Goal: Contribute content: Contribute content

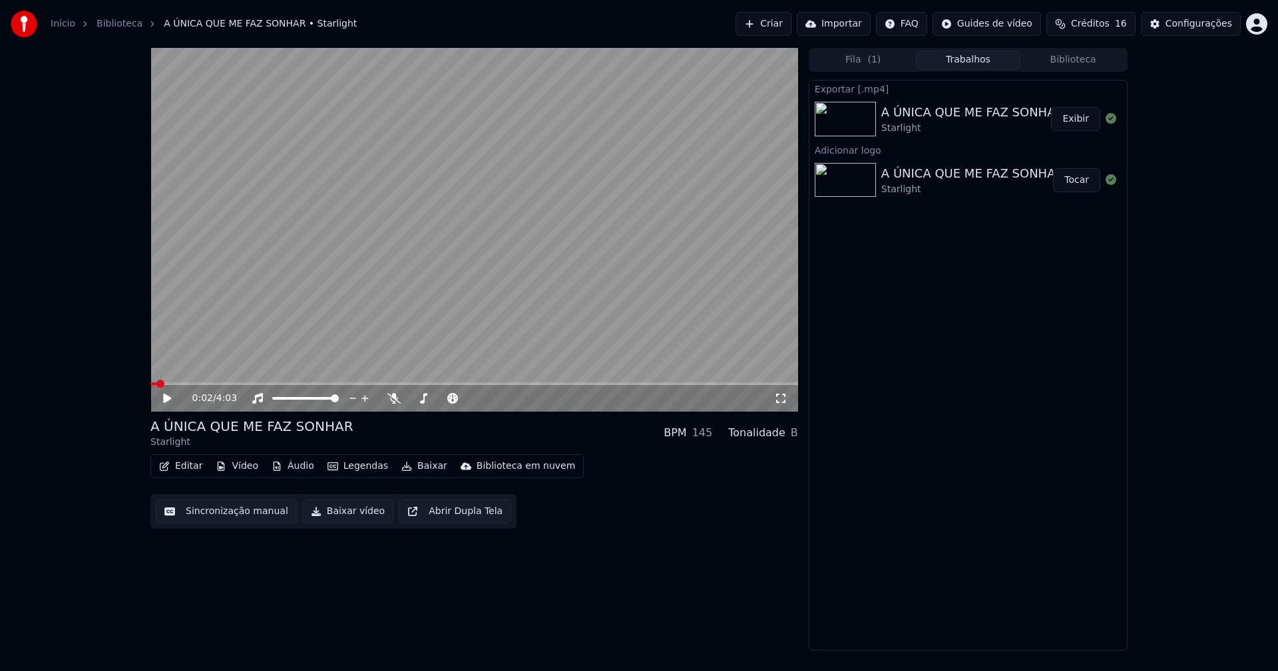
click at [1083, 58] on button "Biblioteca" at bounding box center [1072, 60] width 105 height 19
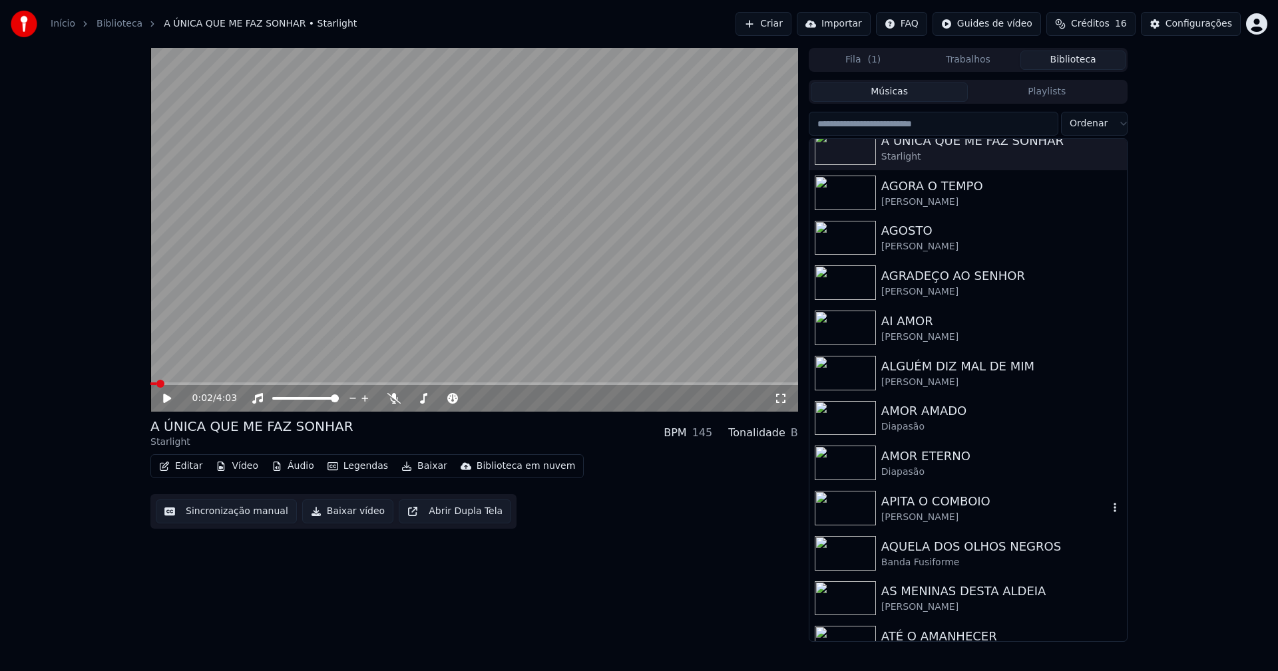
scroll to position [399, 0]
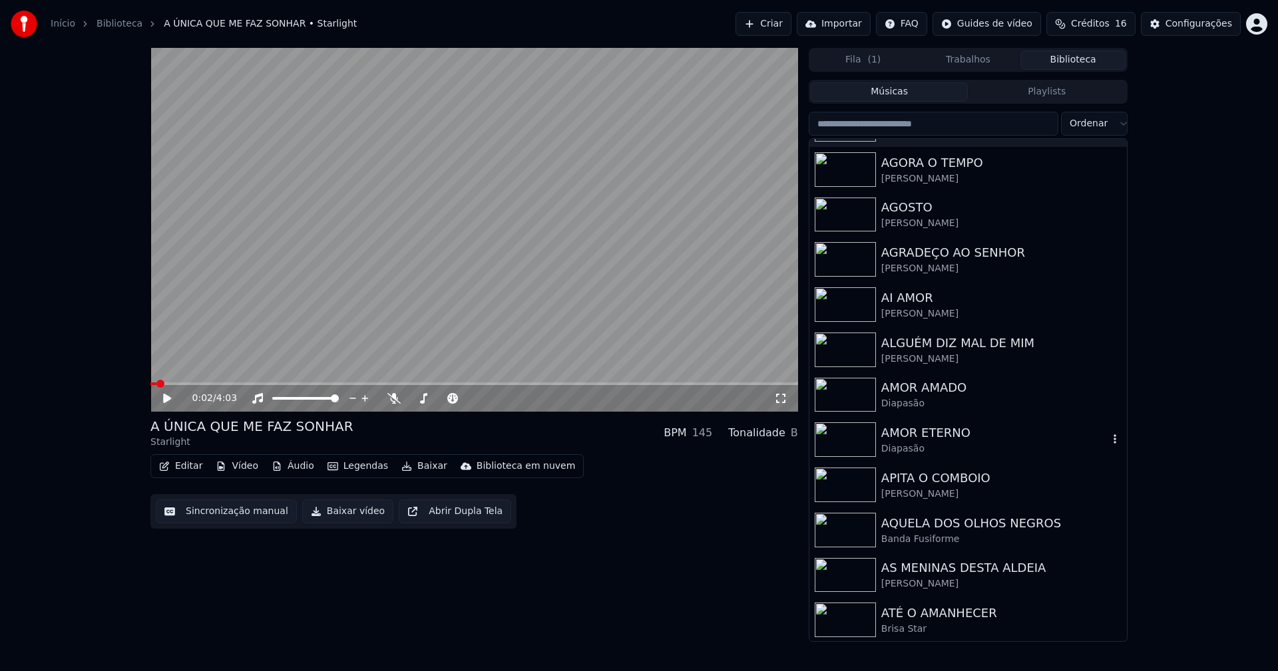
click at [918, 438] on div "AMOR ETERNO" at bounding box center [994, 433] width 227 height 19
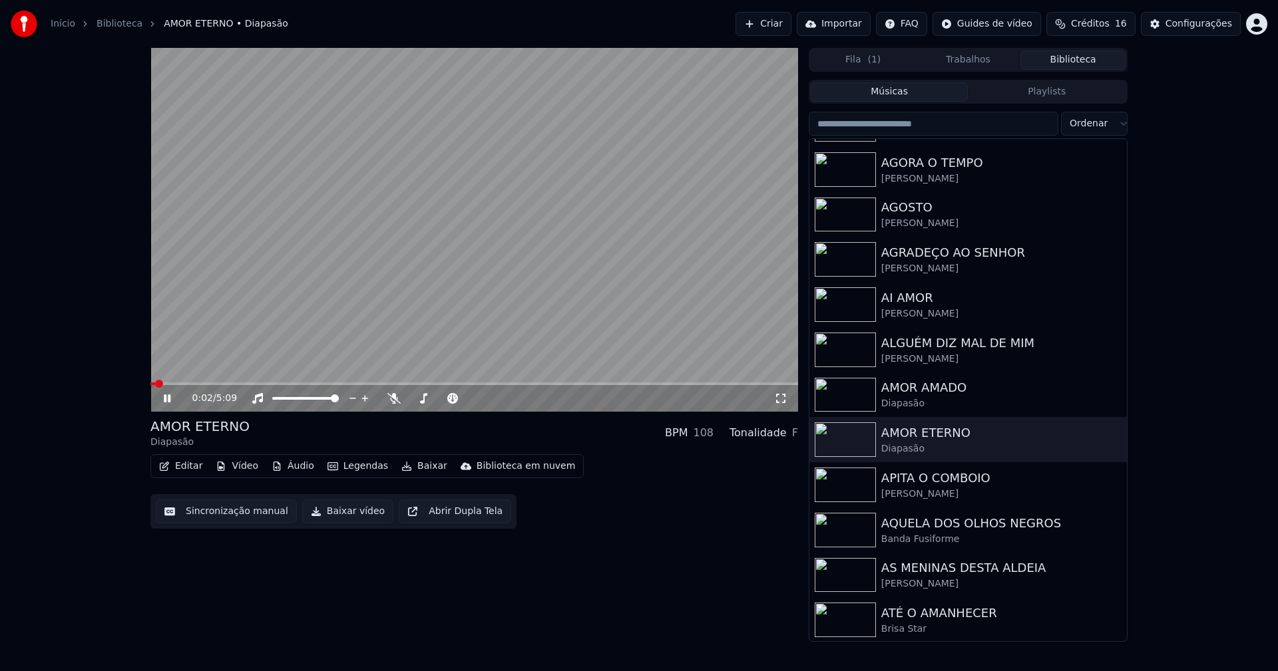
click at [169, 397] on icon at bounding box center [167, 399] width 7 height 8
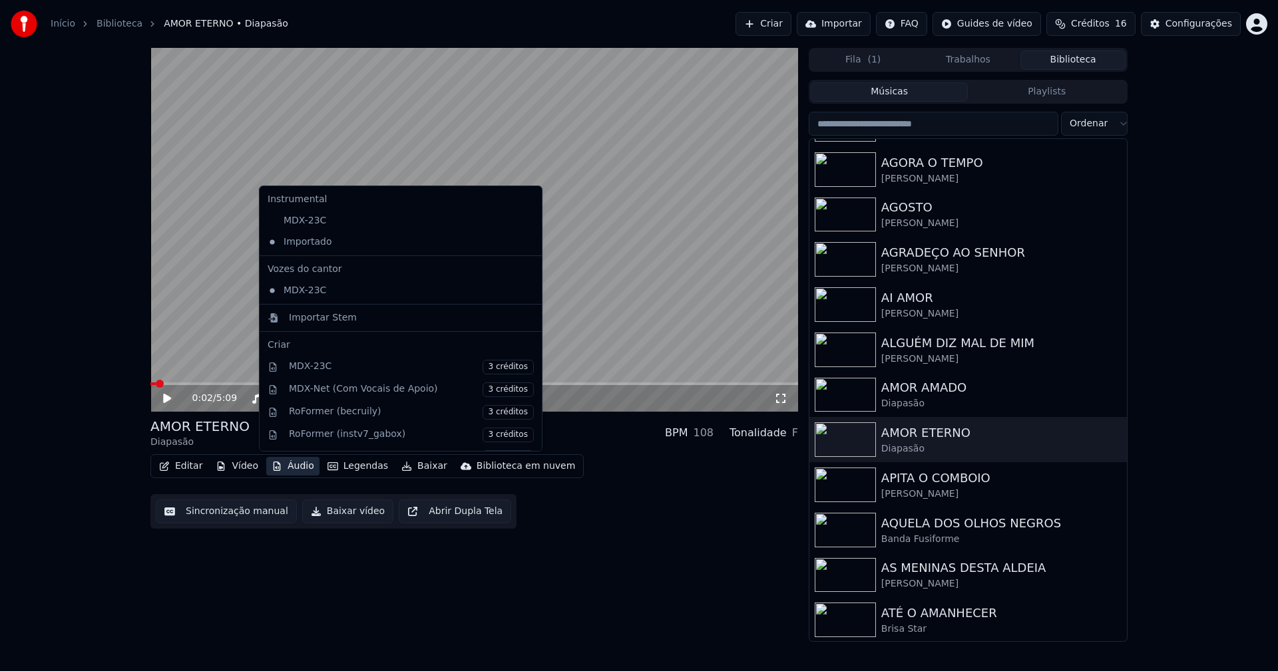
click at [292, 468] on button "Áudio" at bounding box center [292, 466] width 53 height 19
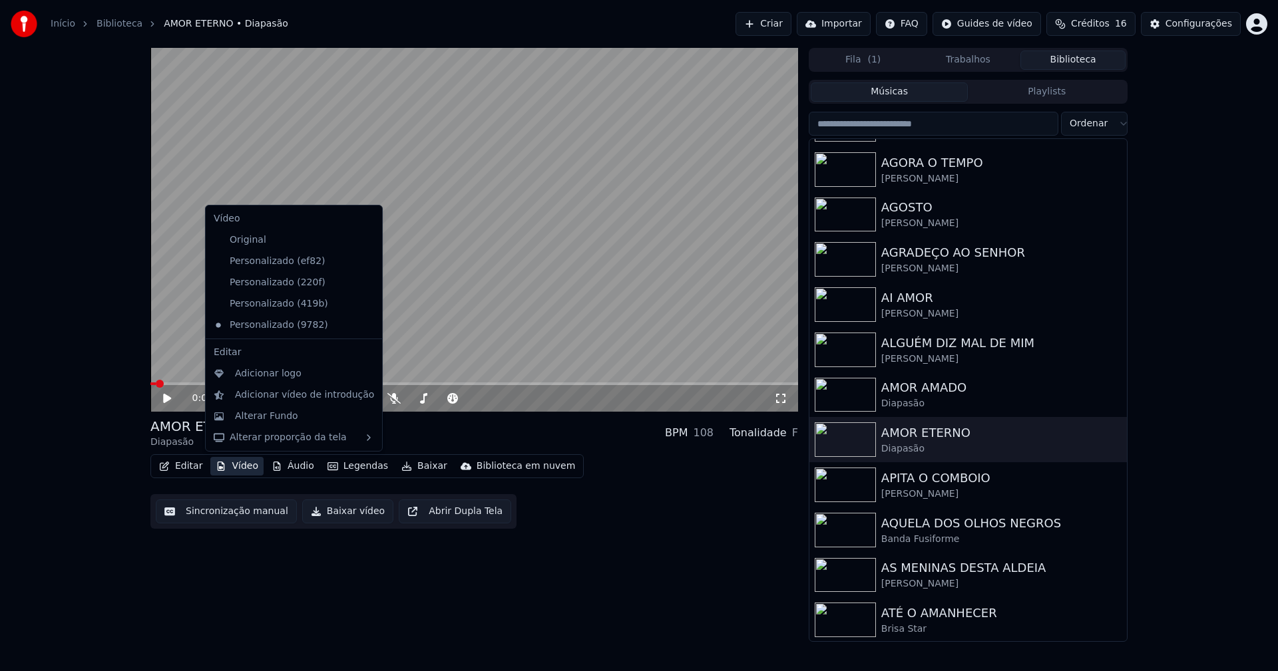
click at [365, 258] on icon at bounding box center [369, 261] width 9 height 11
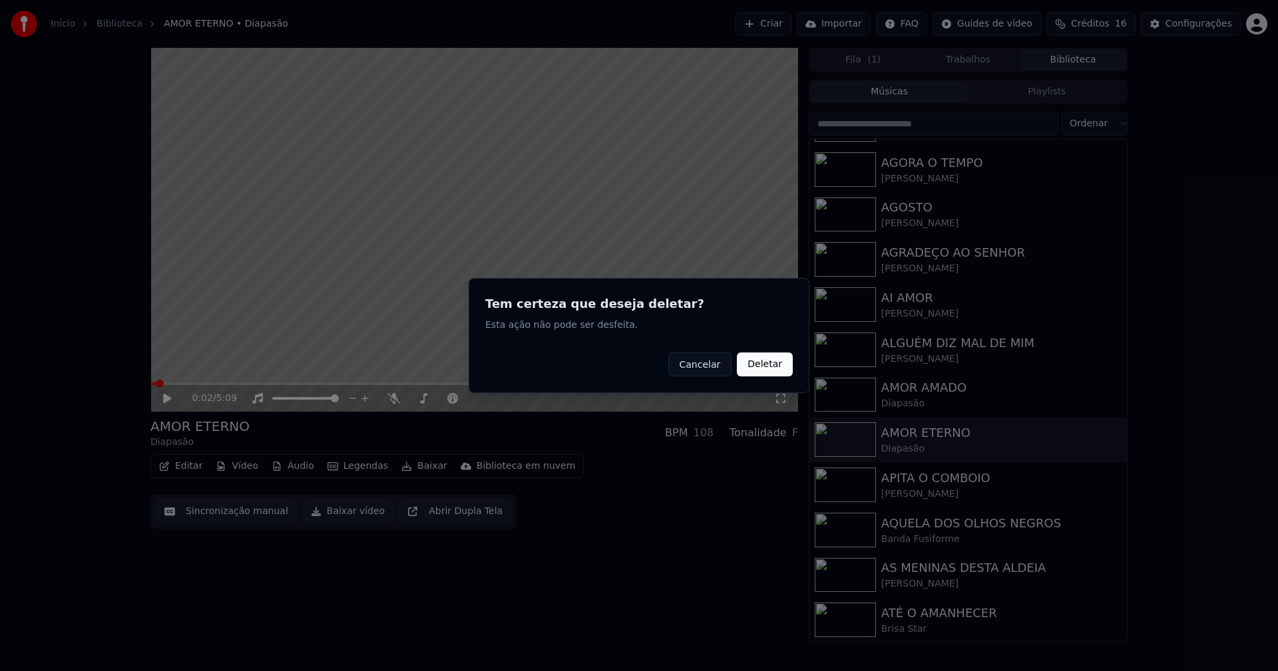
drag, startPoint x: 767, startPoint y: 367, endPoint x: 597, endPoint y: 365, distance: 170.4
click at [765, 366] on button "Deletar" at bounding box center [765, 365] width 56 height 24
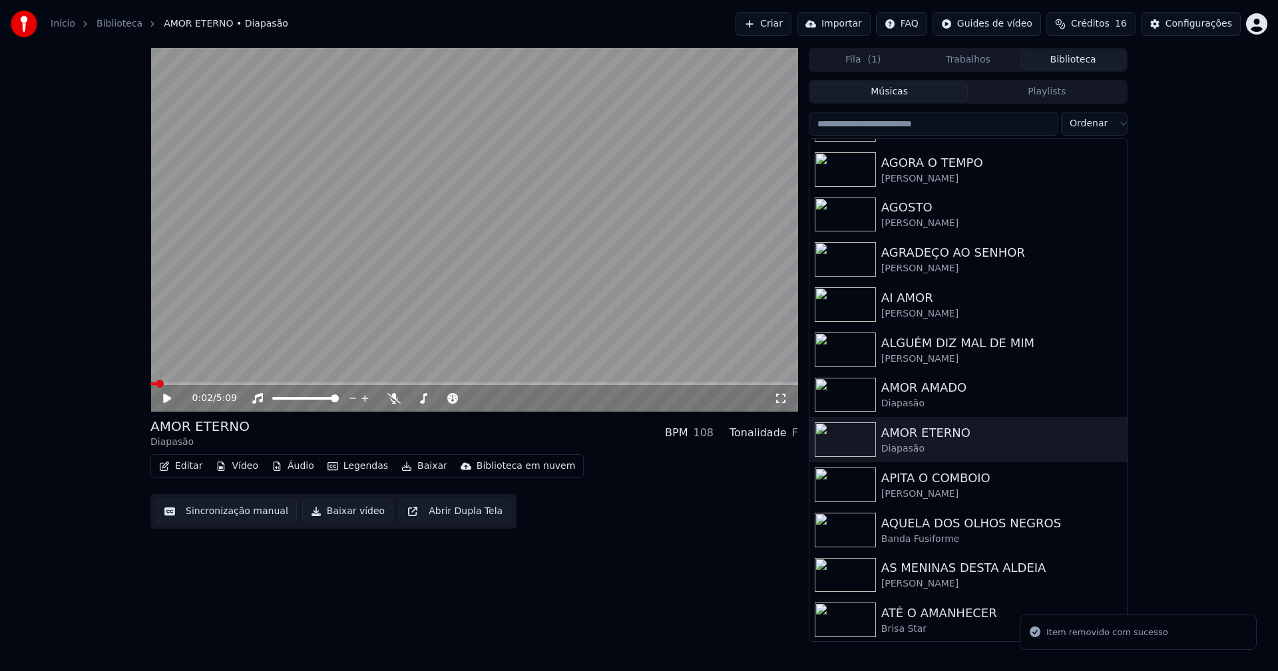
click at [244, 466] on button "Vídeo" at bounding box center [236, 466] width 53 height 19
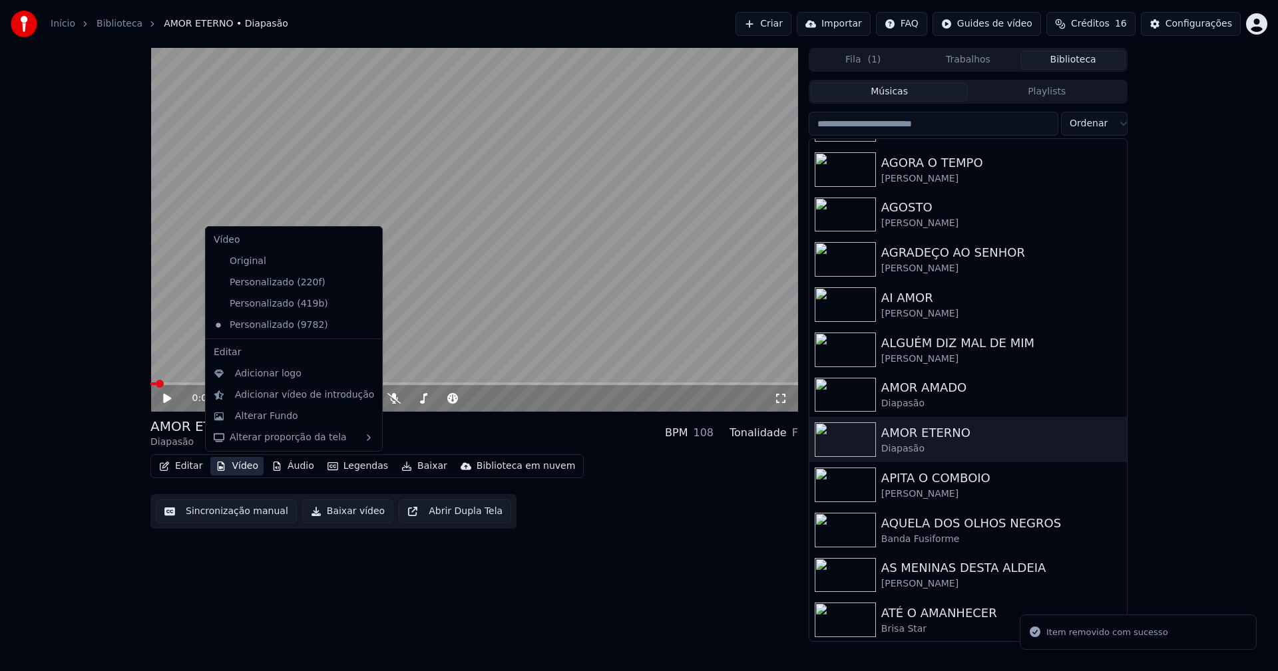
click at [365, 279] on icon at bounding box center [372, 282] width 15 height 11
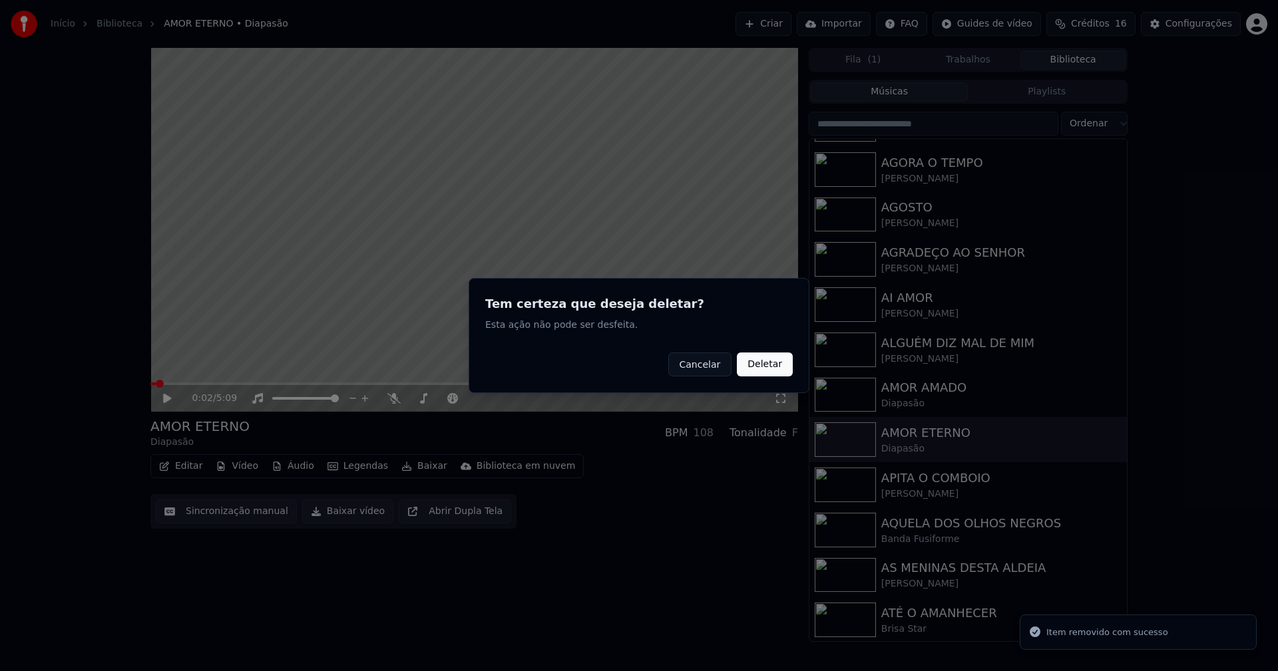
drag, startPoint x: 760, startPoint y: 366, endPoint x: 381, endPoint y: 390, distance: 379.4
click at [756, 365] on button "Deletar" at bounding box center [765, 365] width 56 height 24
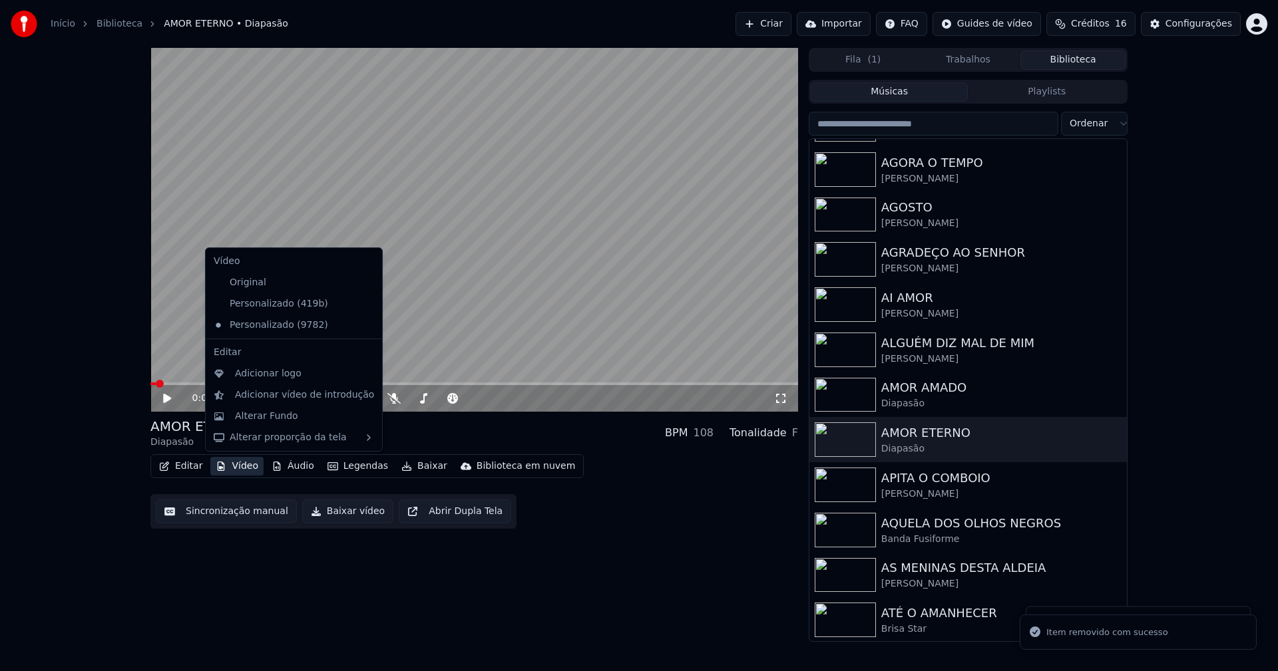
click at [245, 466] on button "Vídeo" at bounding box center [236, 466] width 53 height 19
click at [277, 308] on div "Personalizado (419b)" at bounding box center [283, 303] width 151 height 21
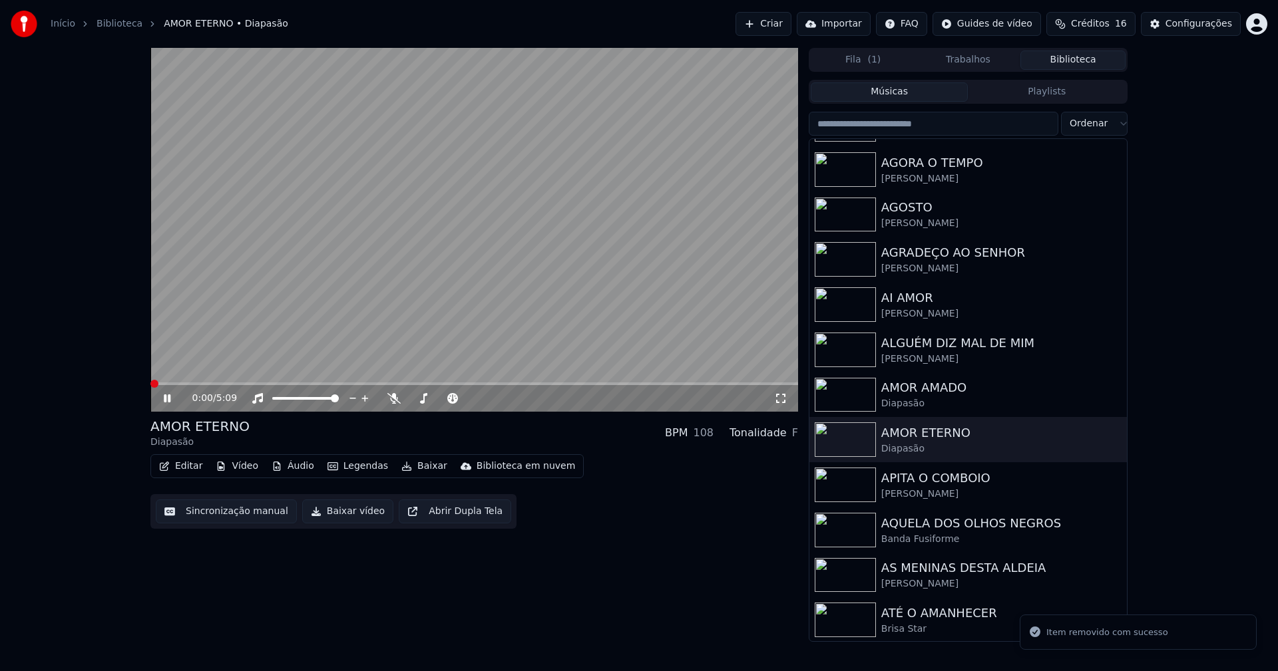
click at [233, 469] on button "Vídeo" at bounding box center [236, 466] width 53 height 19
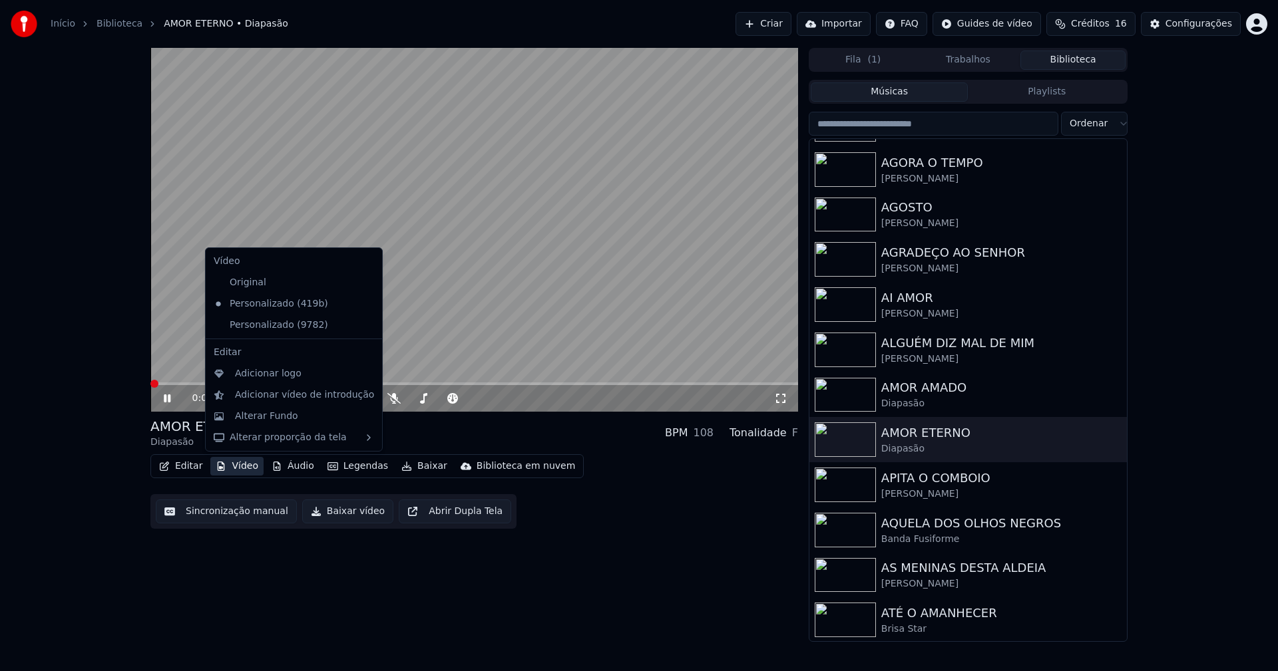
click at [365, 322] on icon at bounding box center [369, 325] width 9 height 11
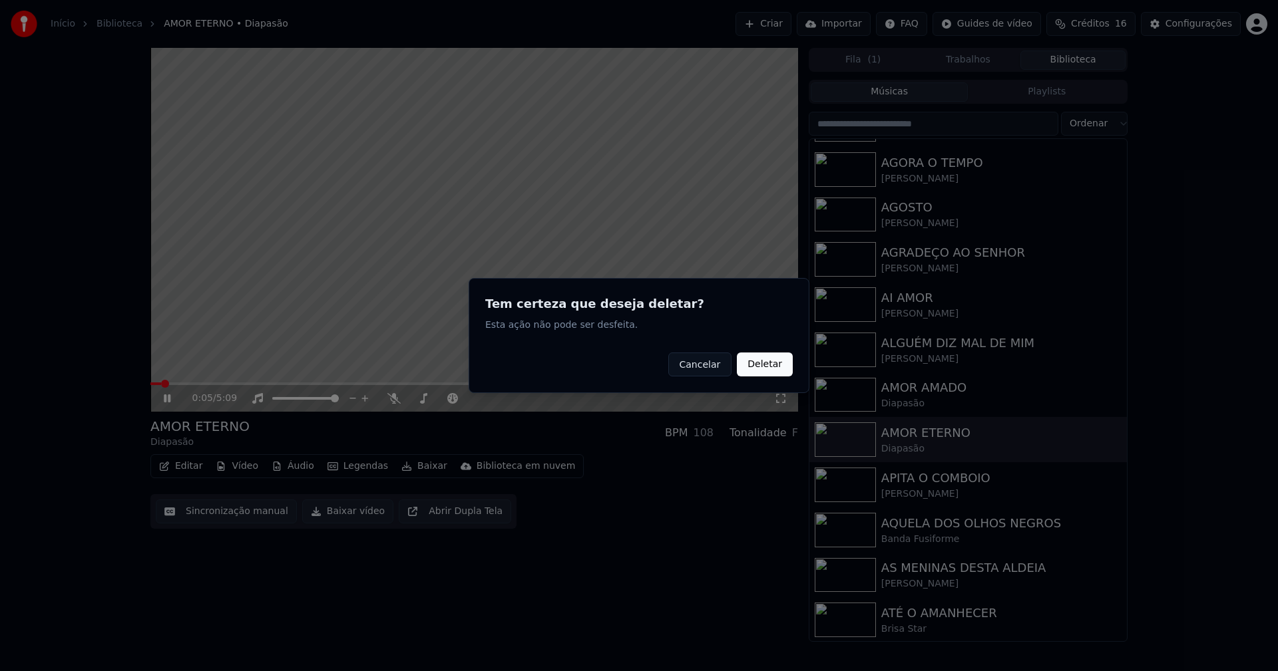
click at [762, 371] on button "Deletar" at bounding box center [765, 365] width 56 height 24
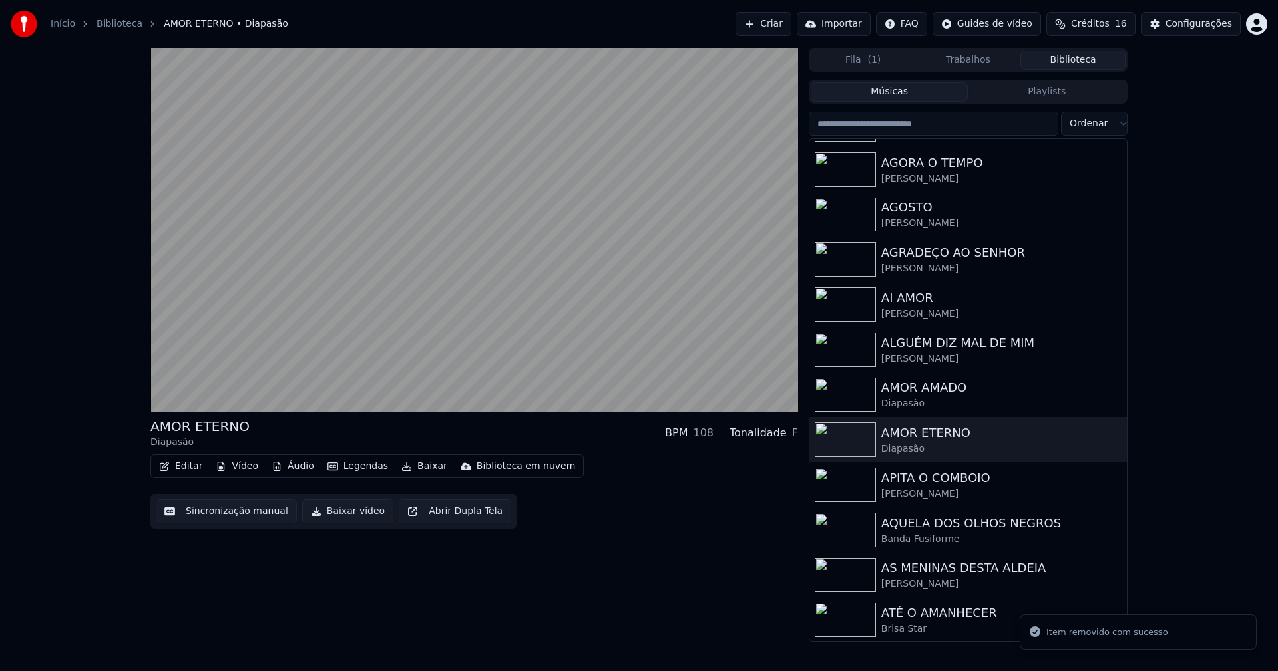
click at [239, 468] on button "Vídeo" at bounding box center [236, 466] width 53 height 19
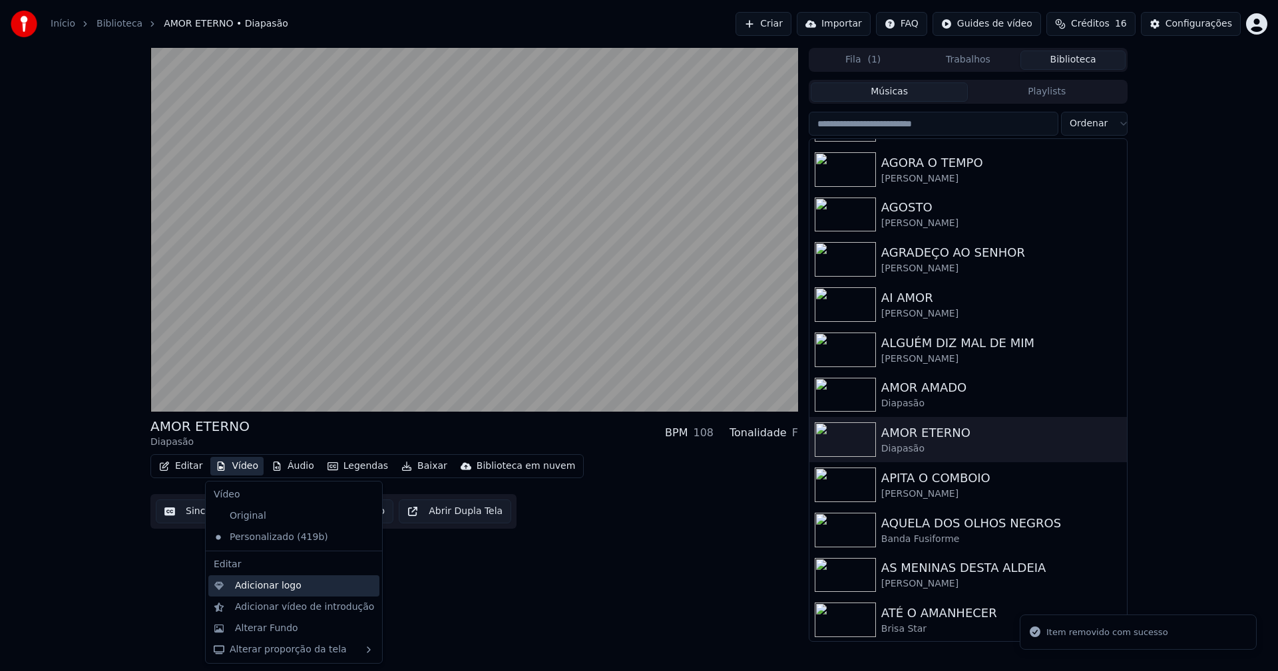
click at [278, 584] on div "Adicionar logo" at bounding box center [268, 586] width 67 height 13
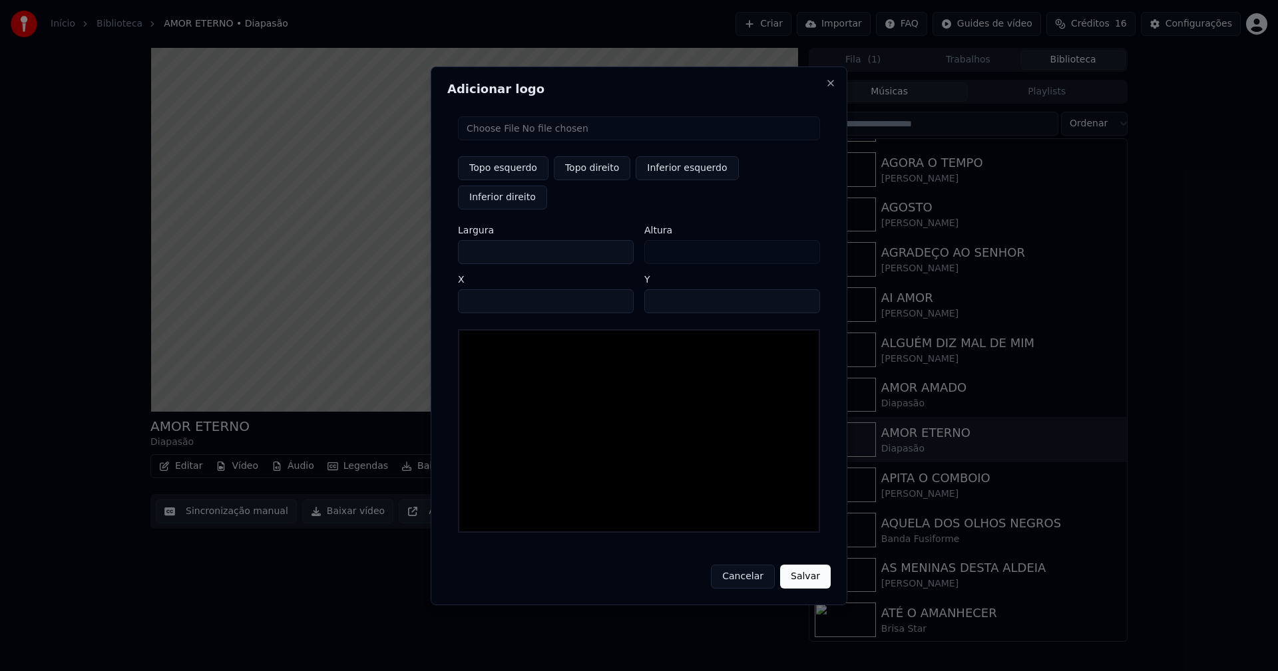
click at [486, 140] on input "file" at bounding box center [639, 128] width 362 height 24
type input "**********"
click at [593, 180] on button "Topo direito" at bounding box center [592, 168] width 77 height 24
type input "****"
drag, startPoint x: 479, startPoint y: 239, endPoint x: 429, endPoint y: 240, distance: 49.9
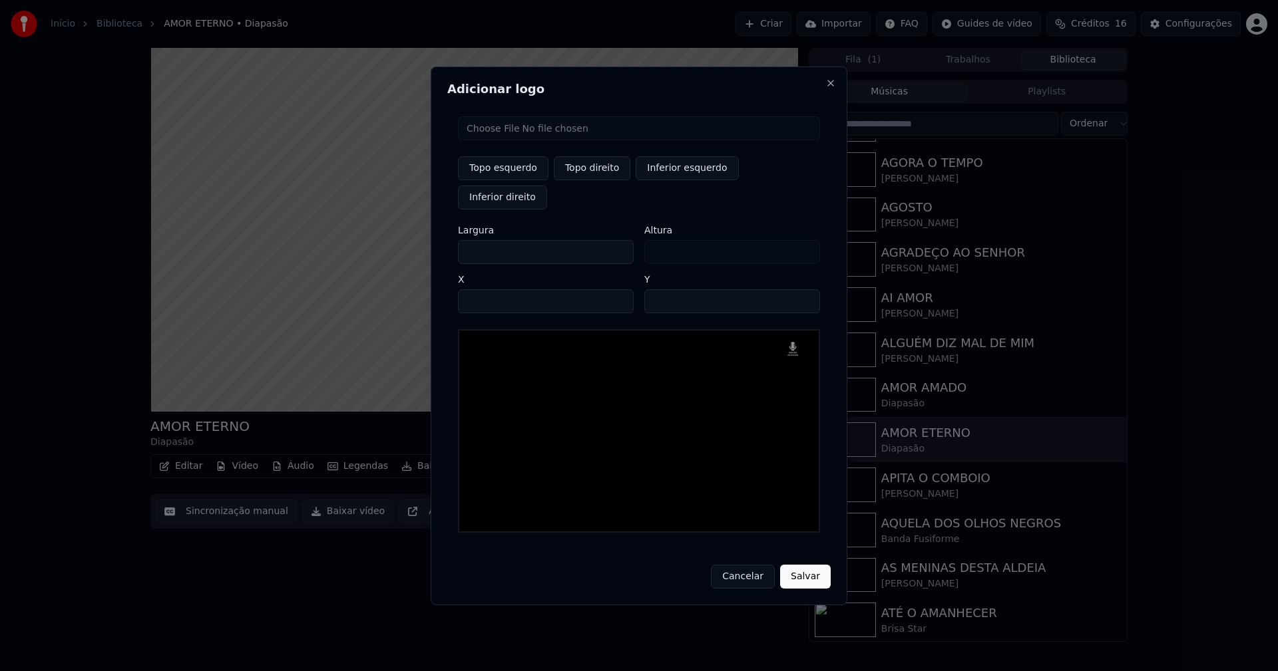
click at [429, 240] on body "Início Biblioteca AMOR ETERNO • Diapasão Criar Importar FAQ Guides de vídeo Cré…" at bounding box center [639, 335] width 1278 height 671
type input "**"
type input "***"
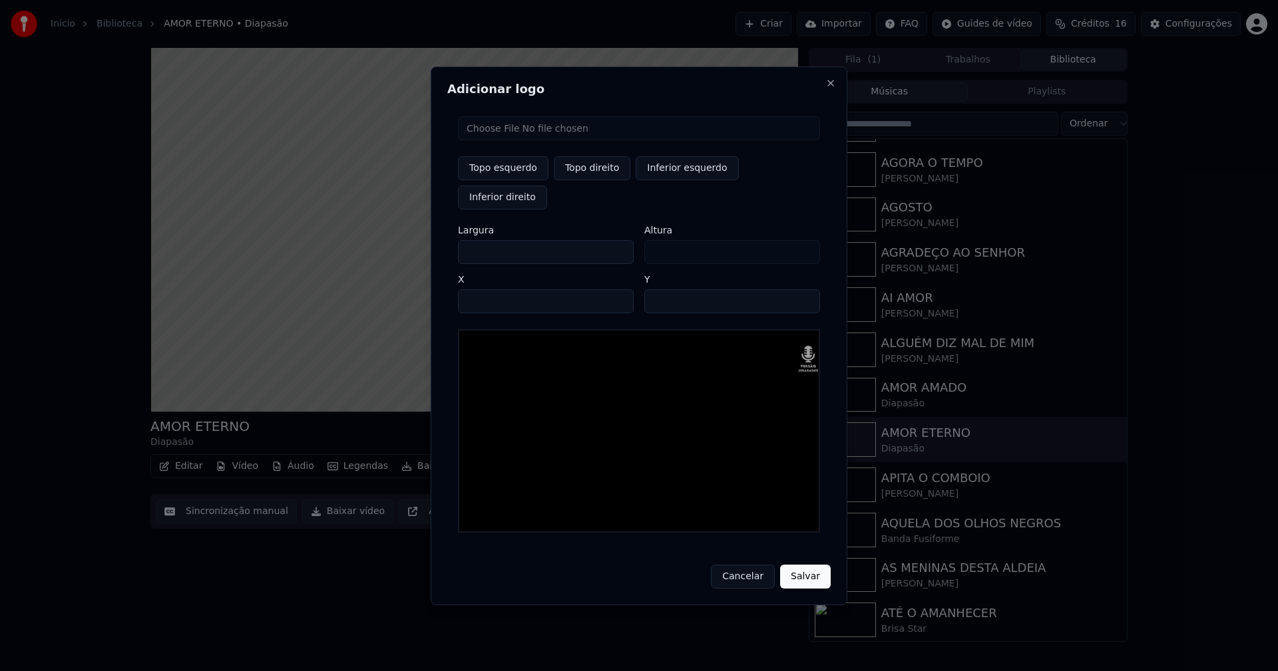
type input "***"
click at [486, 289] on input "****" at bounding box center [546, 301] width 176 height 24
type input "****"
click at [657, 289] on input "**" at bounding box center [732, 301] width 176 height 24
type input "**"
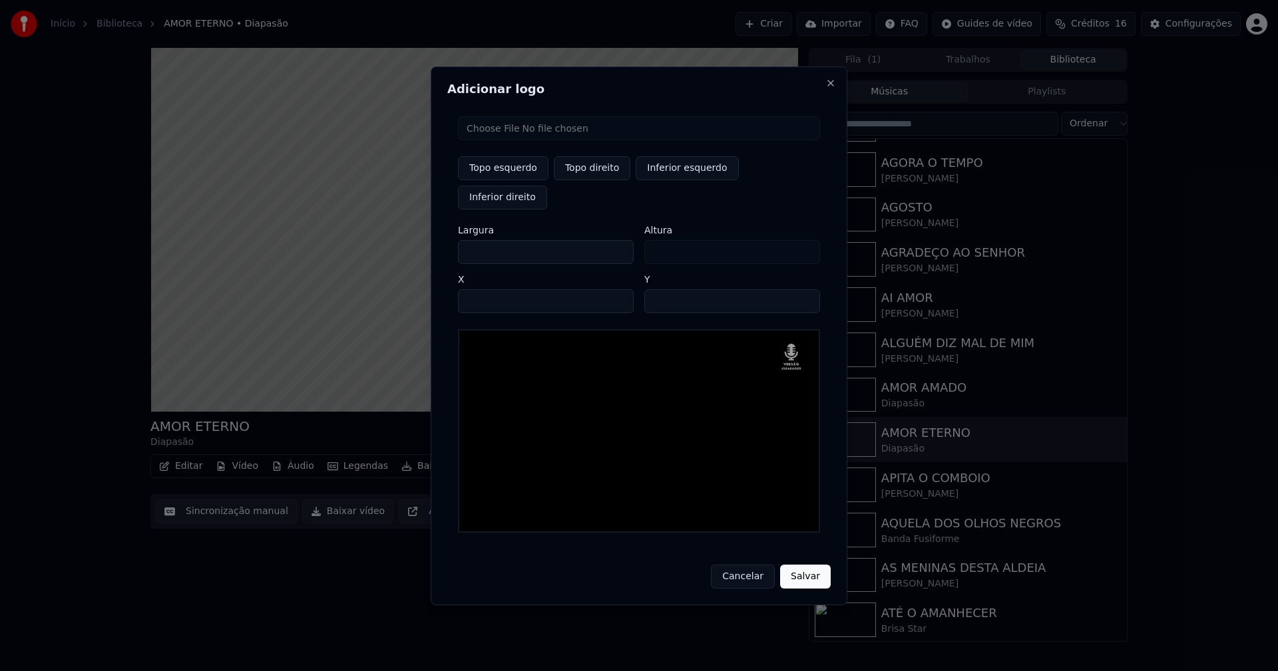
drag, startPoint x: 816, startPoint y: 566, endPoint x: 750, endPoint y: 565, distance: 66.5
click at [816, 565] on button "Salvar" at bounding box center [805, 577] width 51 height 24
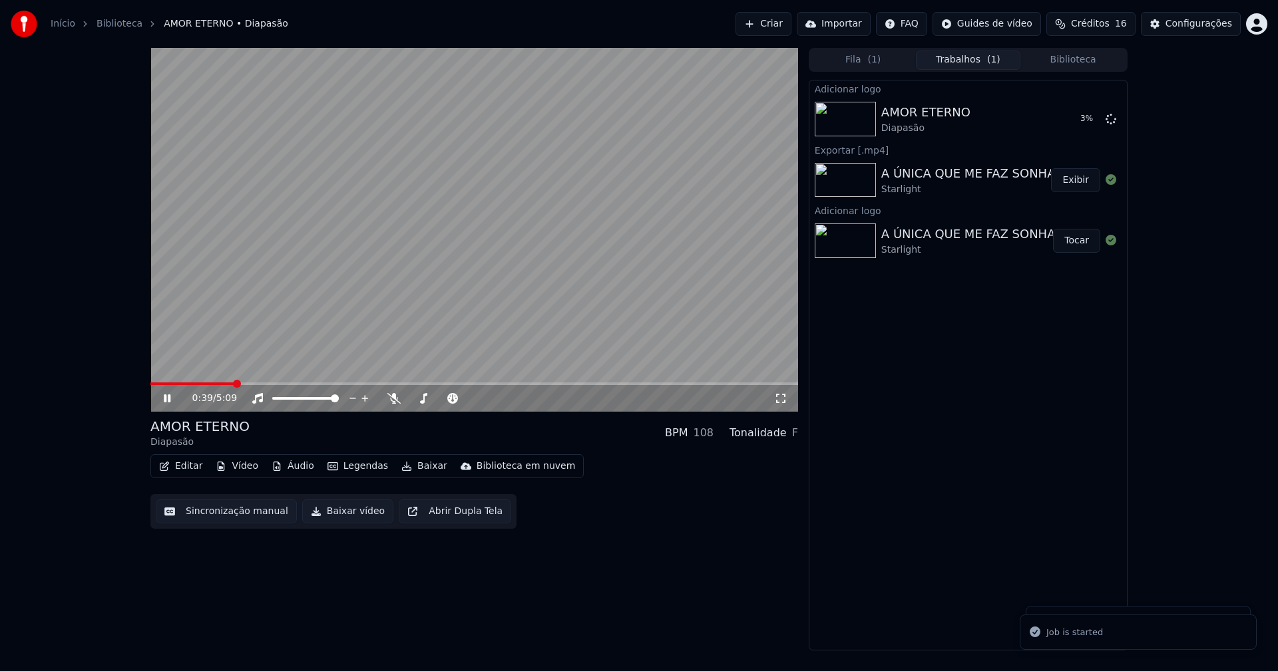
click at [162, 393] on div "0:39 / 5:09" at bounding box center [474, 398] width 637 height 13
click at [167, 396] on icon at bounding box center [176, 398] width 31 height 11
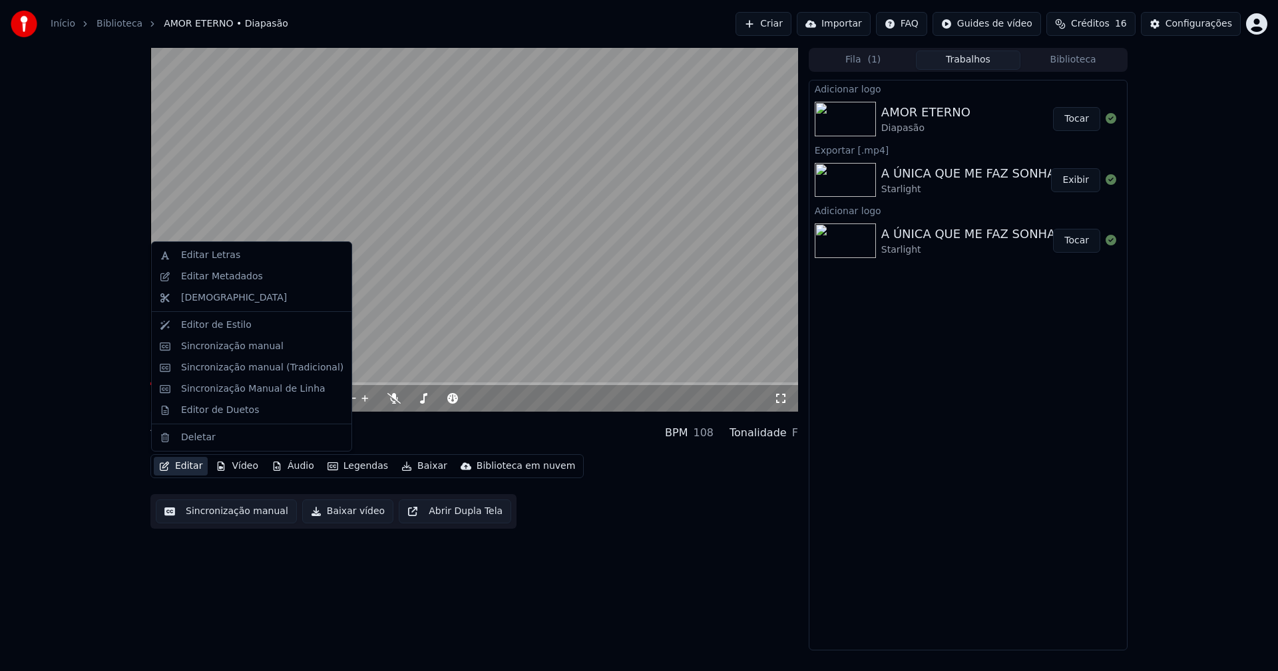
click at [190, 474] on button "Editar" at bounding box center [181, 466] width 54 height 19
click at [216, 282] on div "Editar Metadados" at bounding box center [222, 276] width 82 height 13
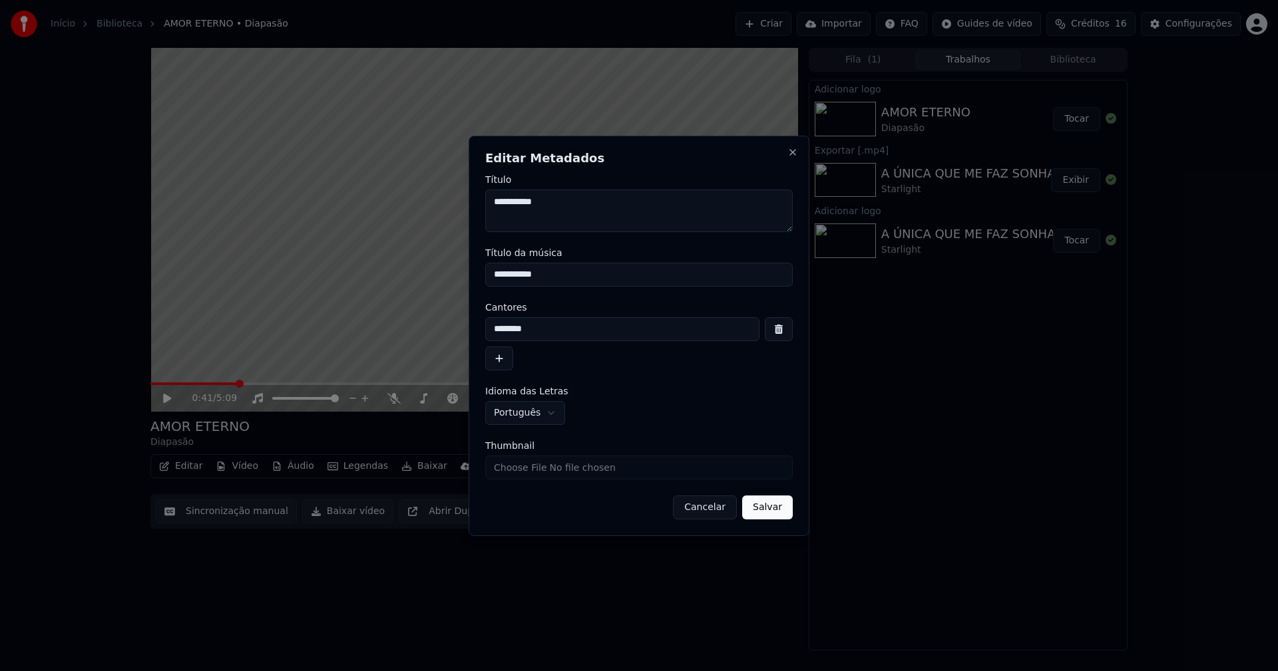
click at [531, 474] on input "Thumbnail" at bounding box center [638, 468] width 307 height 24
type input "**********"
click at [768, 511] on button "Salvar" at bounding box center [767, 508] width 51 height 24
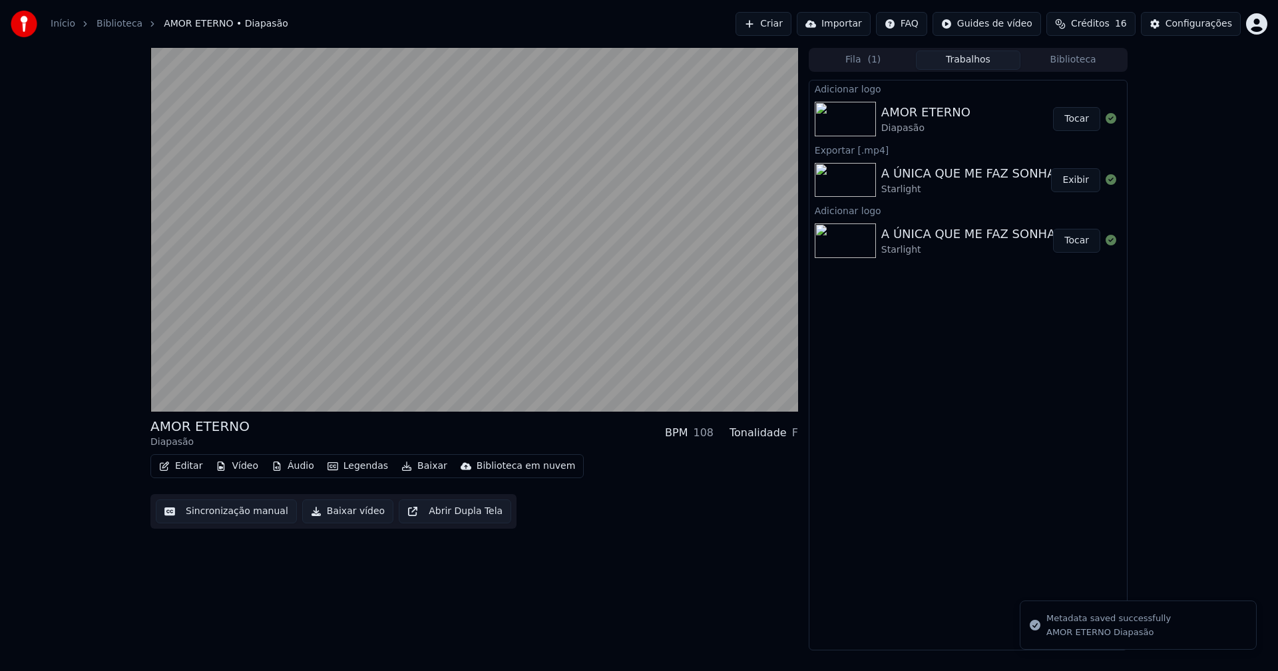
click at [1087, 122] on button "Tocar" at bounding box center [1076, 119] width 47 height 24
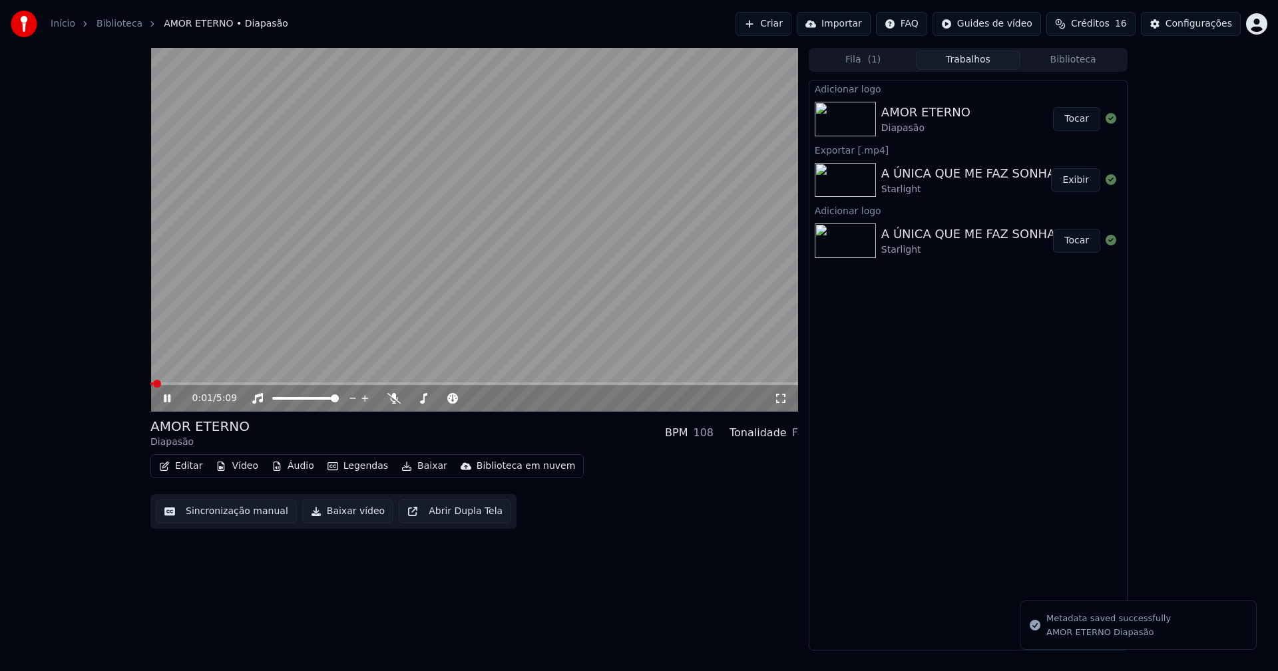
click at [186, 469] on button "Editar" at bounding box center [181, 466] width 54 height 19
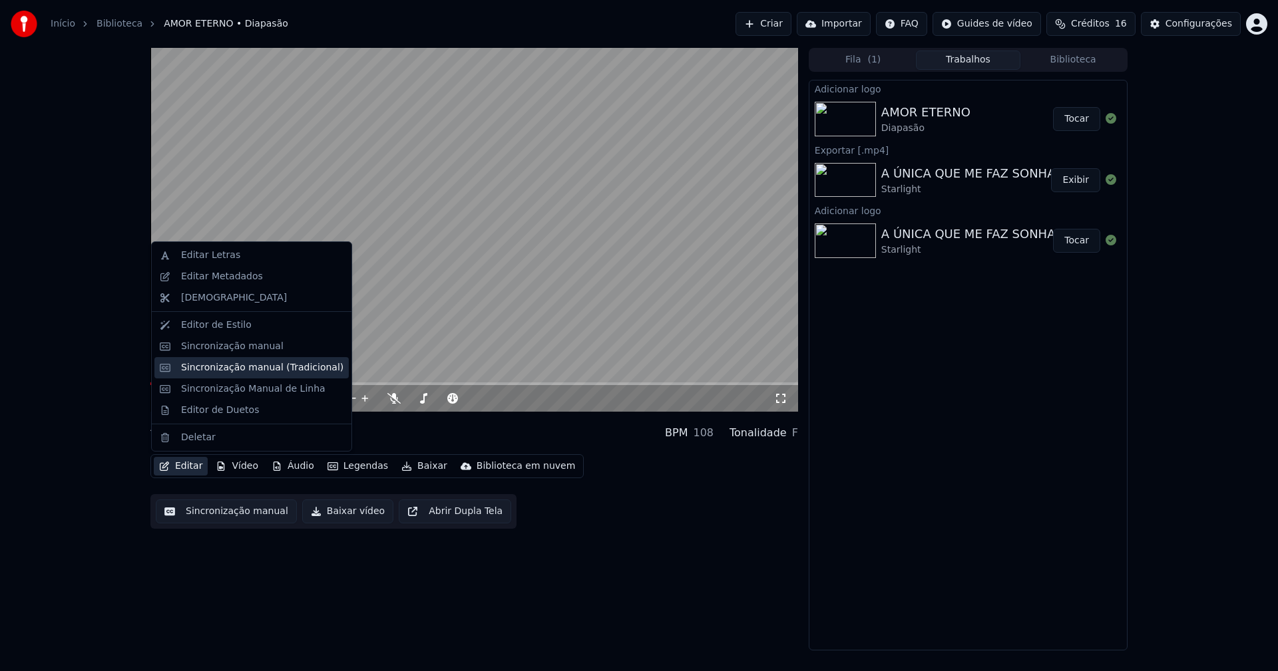
click at [243, 366] on div "Sincronização manual (Tradicional)" at bounding box center [262, 367] width 162 height 13
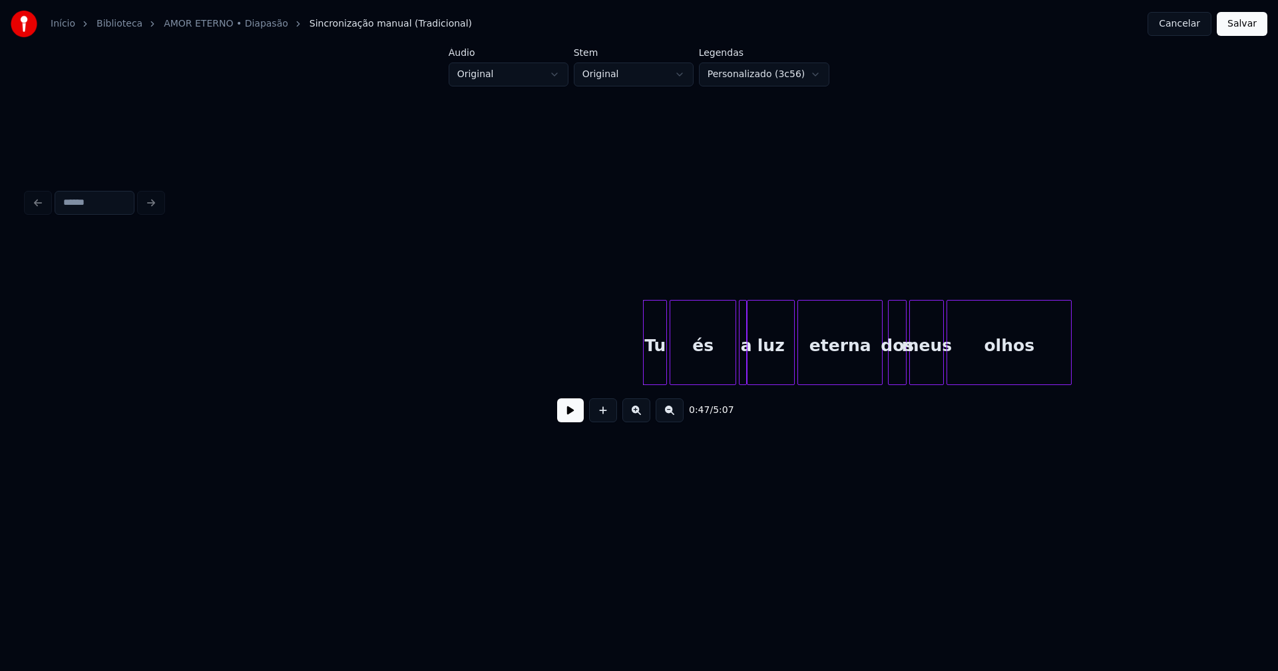
scroll to position [0, 5695]
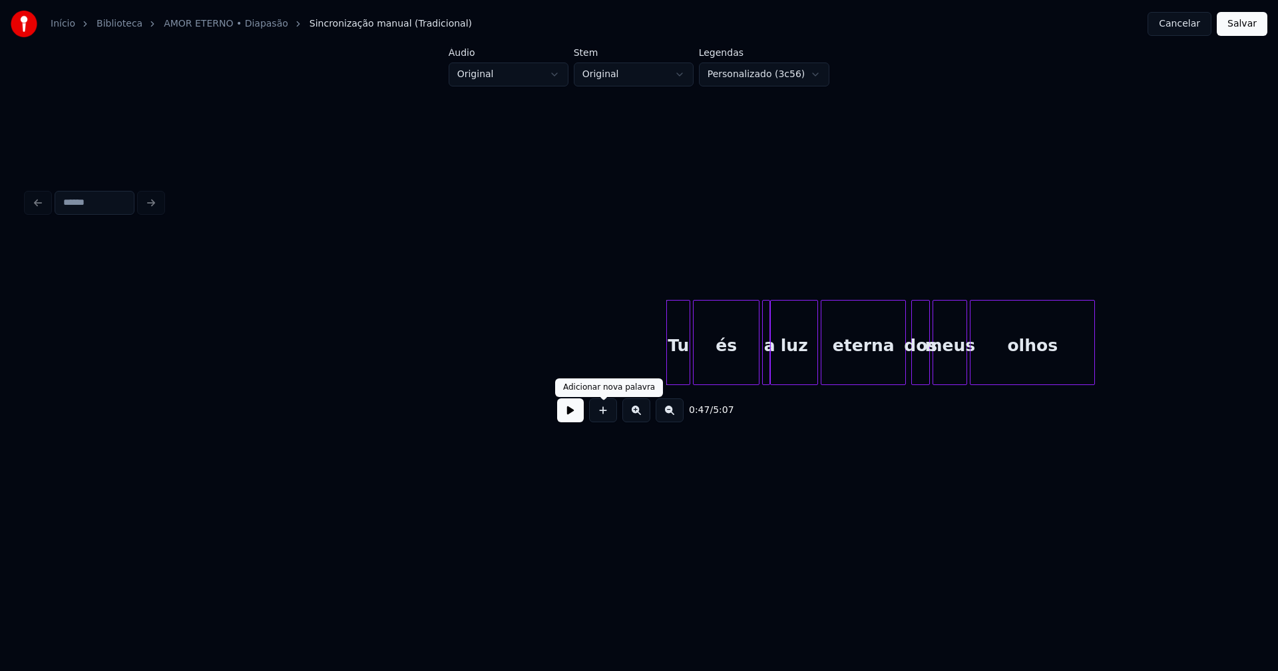
click at [574, 415] on button at bounding box center [570, 411] width 27 height 24
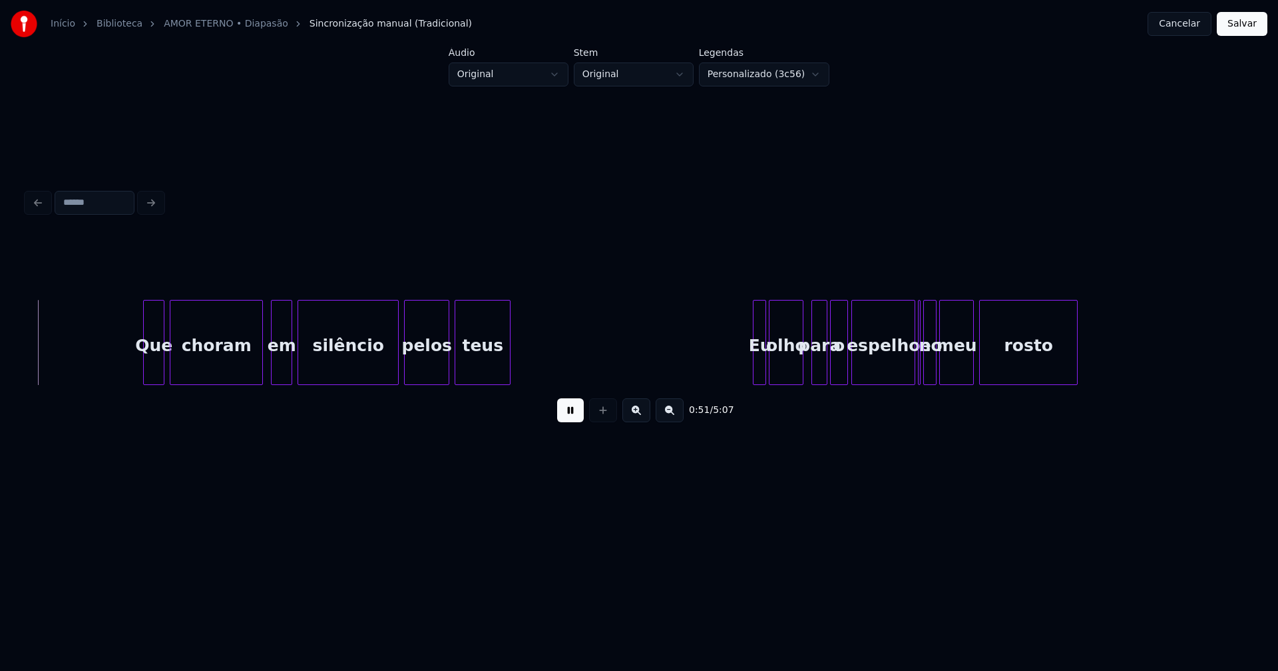
scroll to position [0, 6883]
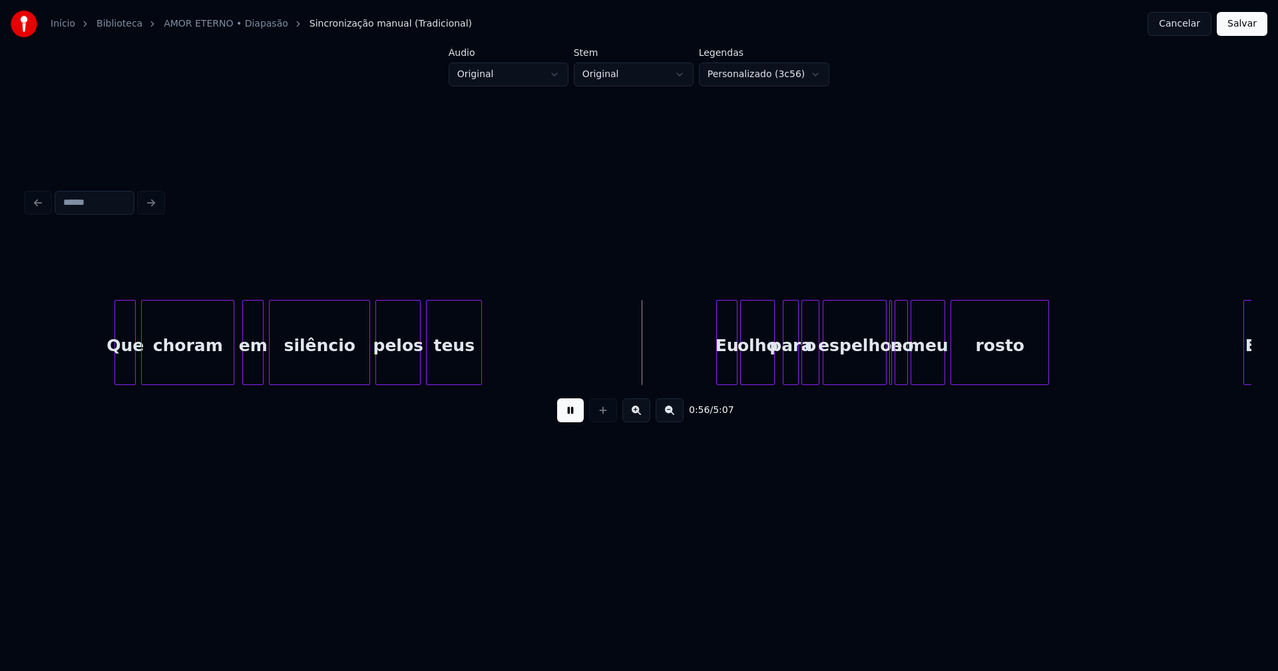
click at [717, 369] on div at bounding box center [719, 343] width 4 height 84
click at [890, 375] on div at bounding box center [892, 343] width 4 height 84
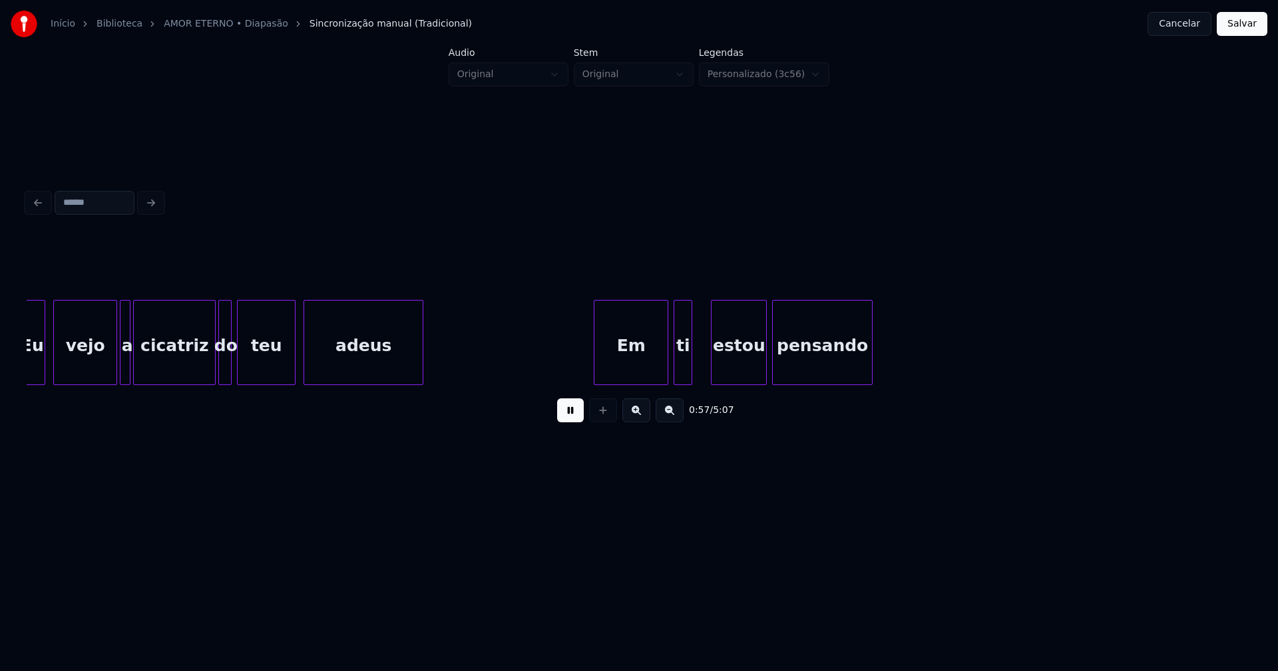
scroll to position [0, 7679]
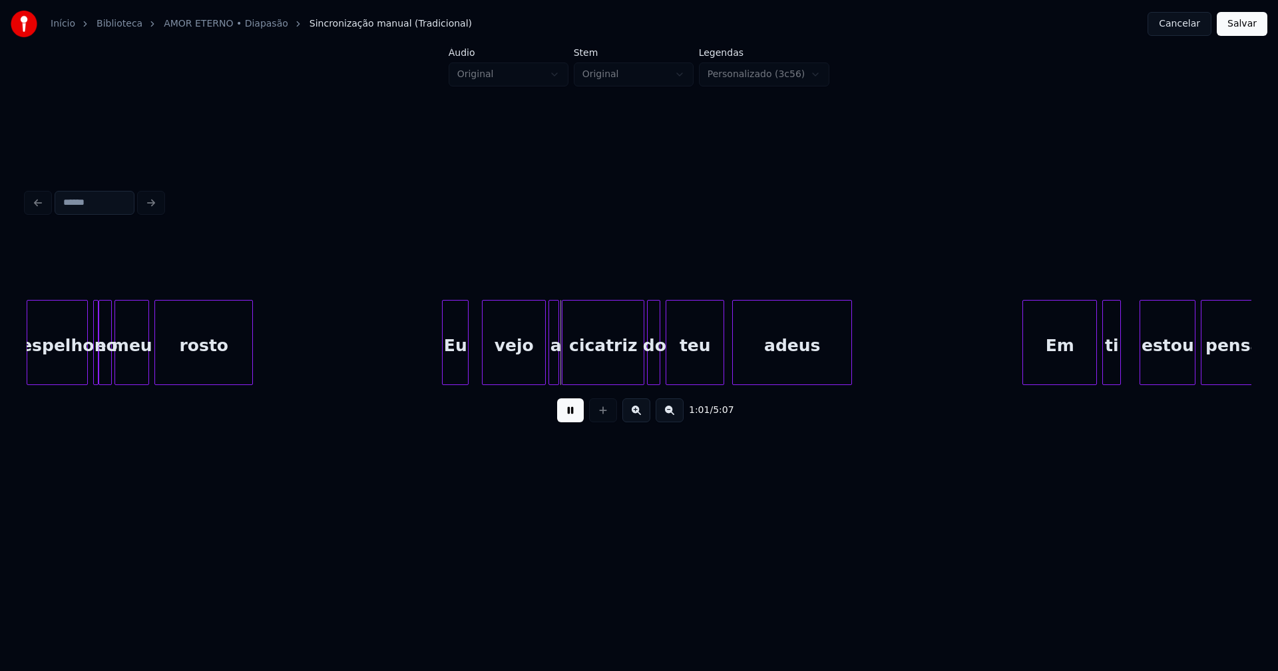
click at [456, 368] on div "Eu" at bounding box center [455, 346] width 25 height 90
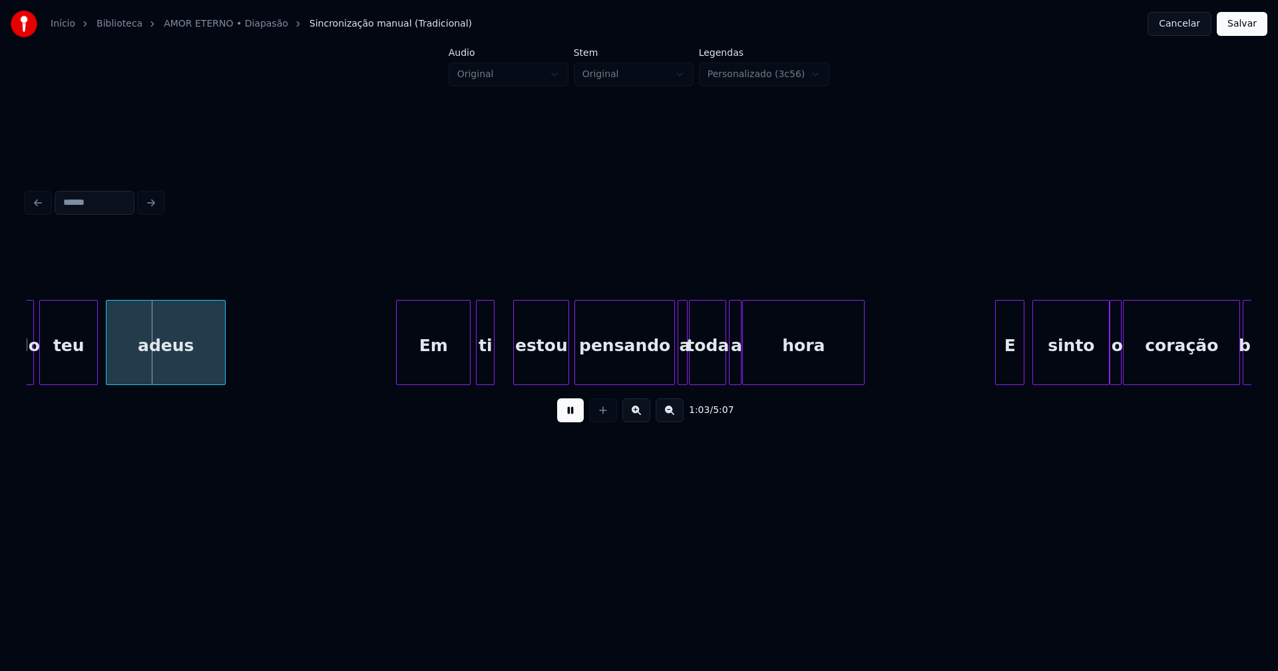
scroll to position [0, 8351]
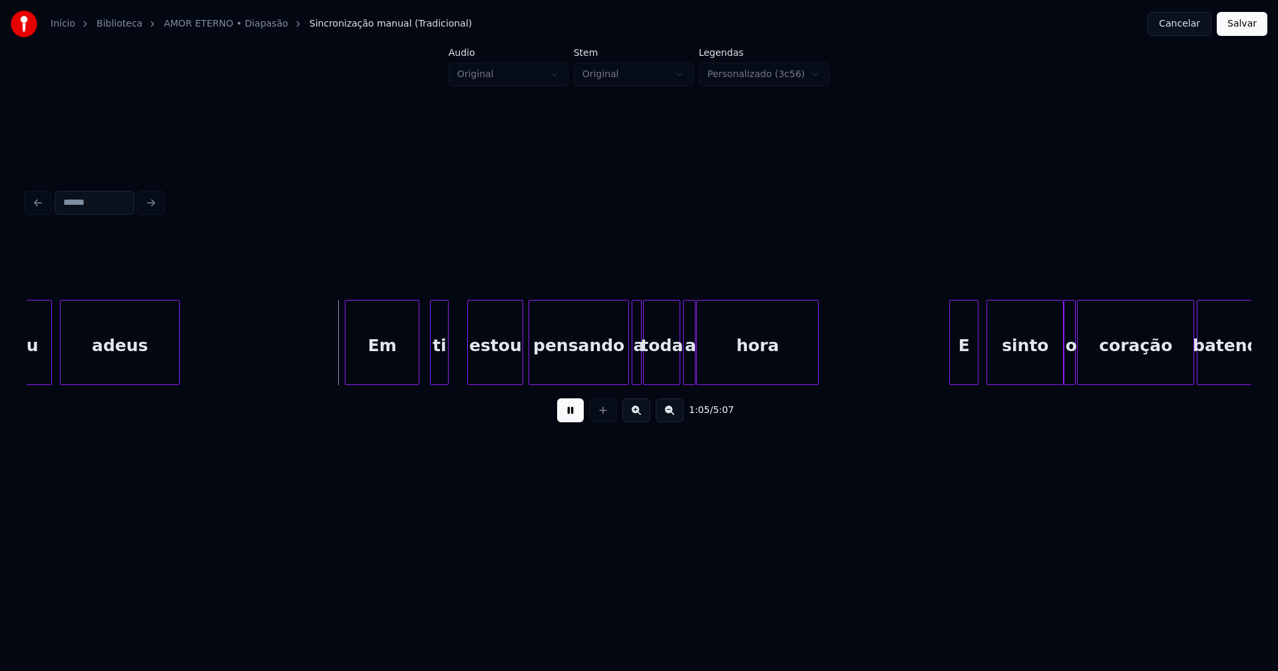
click at [386, 365] on div "Em" at bounding box center [381, 346] width 73 height 90
click at [488, 353] on div at bounding box center [489, 343] width 4 height 84
click at [476, 353] on div at bounding box center [474, 343] width 4 height 84
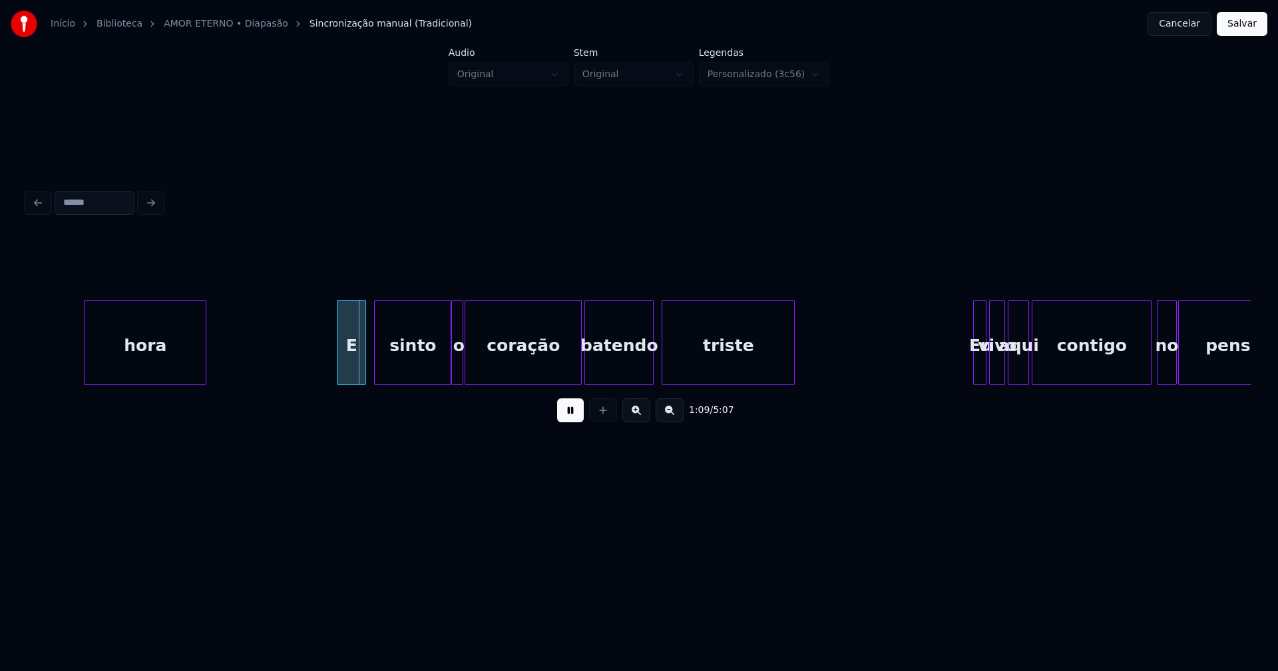
scroll to position [0, 9054]
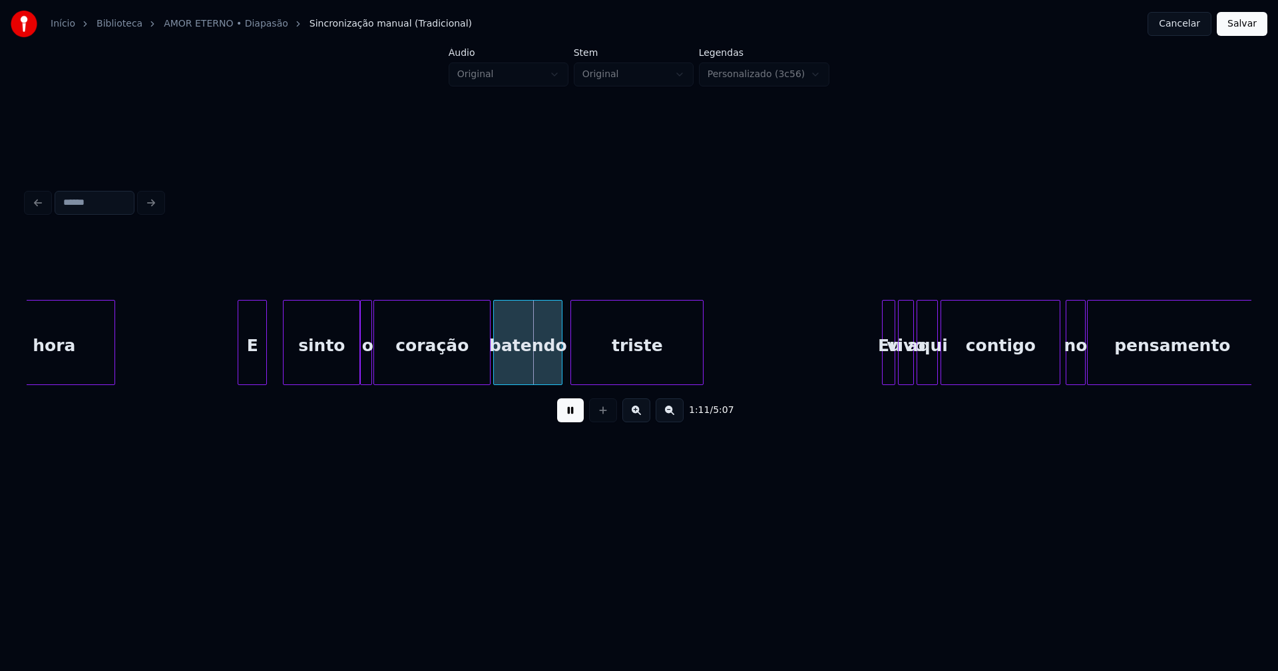
click at [252, 365] on div "E" at bounding box center [252, 346] width 28 height 90
click at [300, 367] on div "sinto" at bounding box center [309, 346] width 76 height 90
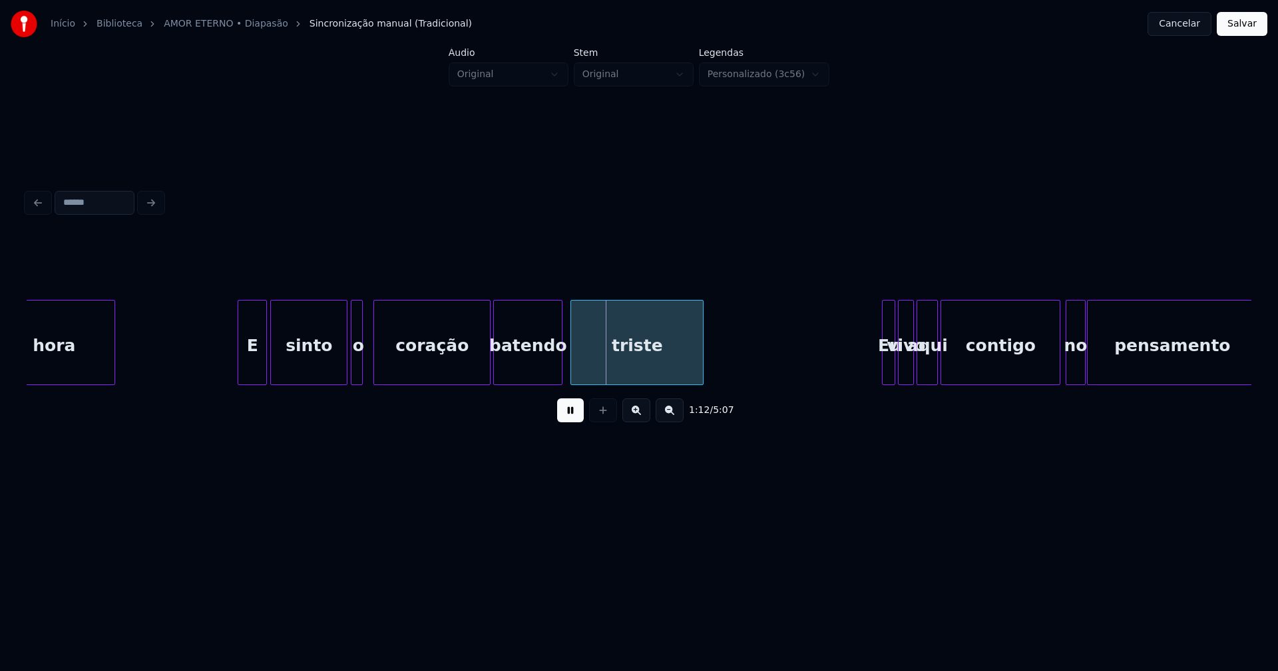
click at [357, 367] on div "o" at bounding box center [357, 346] width 13 height 90
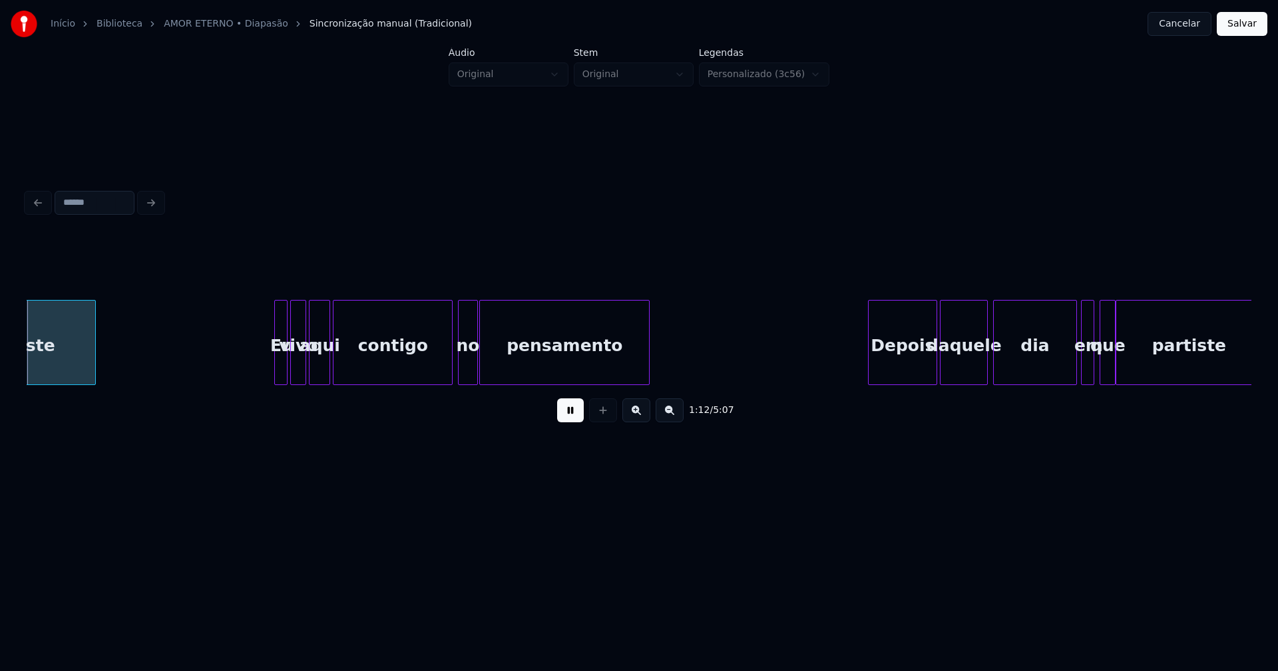
scroll to position [0, 9666]
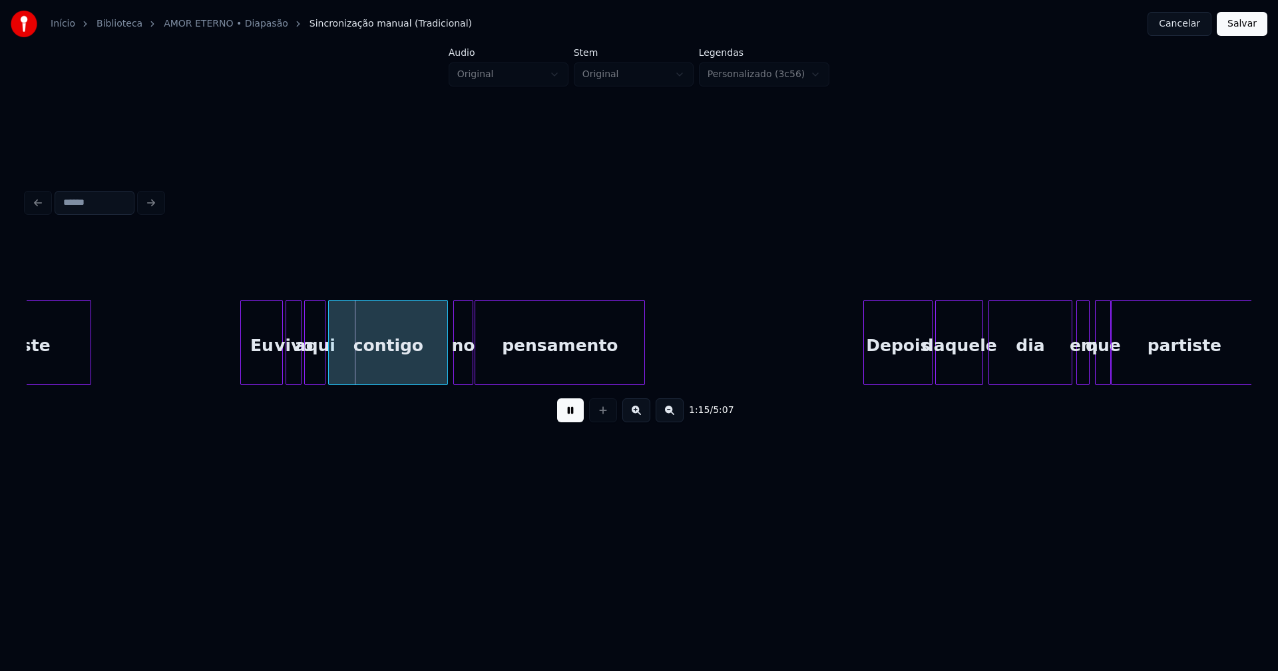
click at [242, 371] on div at bounding box center [243, 343] width 4 height 84
click at [435, 373] on div at bounding box center [437, 343] width 4 height 84
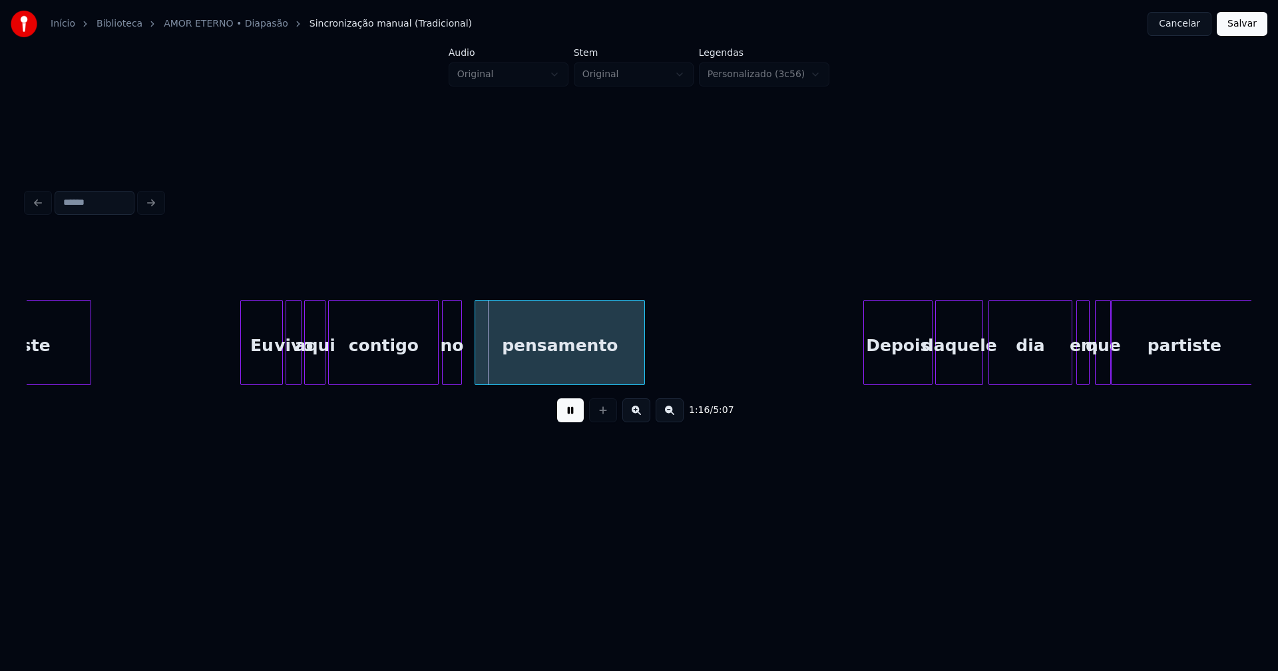
click at [451, 374] on div "no" at bounding box center [452, 346] width 18 height 90
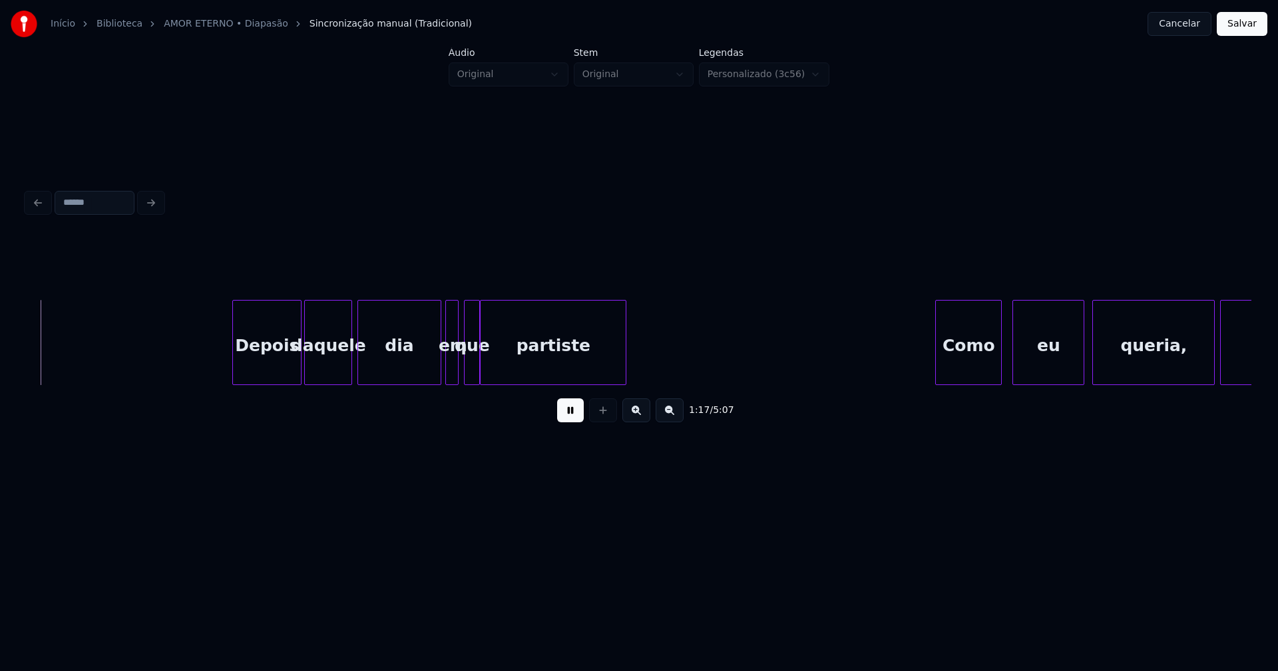
scroll to position [0, 10309]
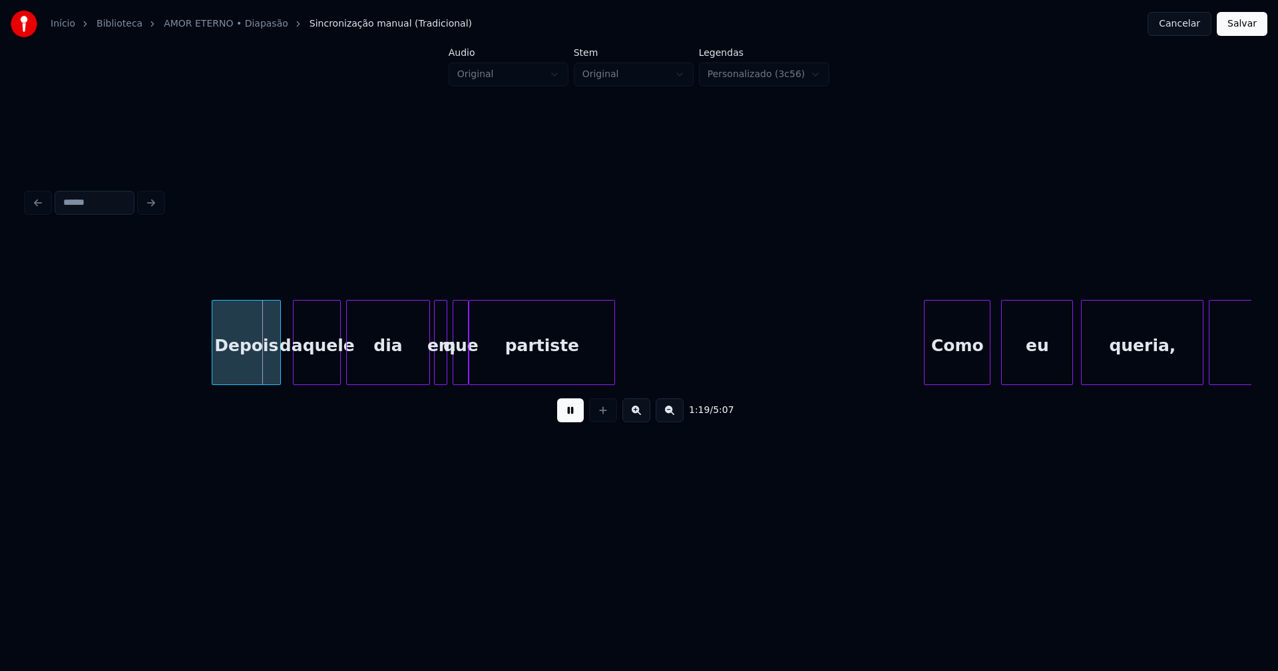
click at [250, 373] on div "Depois" at bounding box center [246, 346] width 68 height 90
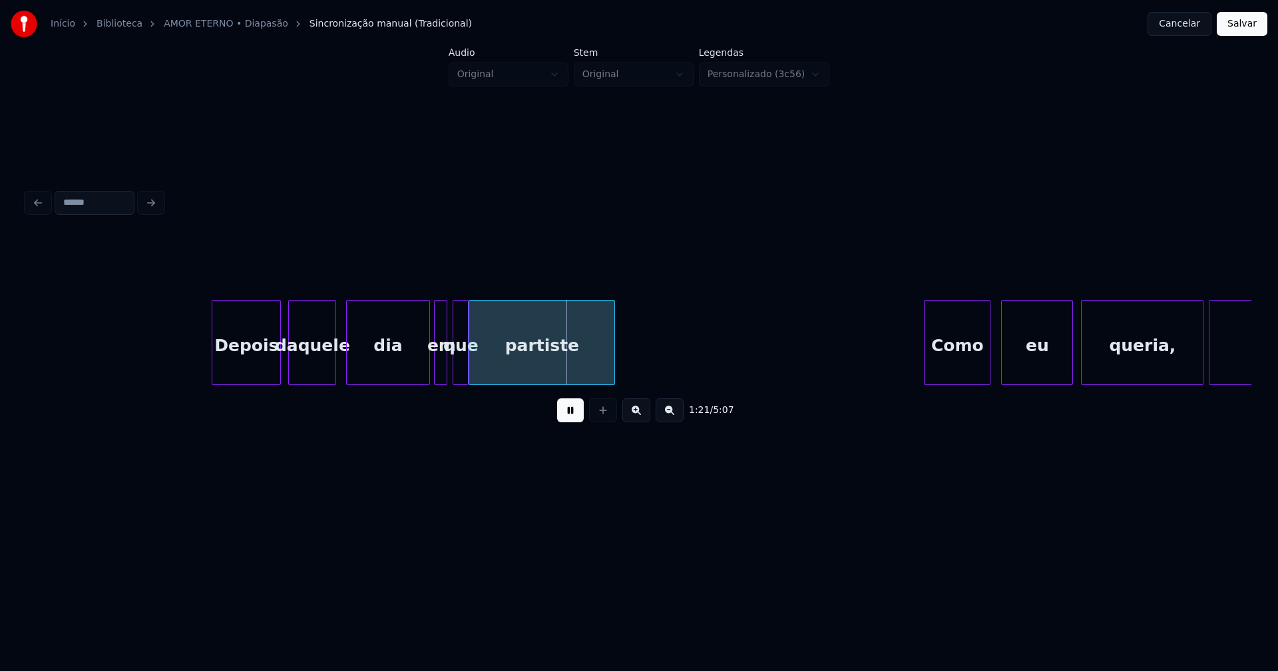
click at [305, 383] on div "Depois daquele dia em que partiste Como eu queria, ai" at bounding box center [639, 342] width 1224 height 85
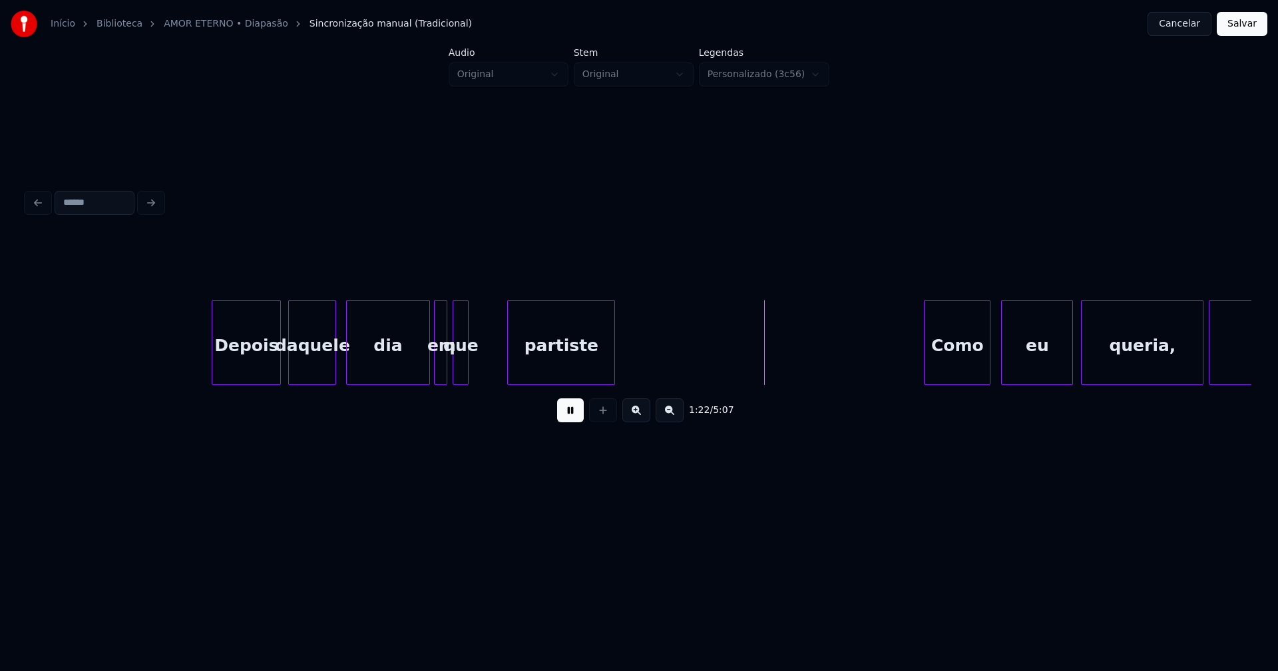
click at [508, 357] on div at bounding box center [510, 343] width 4 height 84
click at [480, 361] on div at bounding box center [482, 343] width 4 height 84
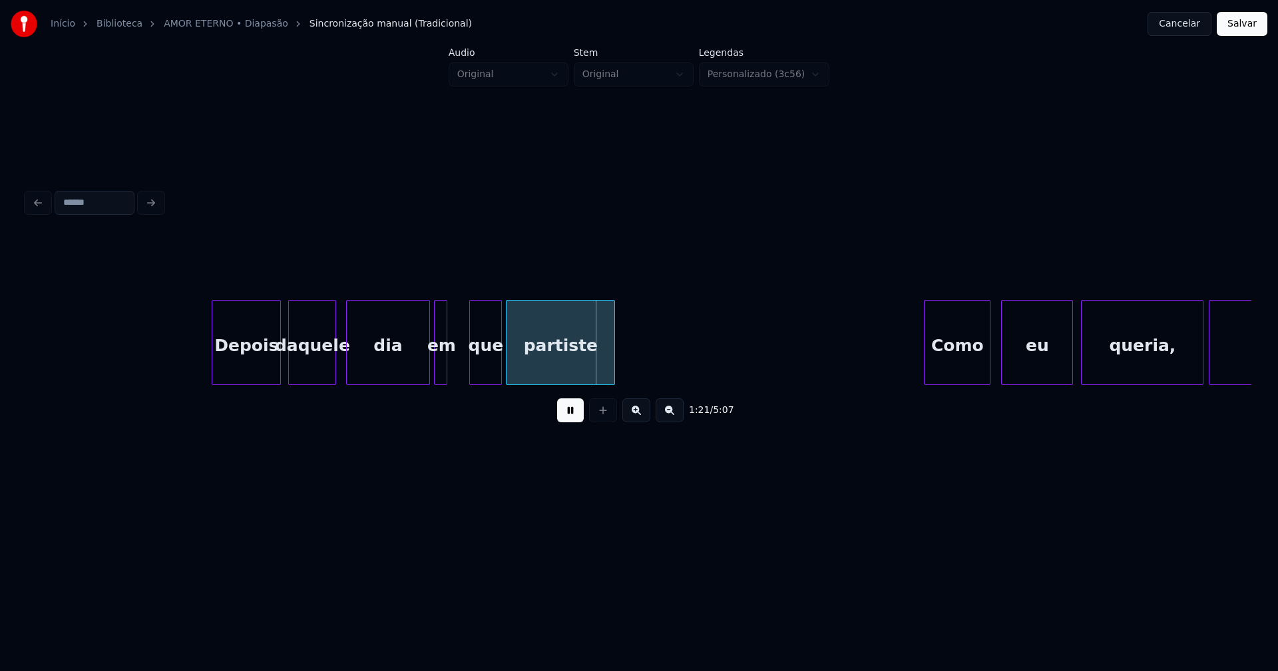
click at [482, 375] on div "que" at bounding box center [485, 346] width 31 height 90
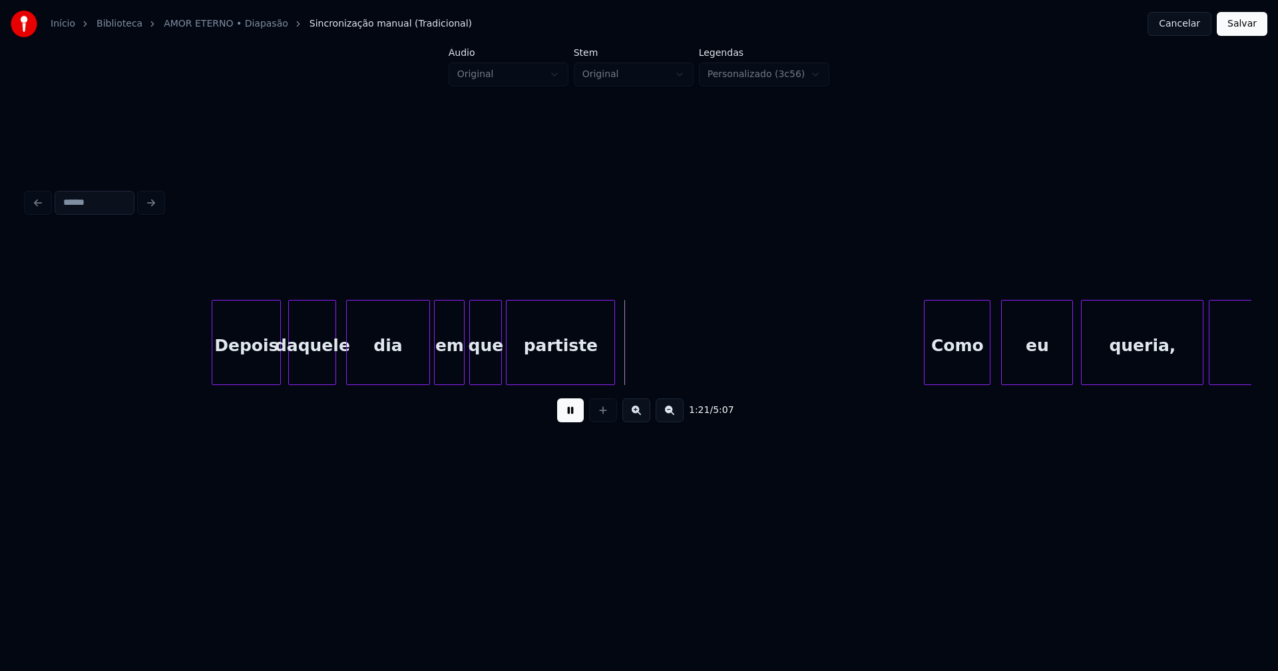
click at [463, 369] on div at bounding box center [462, 343] width 4 height 84
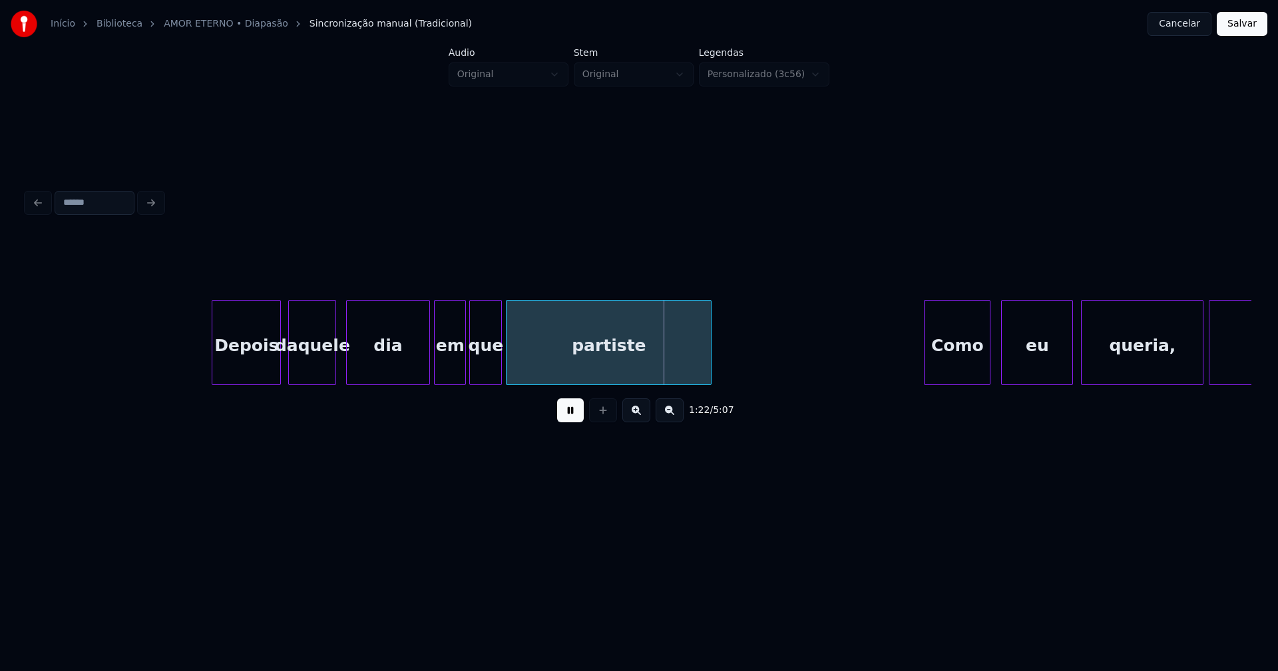
click at [707, 357] on div at bounding box center [709, 343] width 4 height 84
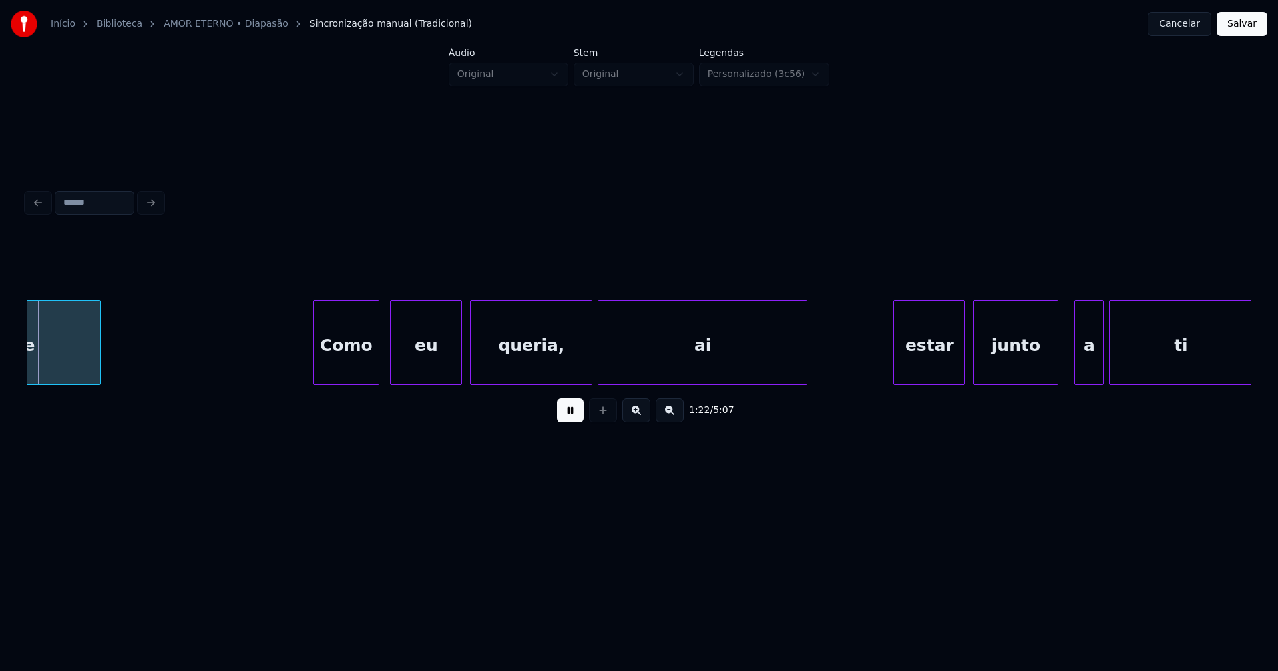
scroll to position [0, 10946]
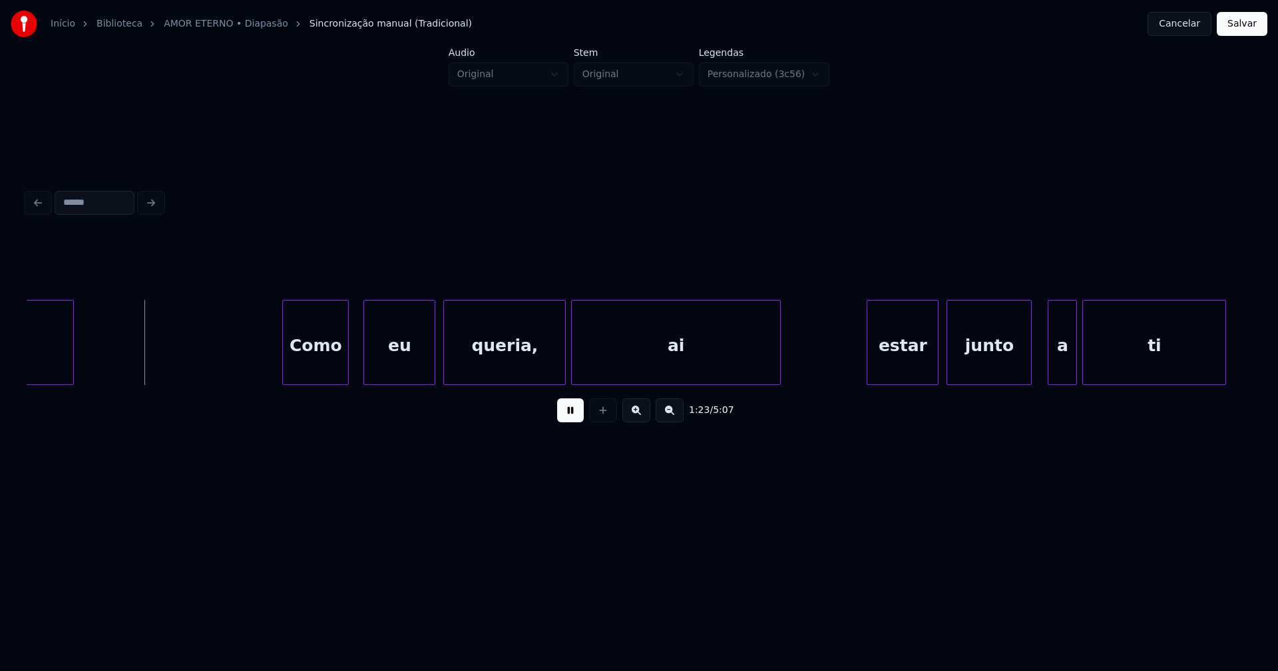
click at [326, 363] on div "Como" at bounding box center [315, 346] width 65 height 90
click at [396, 368] on div "eu" at bounding box center [396, 346] width 71 height 90
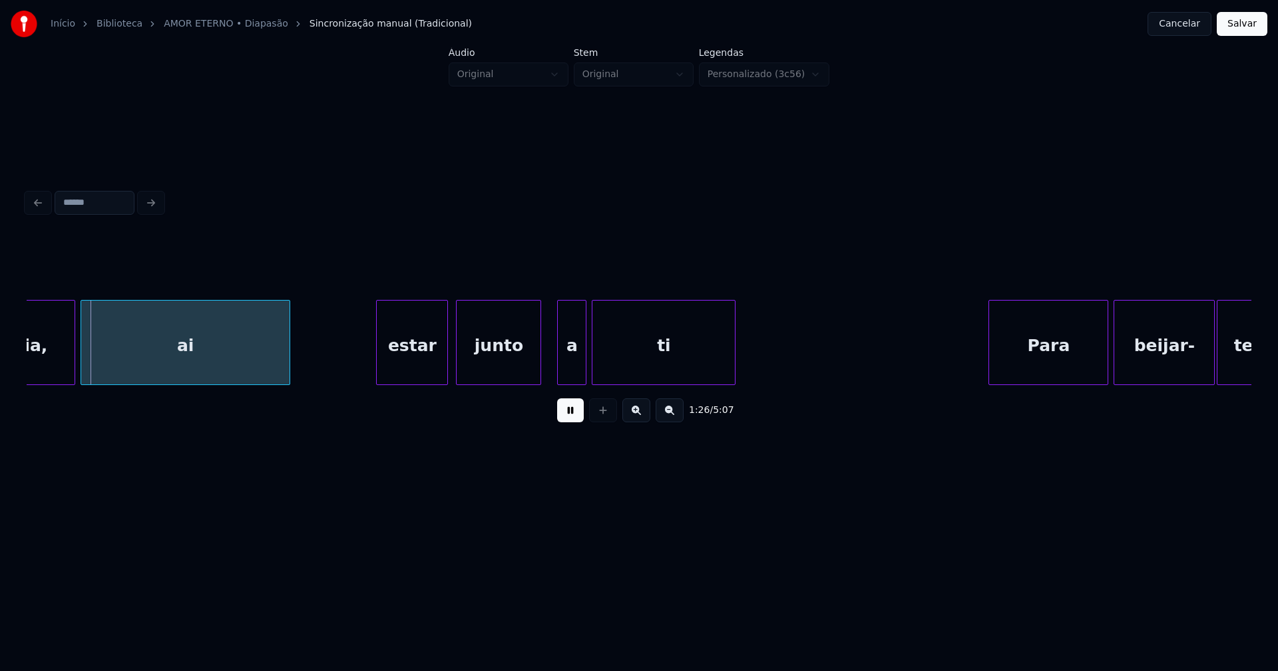
scroll to position [0, 11505]
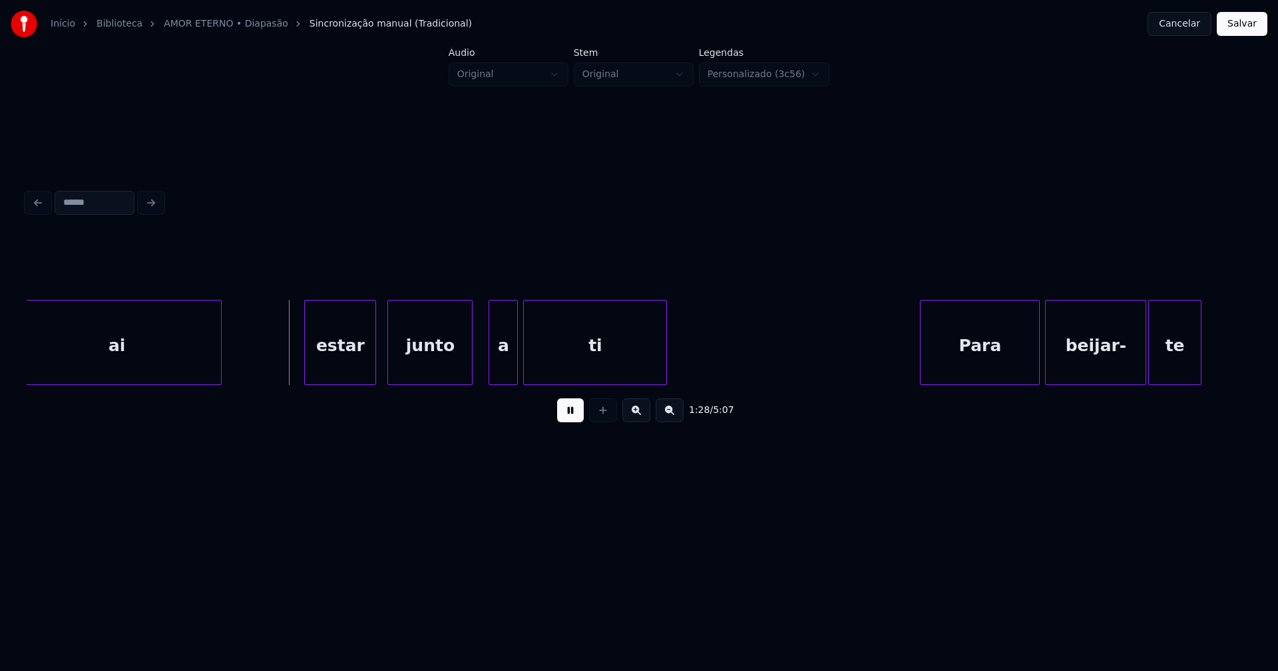
click at [349, 364] on div "estar" at bounding box center [340, 346] width 71 height 90
click at [500, 375] on div "a" at bounding box center [499, 346] width 28 height 90
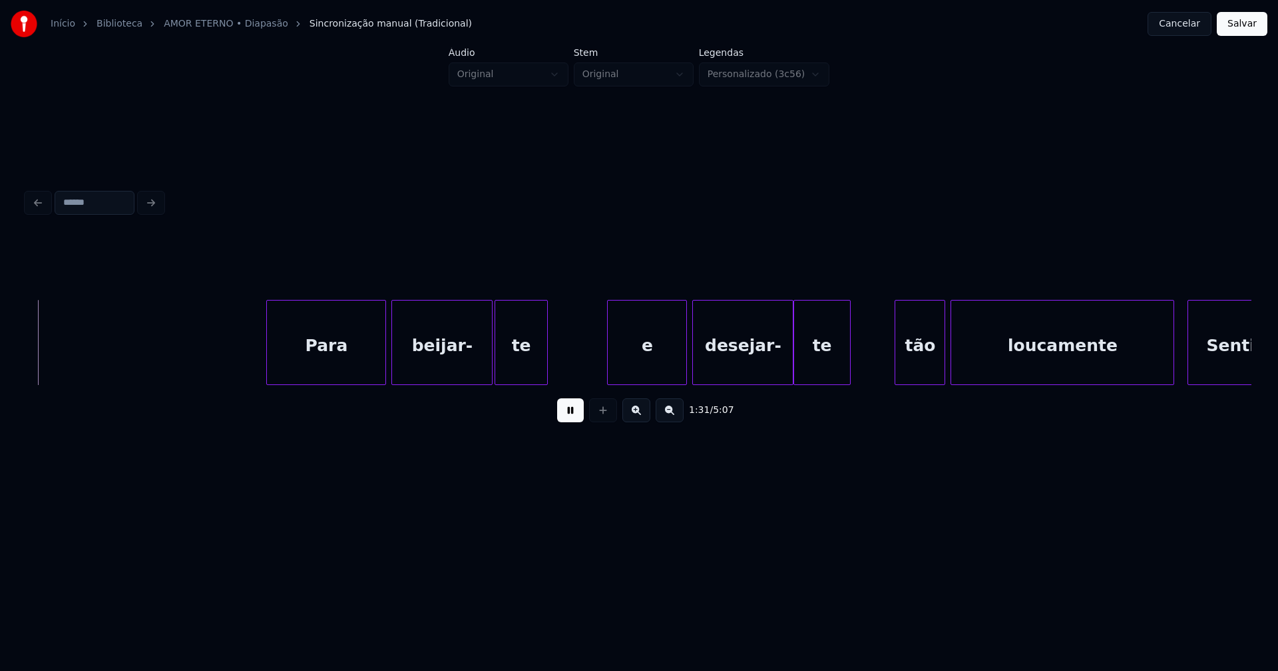
scroll to position [0, 12163]
click at [328, 372] on div "Para" at bounding box center [319, 346] width 118 height 90
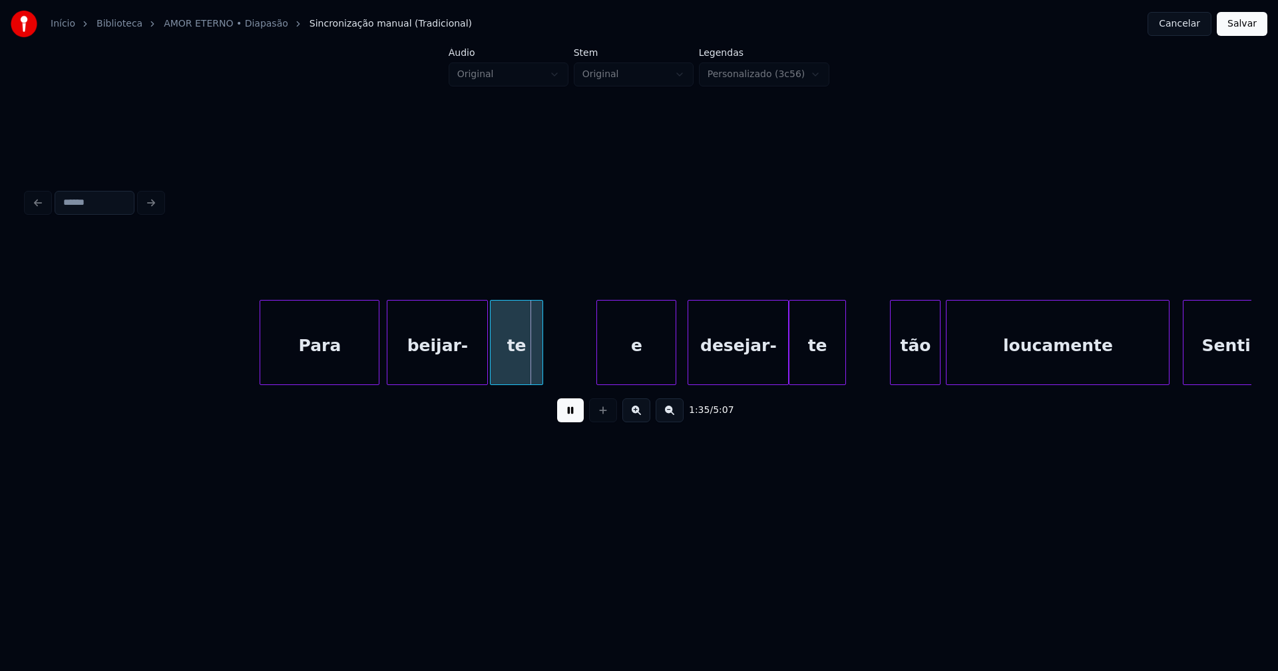
click at [647, 373] on div "e" at bounding box center [636, 346] width 79 height 90
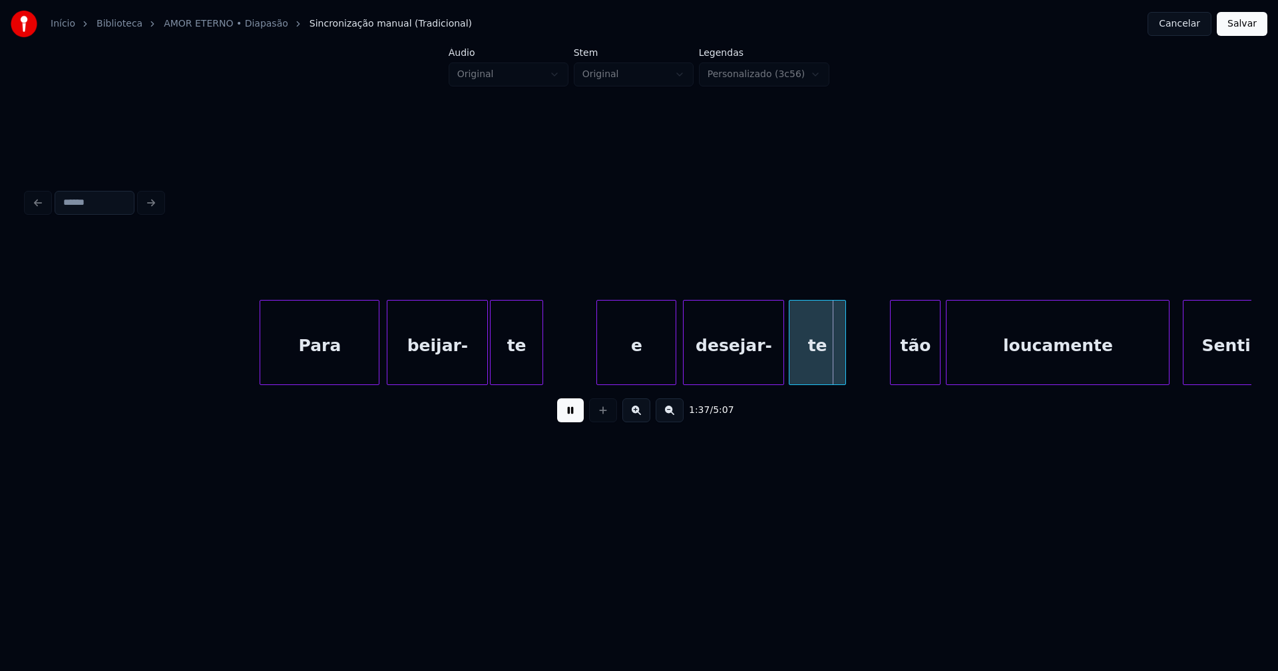
click at [716, 371] on div "desejar-" at bounding box center [733, 346] width 100 height 90
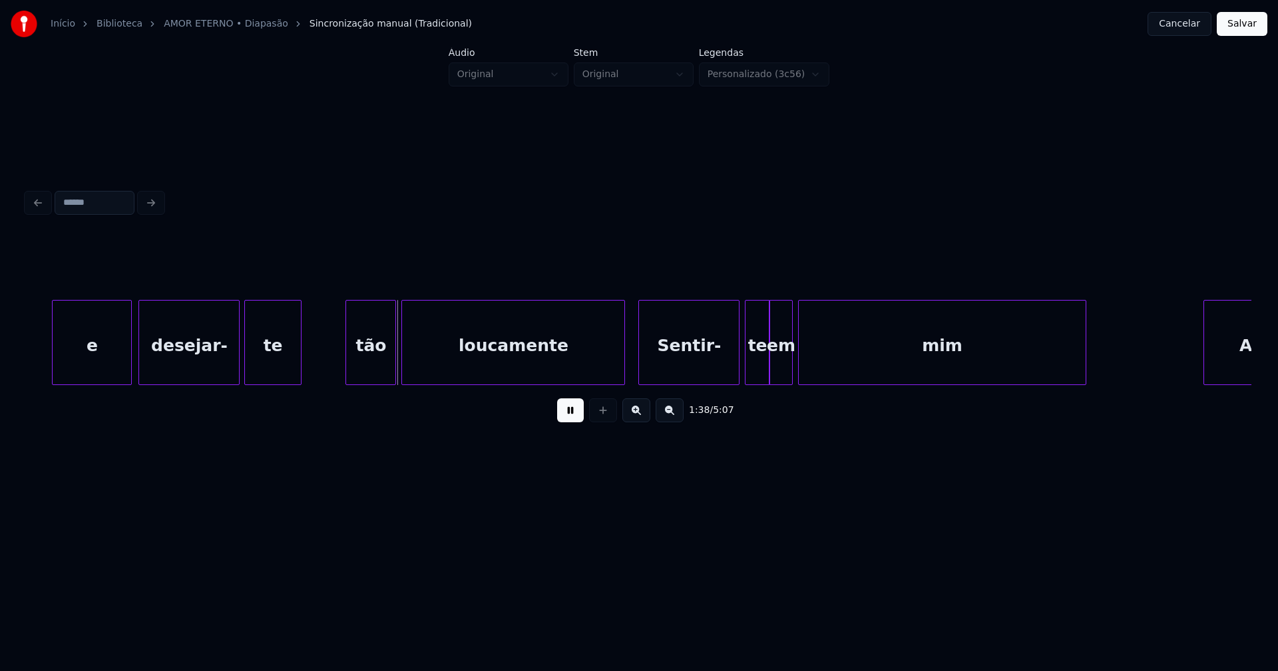
scroll to position [0, 12731]
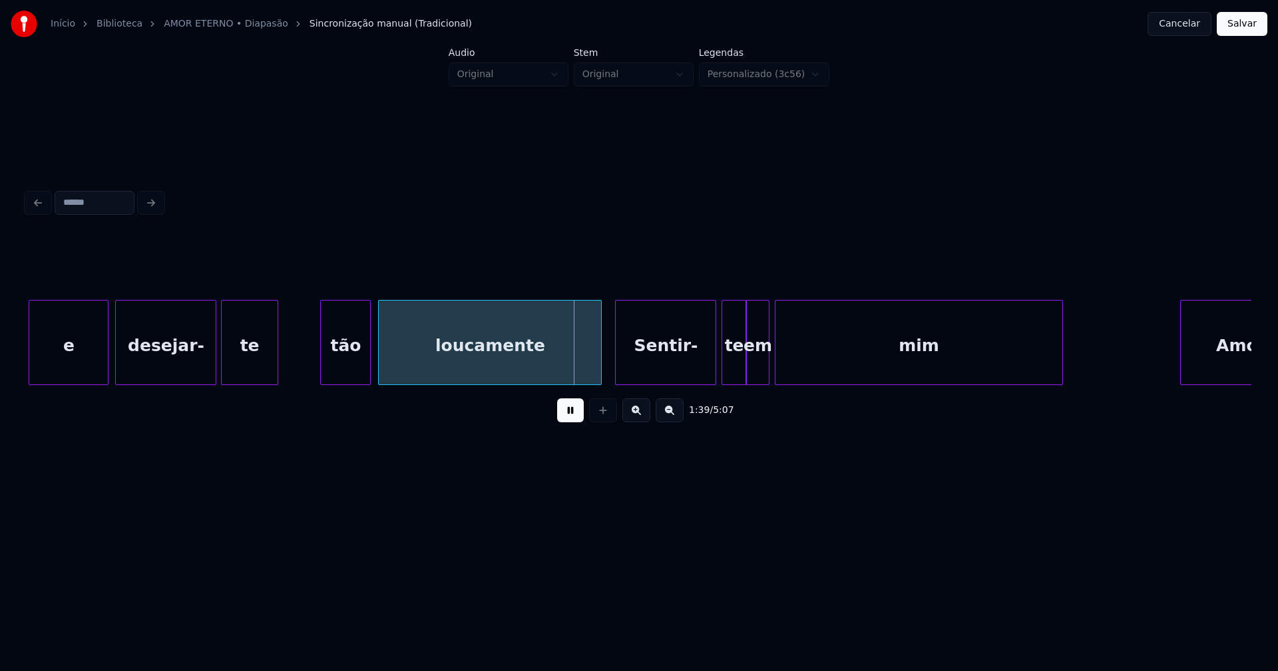
click at [349, 369] on div "tão" at bounding box center [345, 346] width 49 height 90
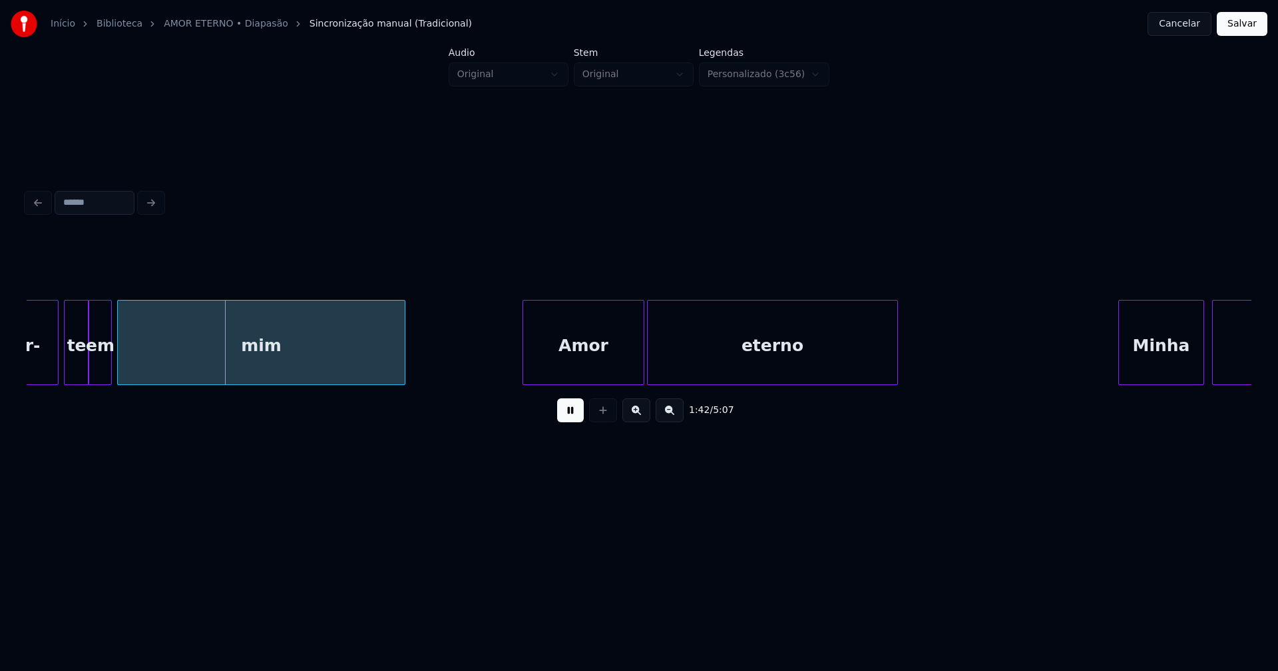
scroll to position [0, 13592]
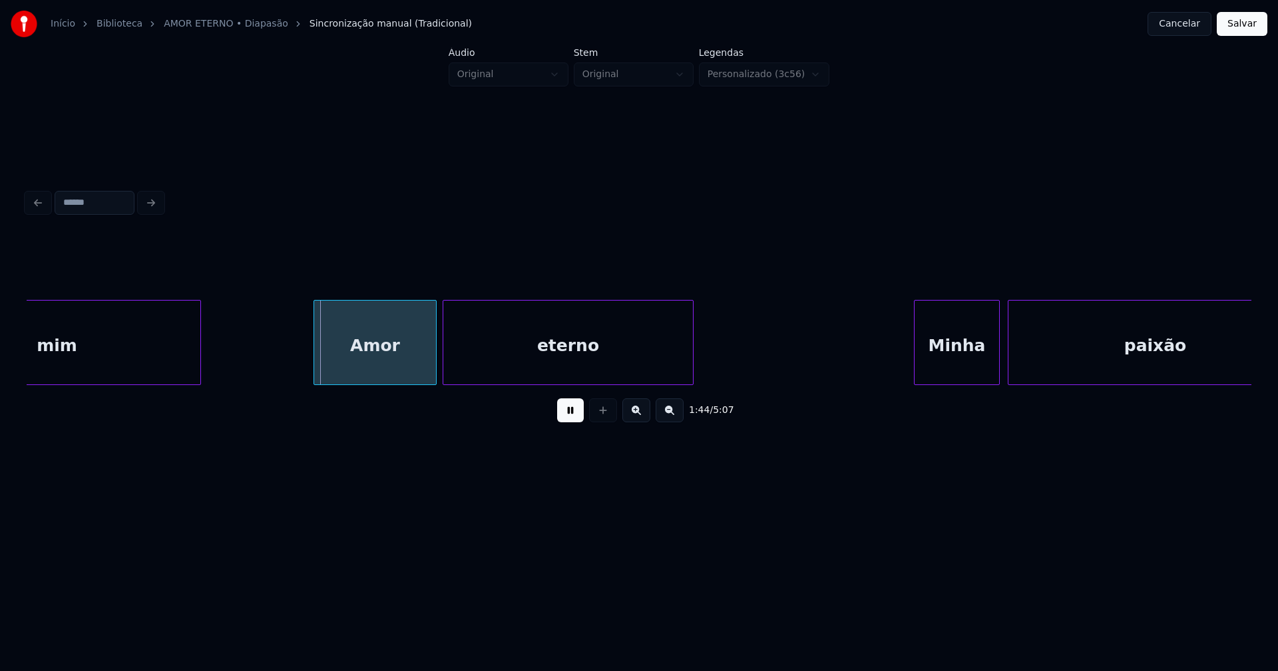
click at [393, 372] on div "Amor" at bounding box center [374, 346] width 121 height 90
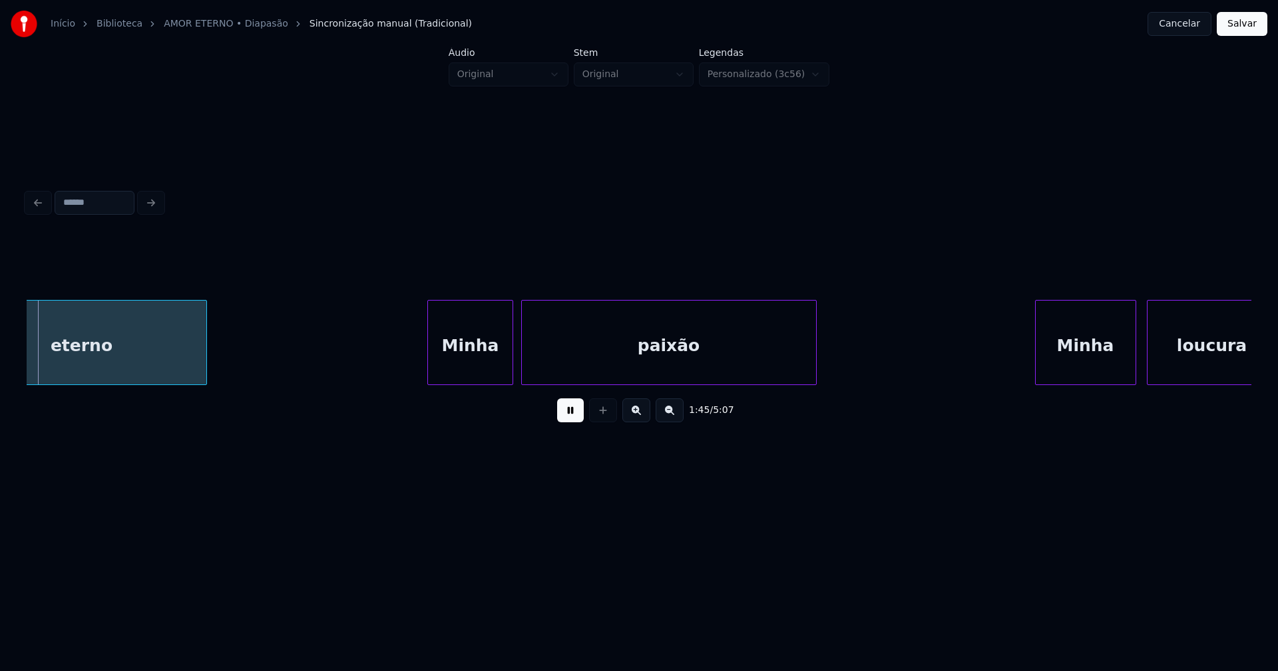
scroll to position [0, 14084]
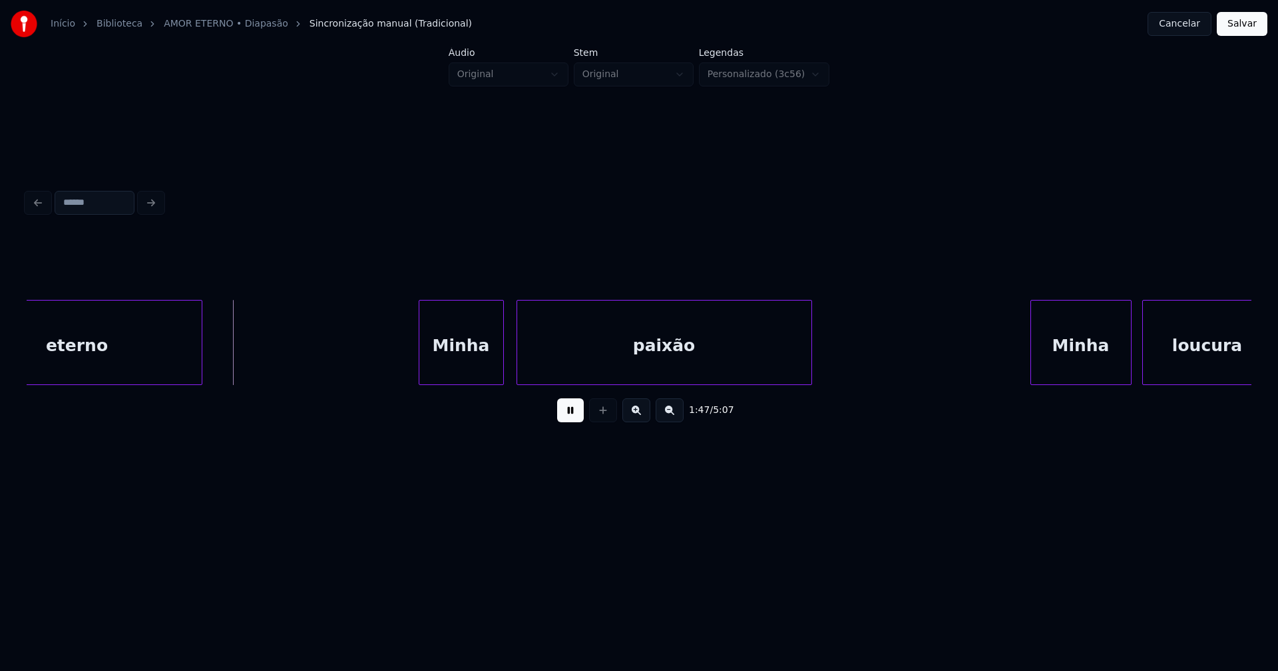
click at [468, 374] on div "Minha" at bounding box center [461, 346] width 84 height 90
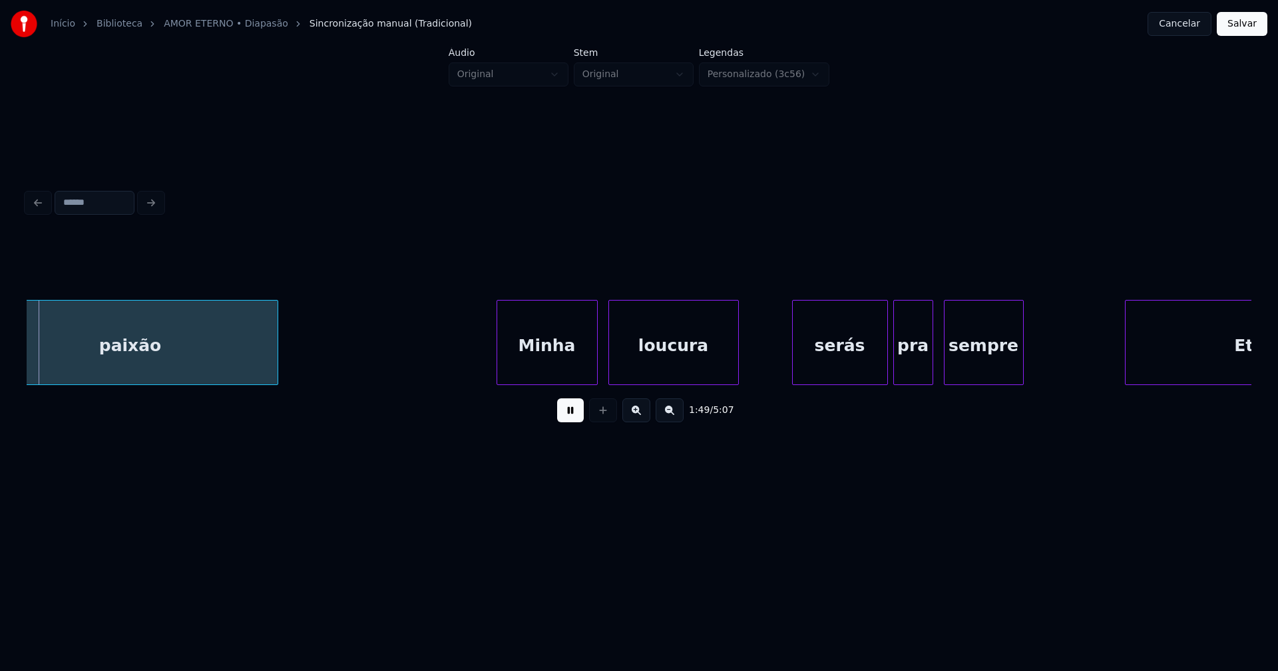
scroll to position [0, 14646]
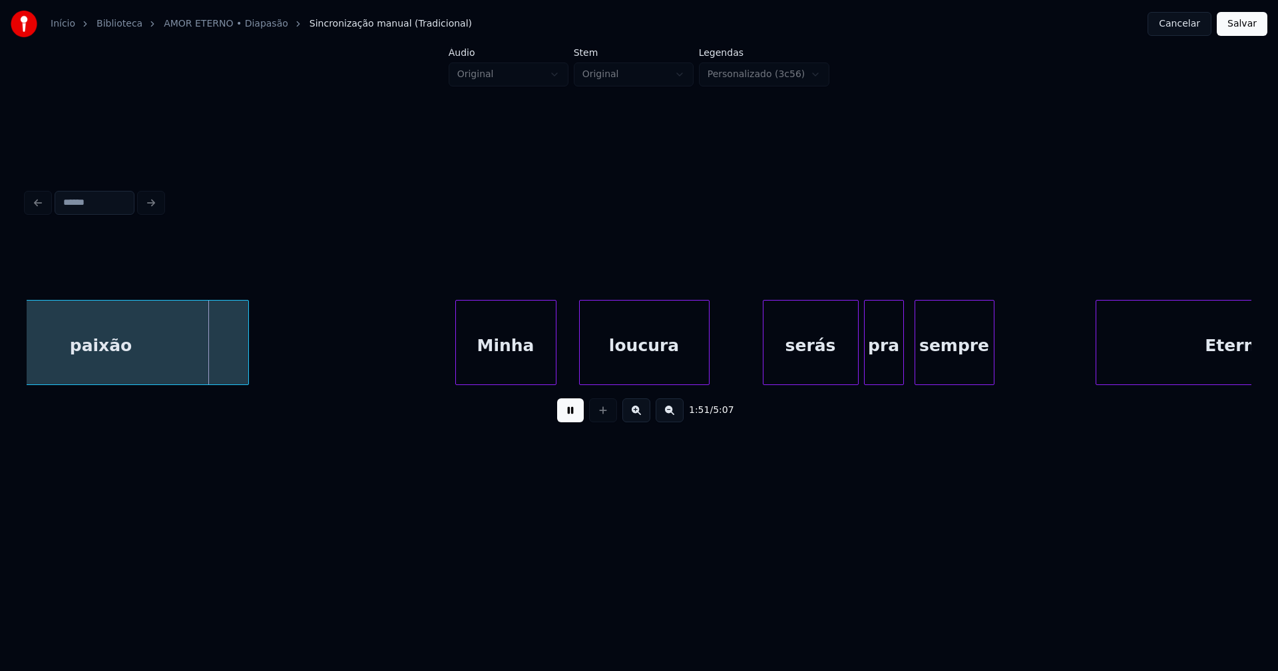
click at [512, 376] on div "Minha" at bounding box center [506, 346] width 100 height 90
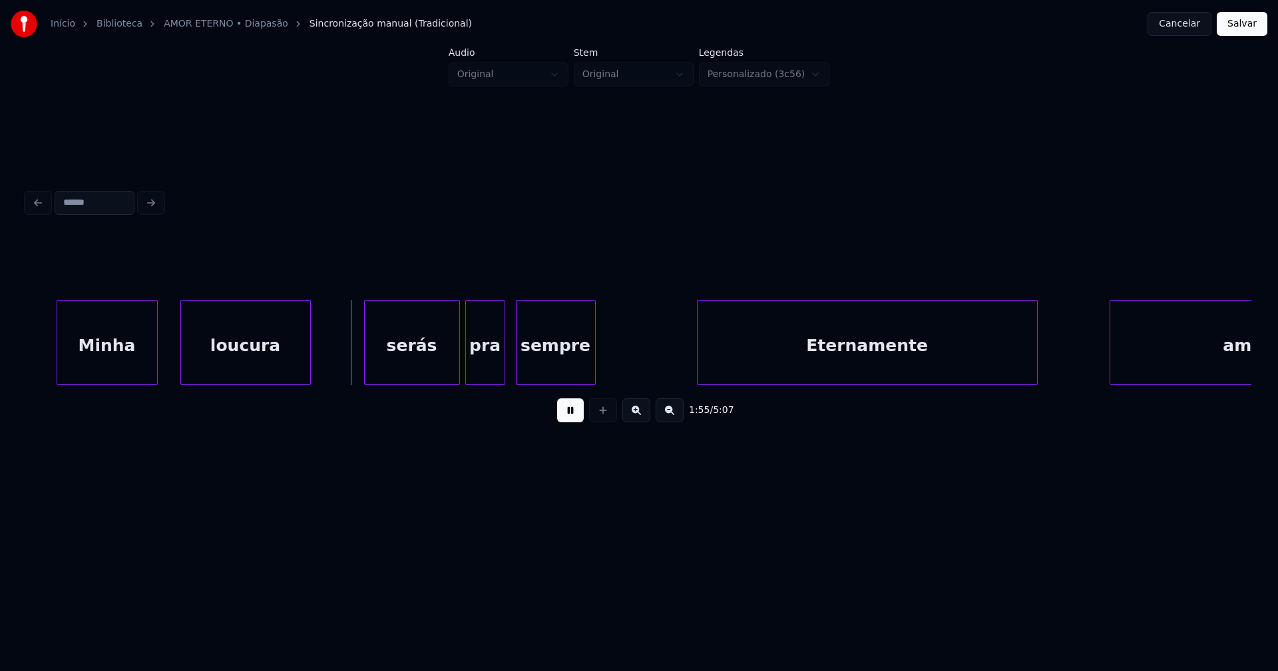
scroll to position [0, 15090]
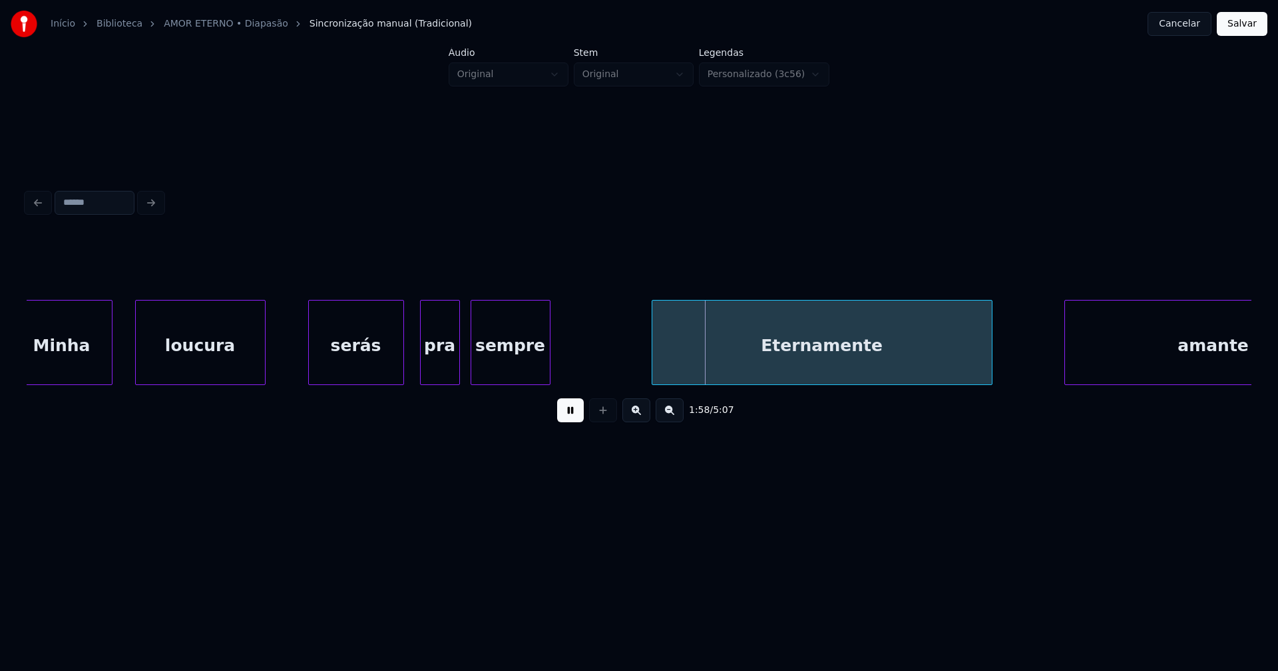
click at [354, 368] on div "serás" at bounding box center [356, 346] width 94 height 90
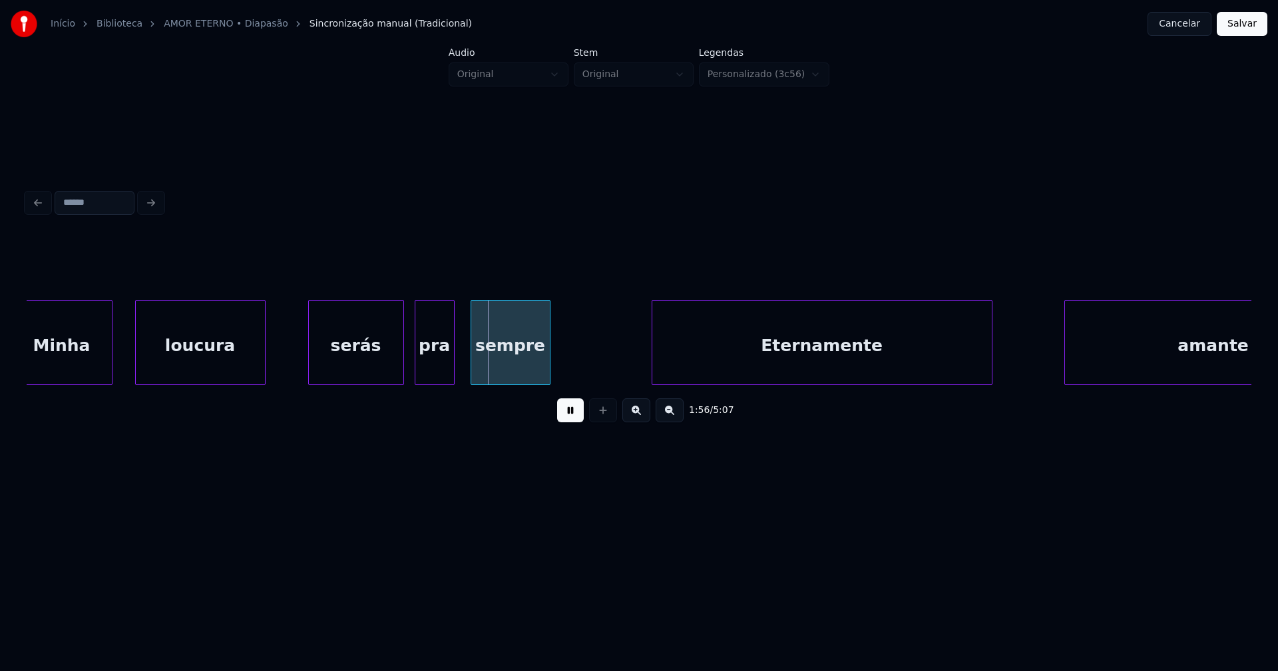
click at [439, 371] on div "pra" at bounding box center [434, 346] width 39 height 90
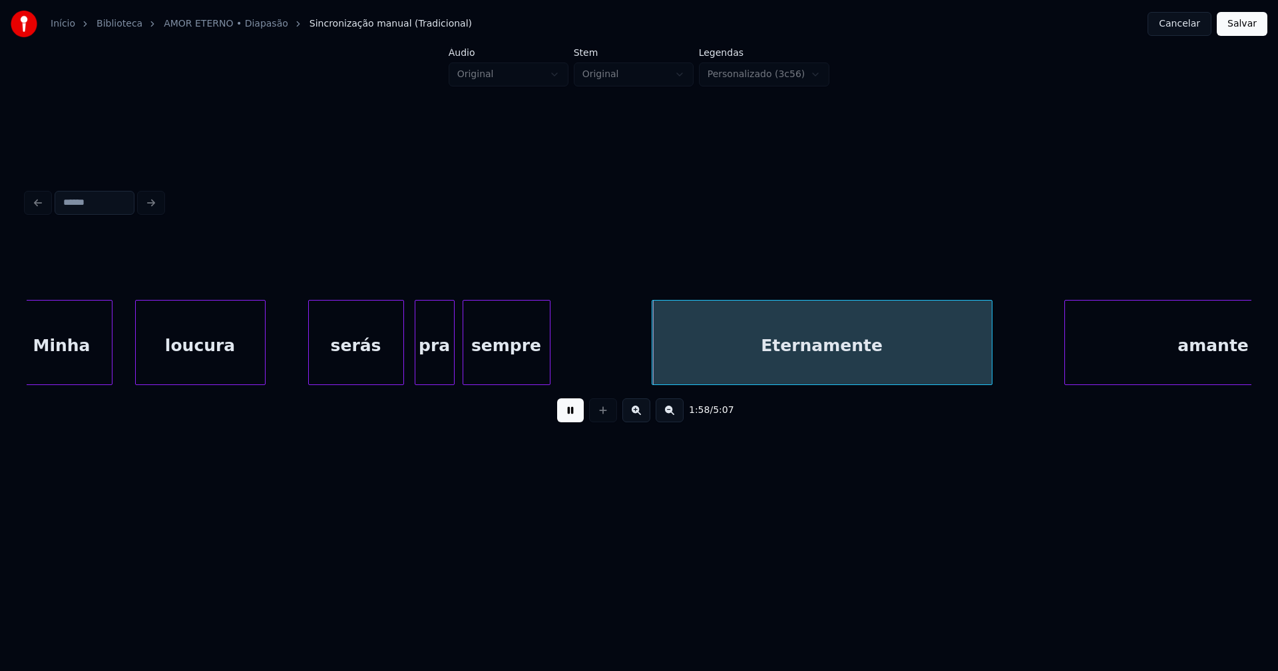
click at [466, 376] on div at bounding box center [465, 343] width 4 height 84
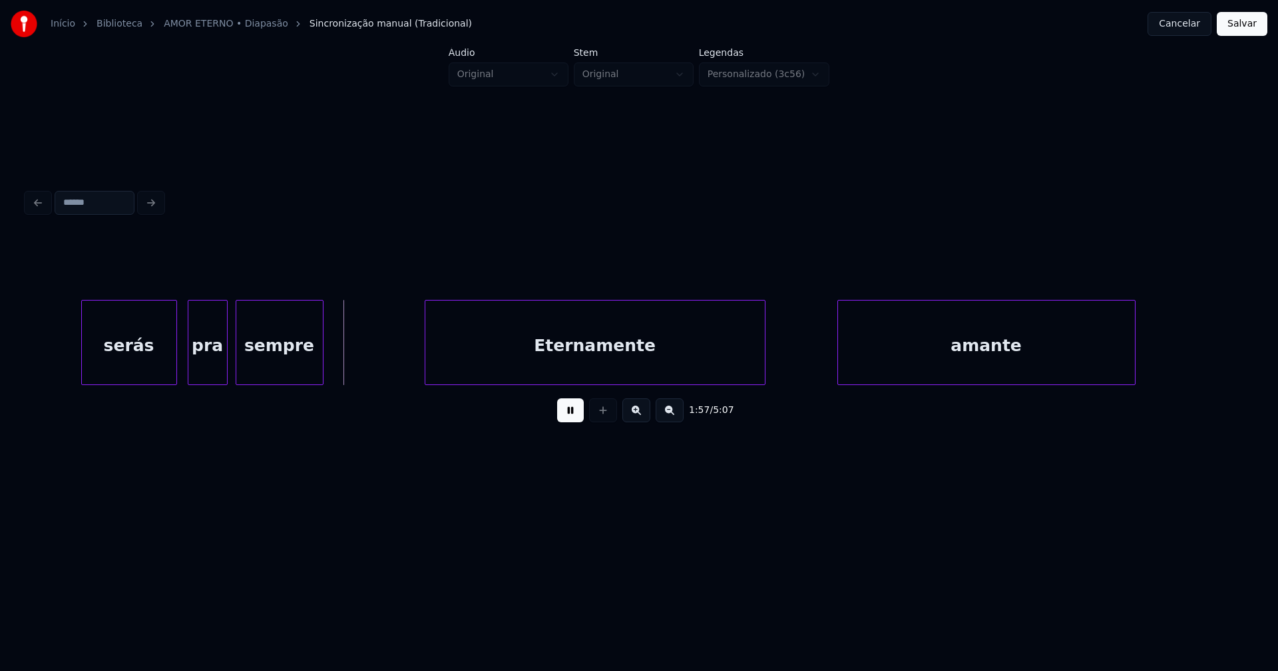
scroll to position [0, 15454]
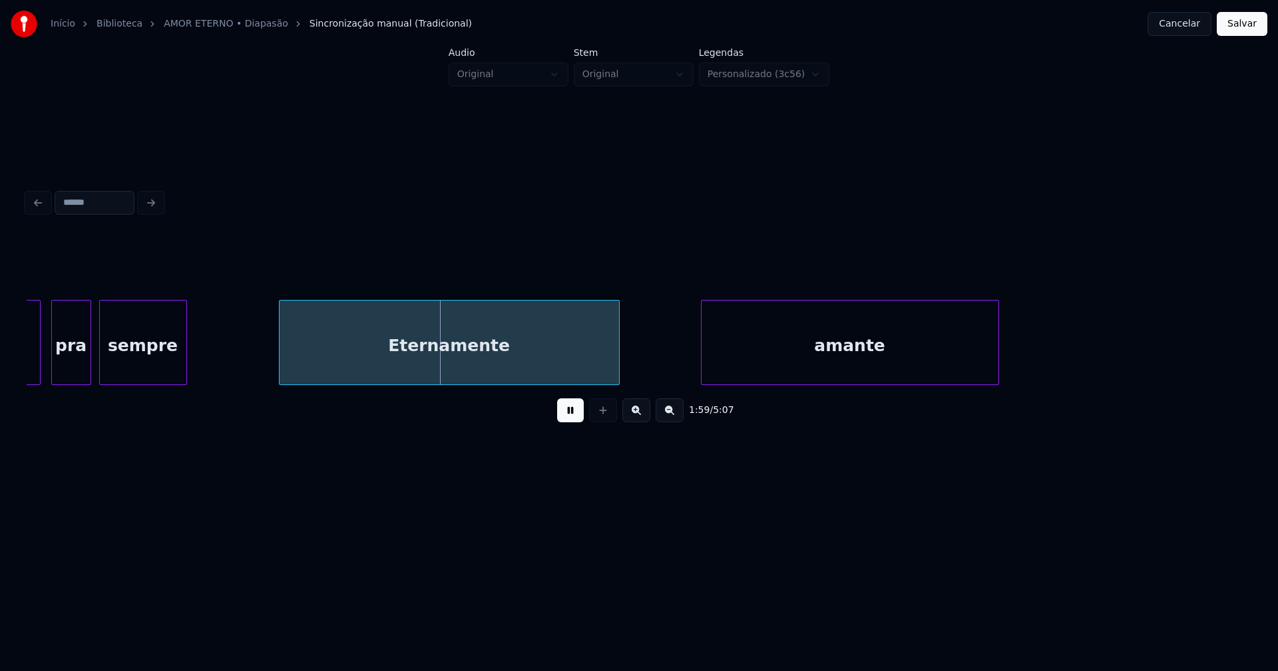
click at [467, 376] on div "Eternamente" at bounding box center [448, 346] width 339 height 90
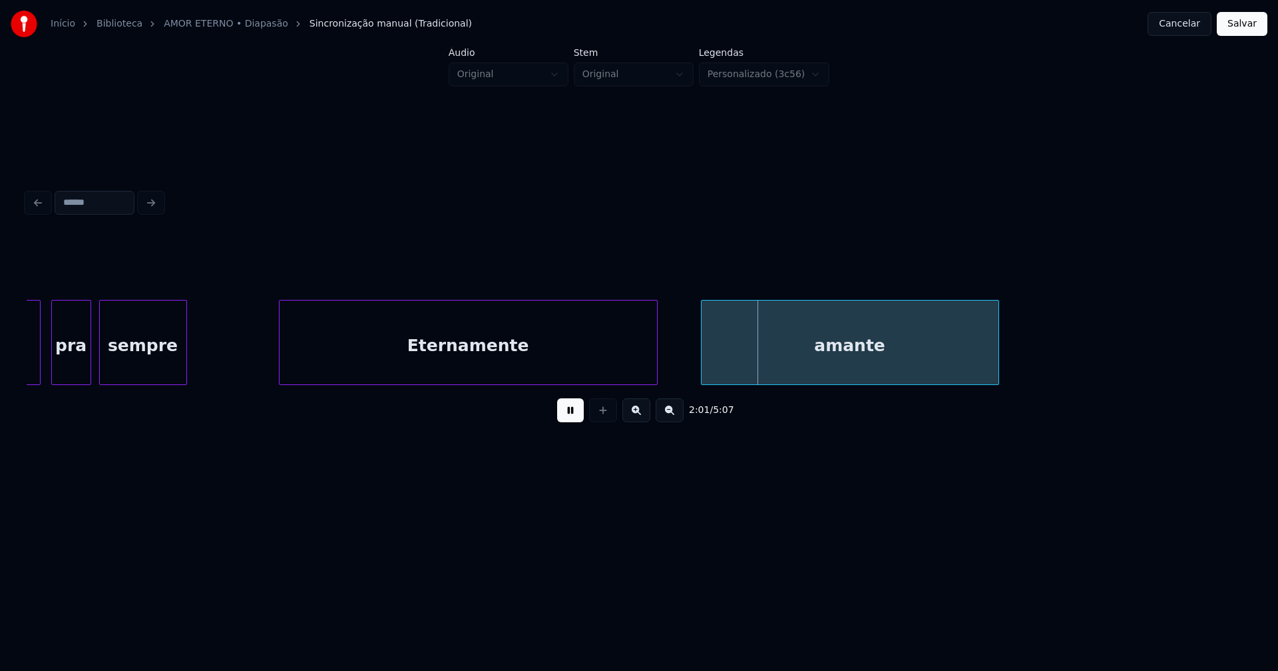
click at [655, 363] on div at bounding box center [655, 343] width 4 height 84
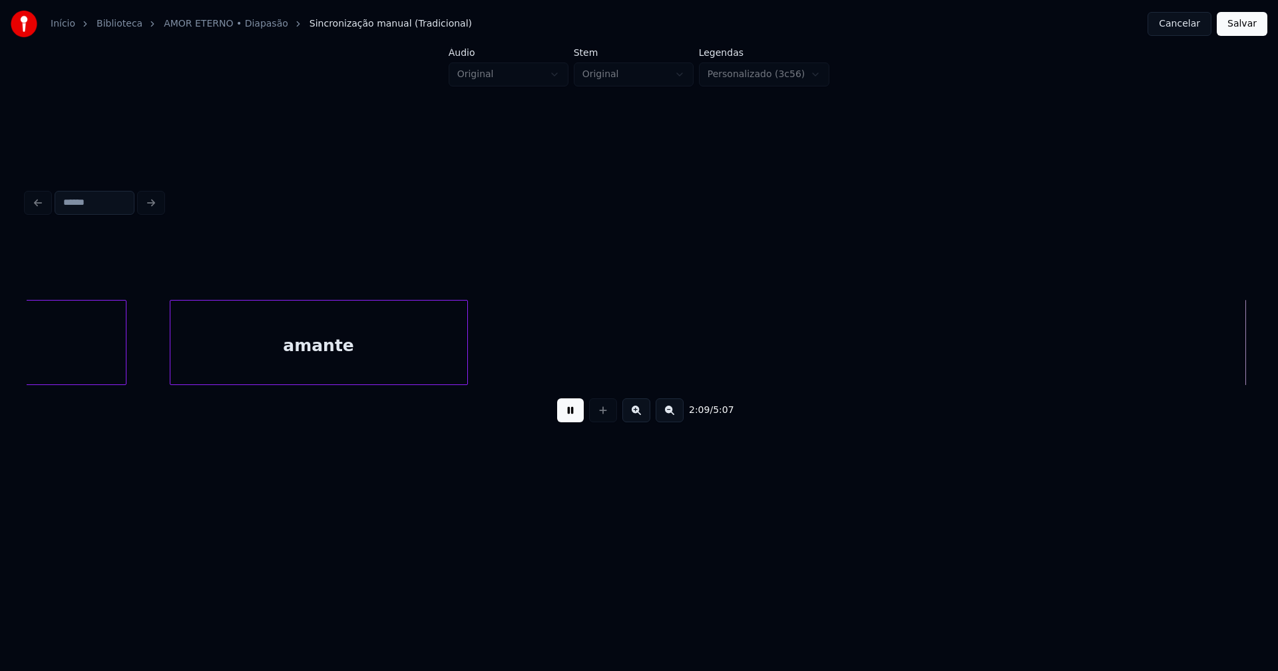
scroll to position [0, 17209]
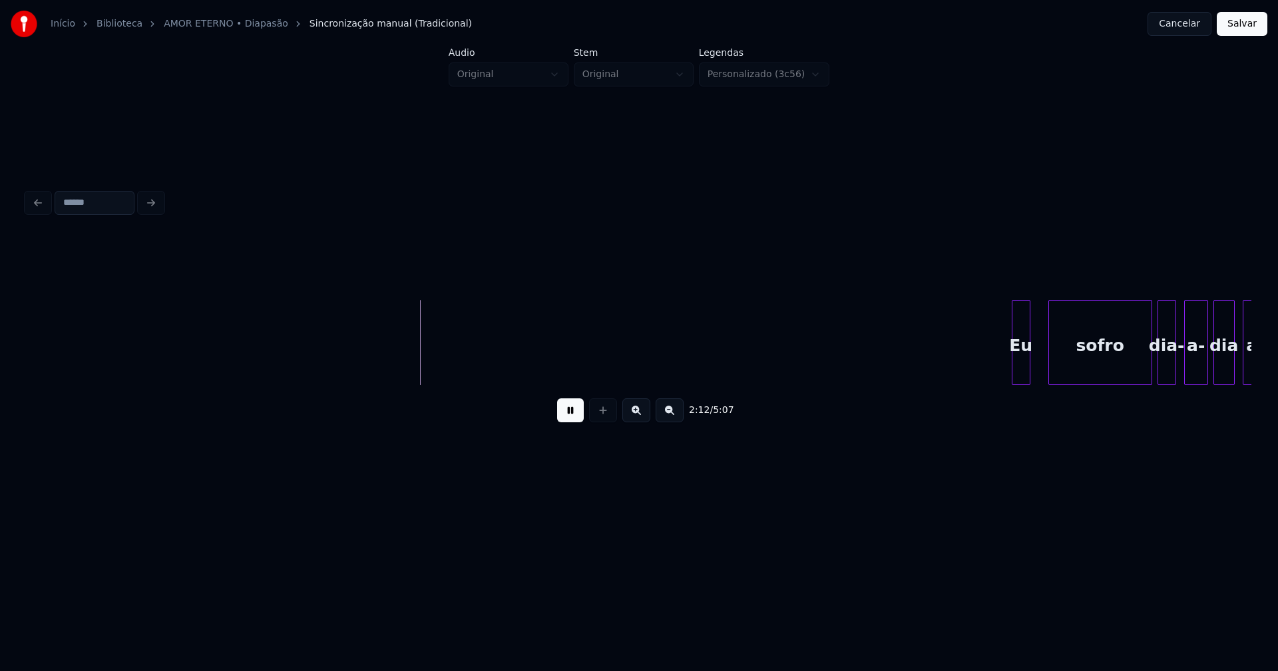
click at [1021, 372] on div "Eu" at bounding box center [1020, 346] width 17 height 90
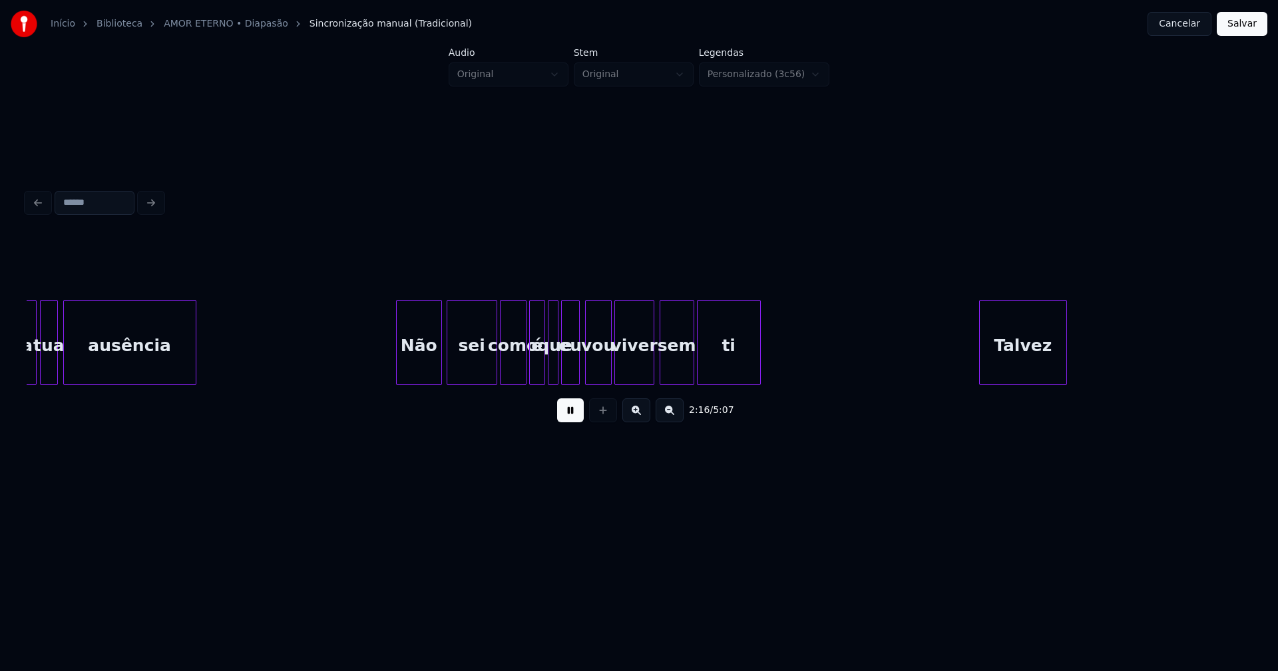
scroll to position [0, 18221]
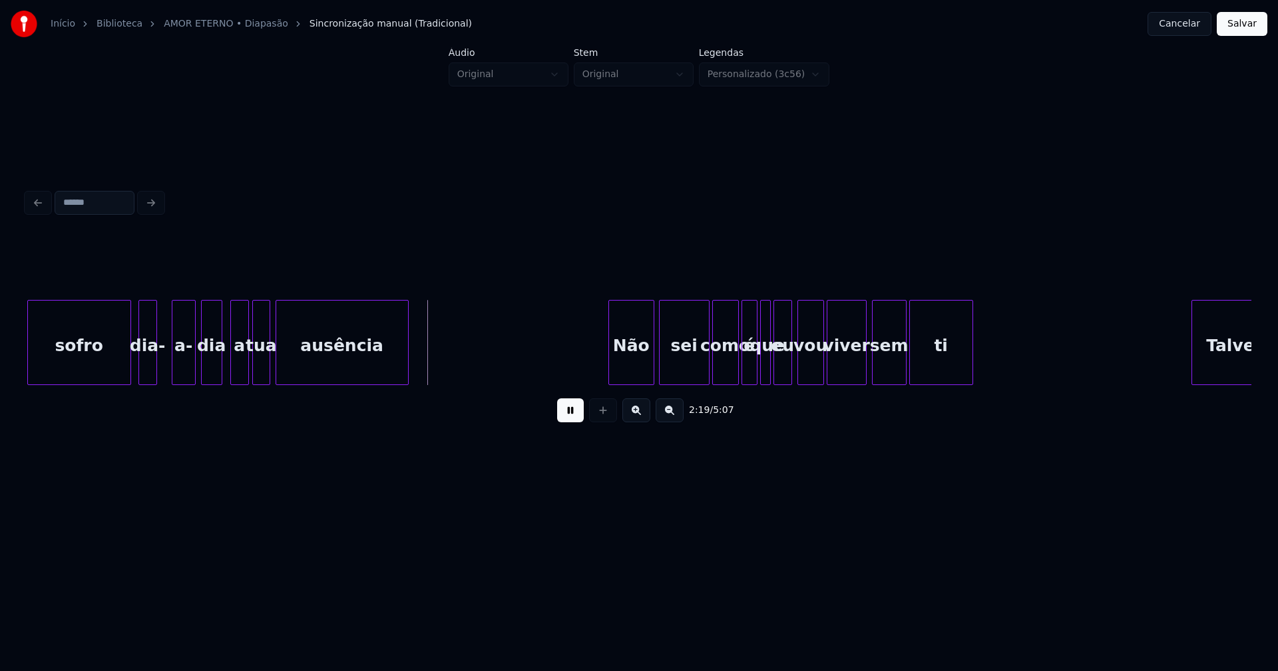
click at [146, 372] on div "dia-" at bounding box center [147, 346] width 17 height 90
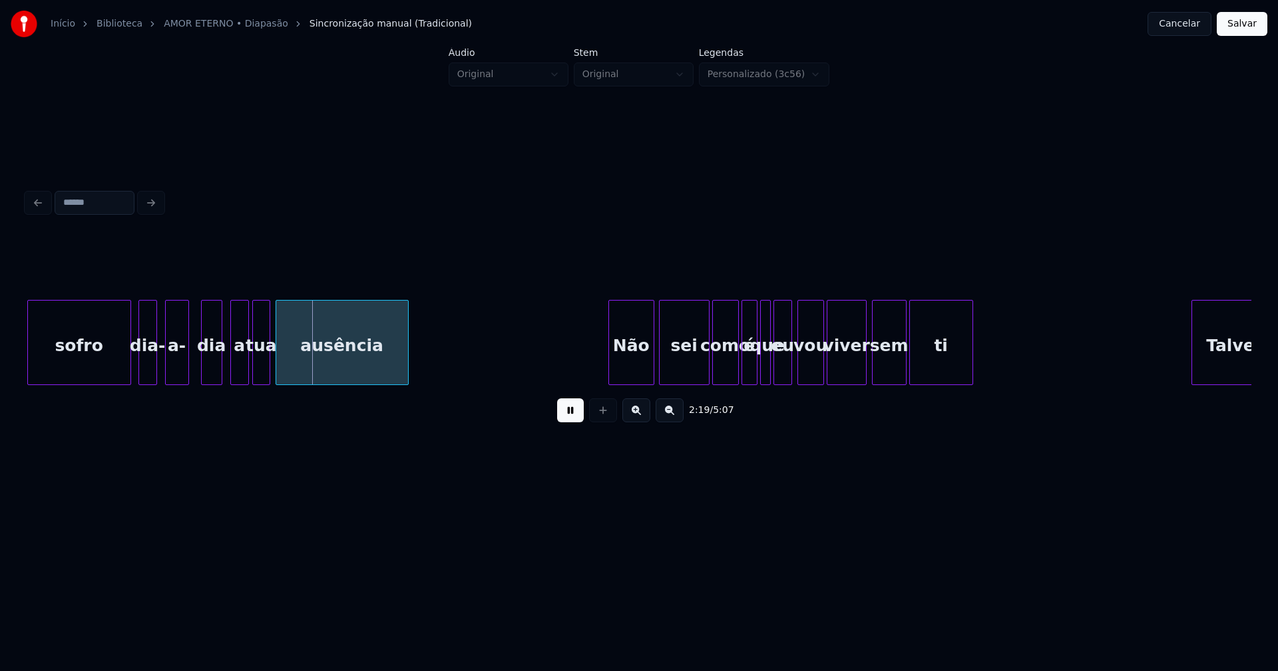
click at [180, 373] on div "a-" at bounding box center [177, 346] width 23 height 90
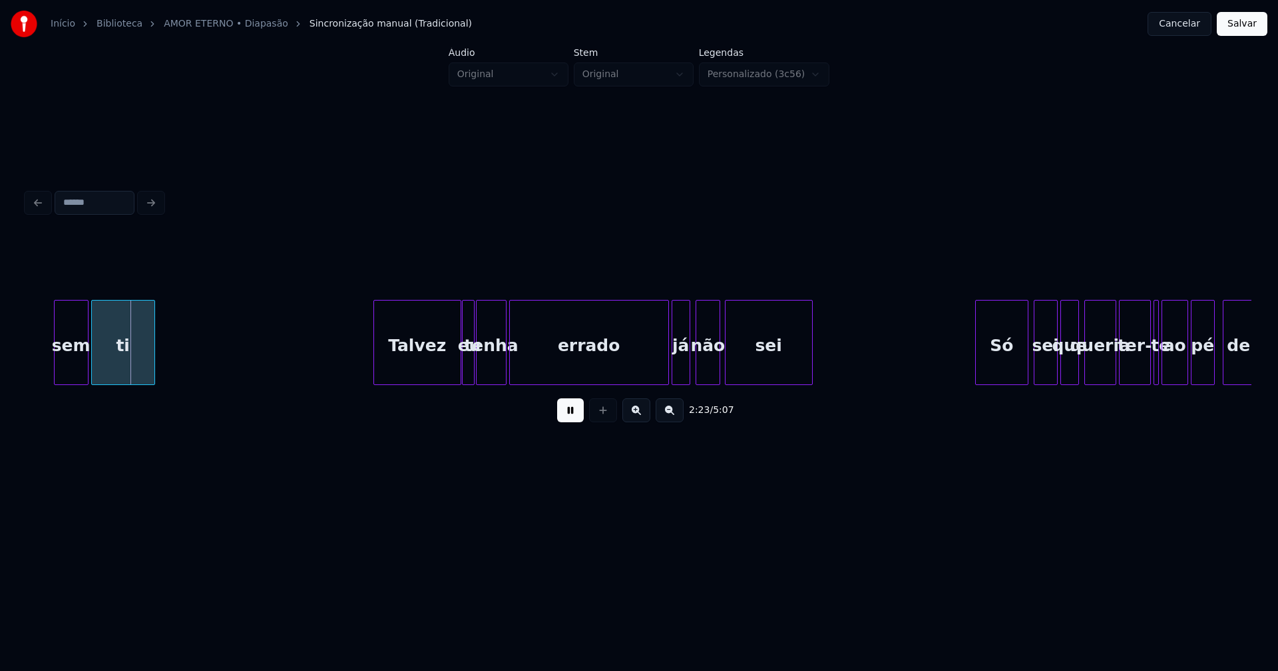
scroll to position [0, 19084]
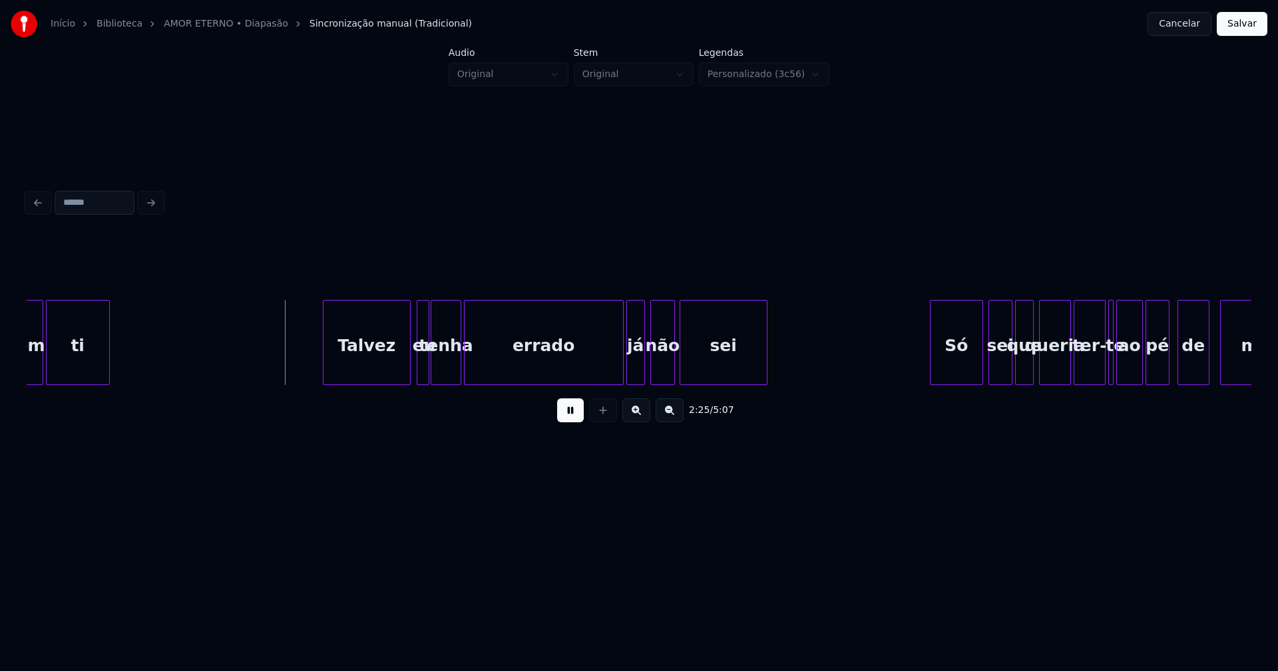
click at [381, 364] on div "Talvez" at bounding box center [366, 346] width 87 height 90
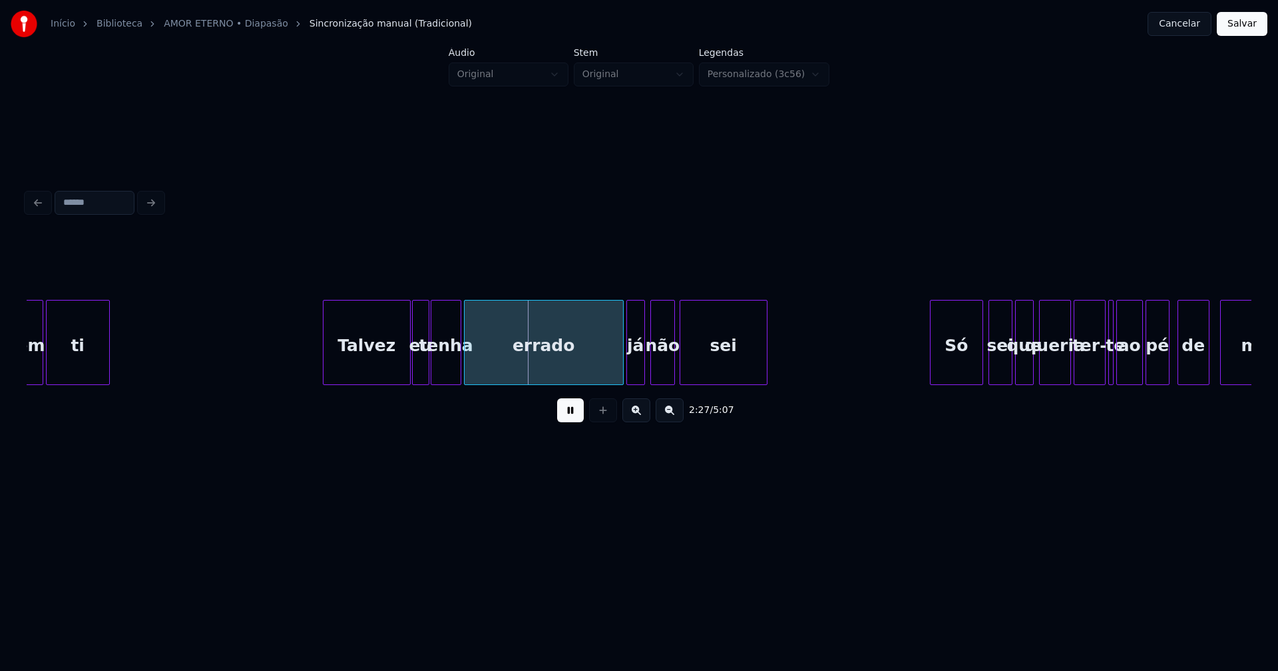
click at [414, 367] on div at bounding box center [415, 343] width 4 height 84
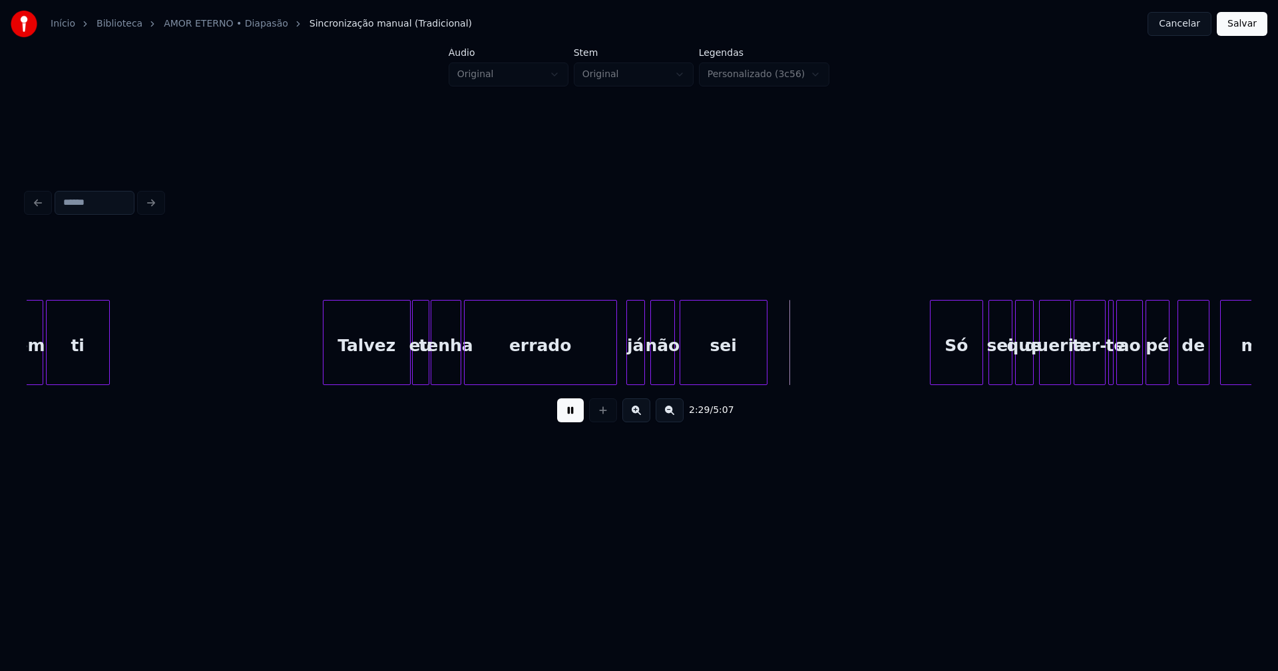
click at [614, 375] on div at bounding box center [614, 343] width 4 height 84
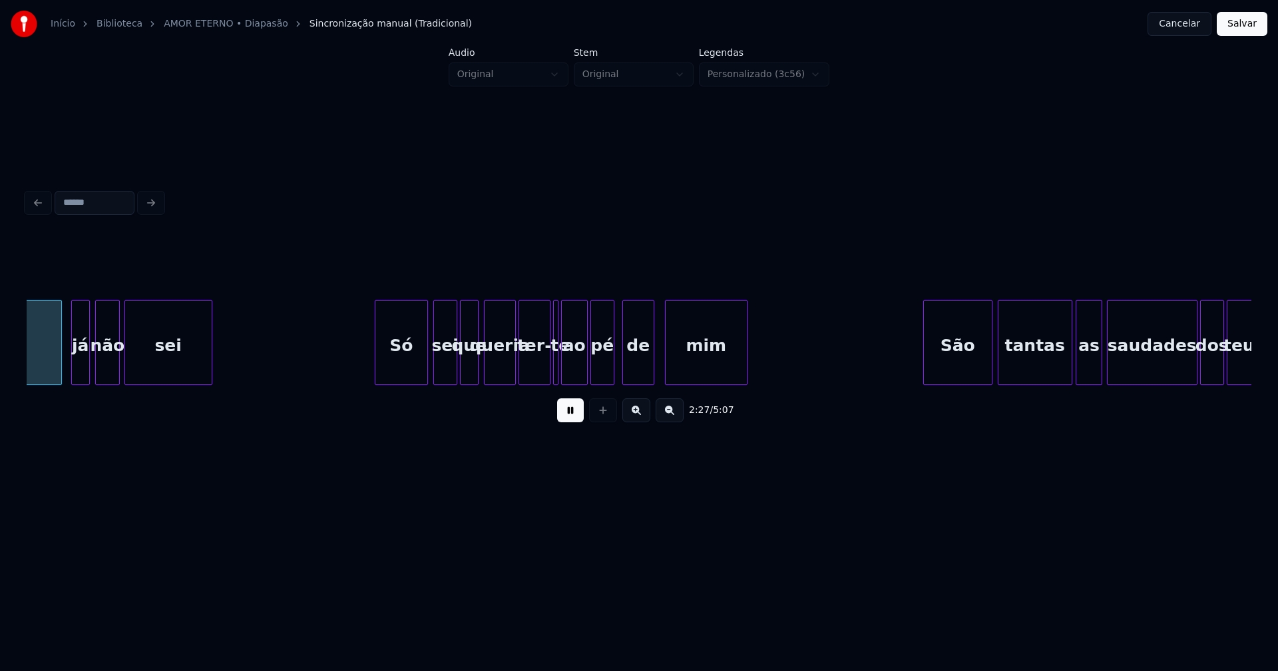
scroll to position [0, 19648]
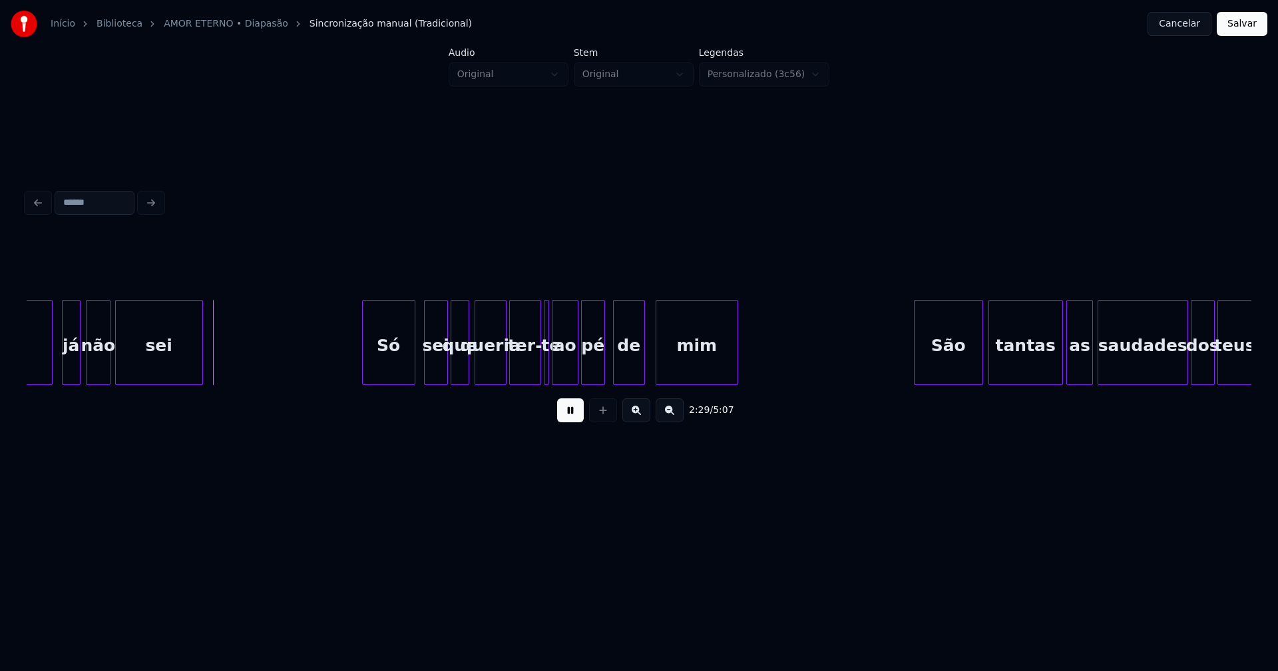
click at [389, 368] on div "Só" at bounding box center [389, 346] width 52 height 90
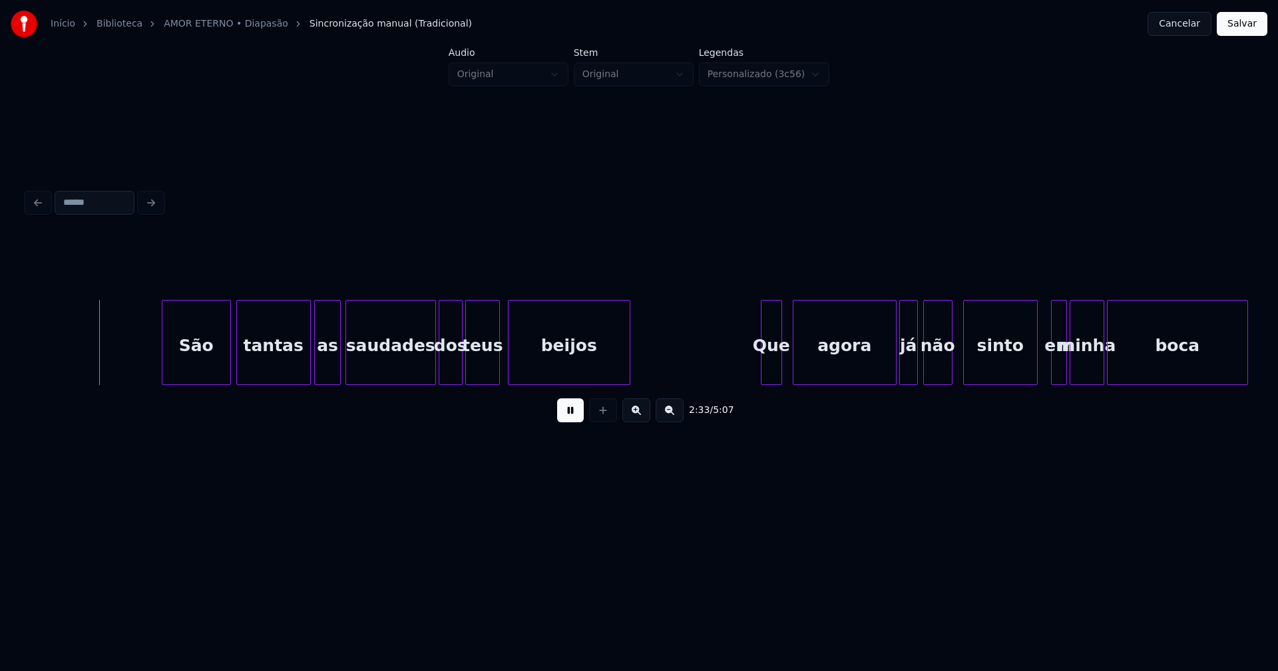
scroll to position [0, 20423]
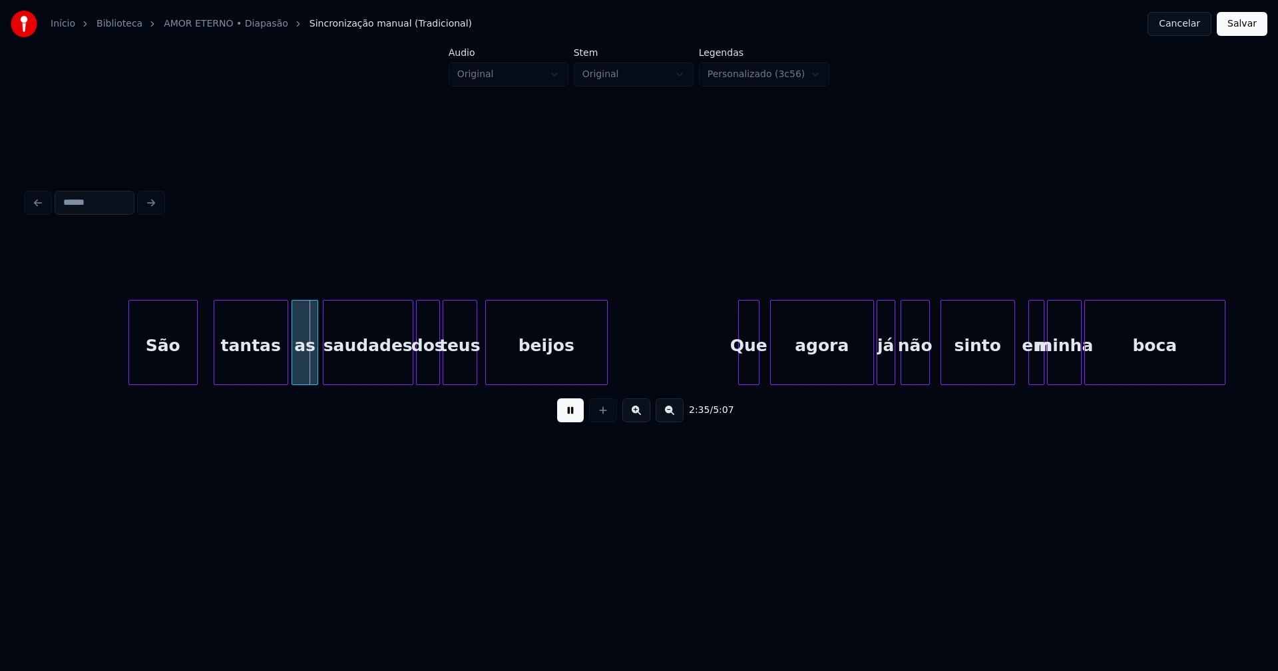
click at [151, 362] on div "São" at bounding box center [163, 346] width 68 height 90
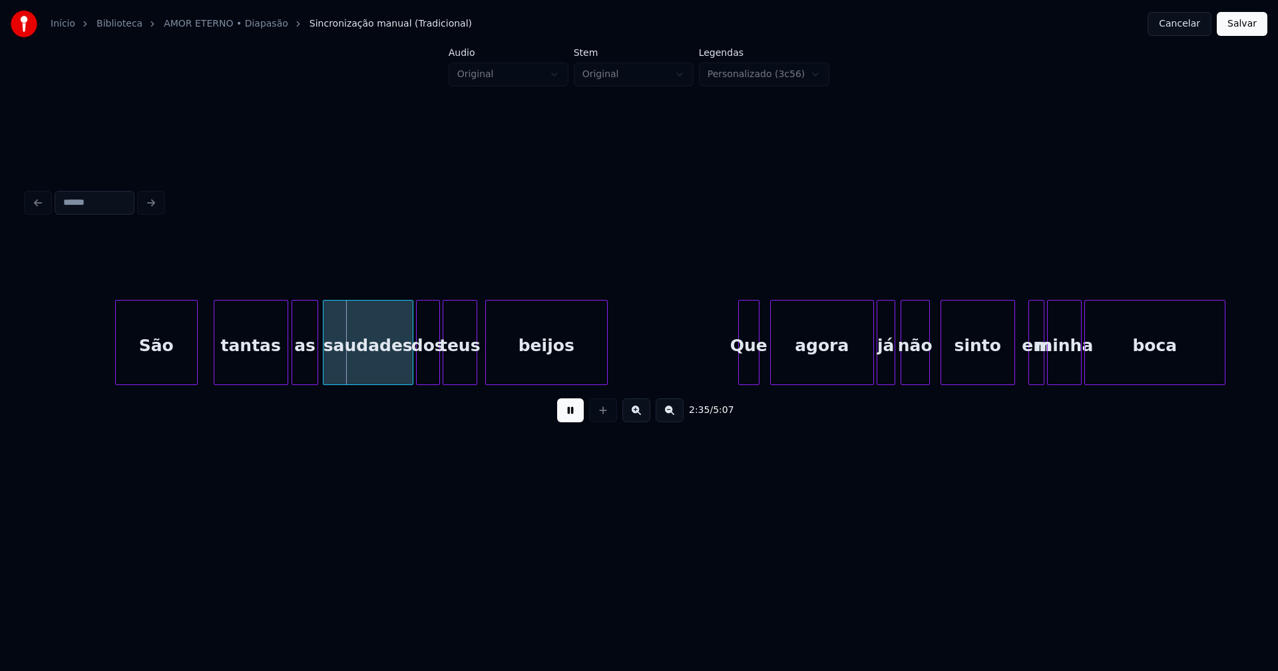
click at [116, 356] on div at bounding box center [118, 343] width 4 height 84
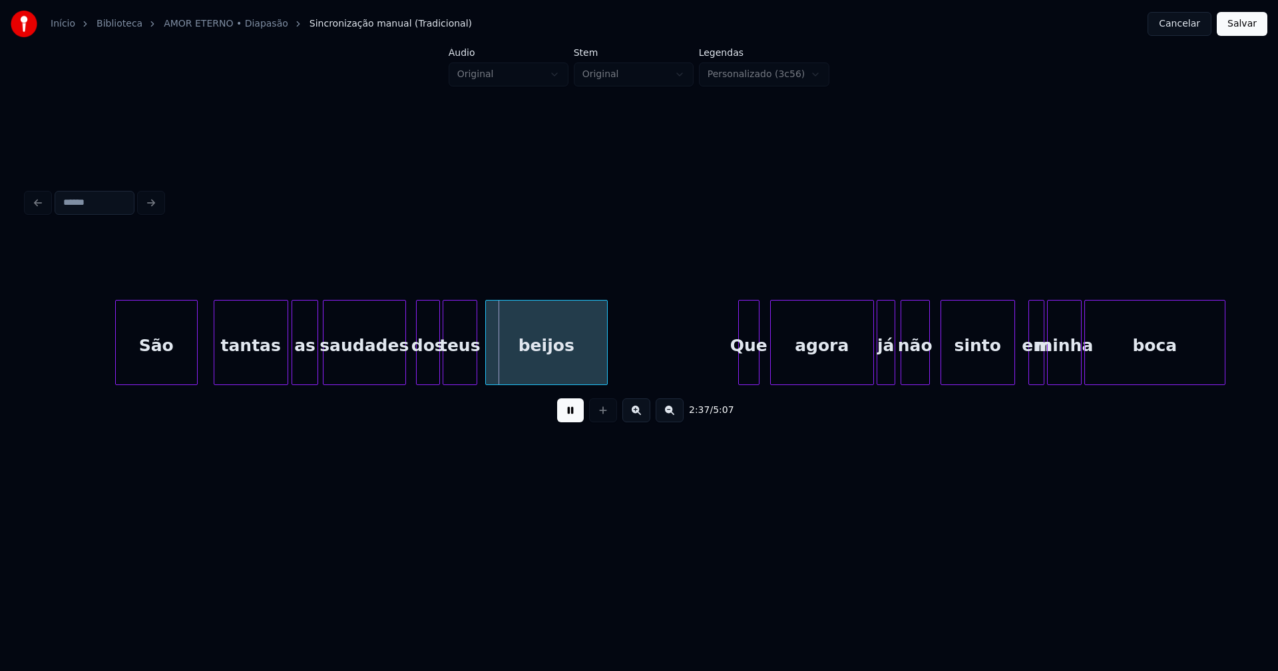
click at [405, 375] on div at bounding box center [403, 343] width 4 height 84
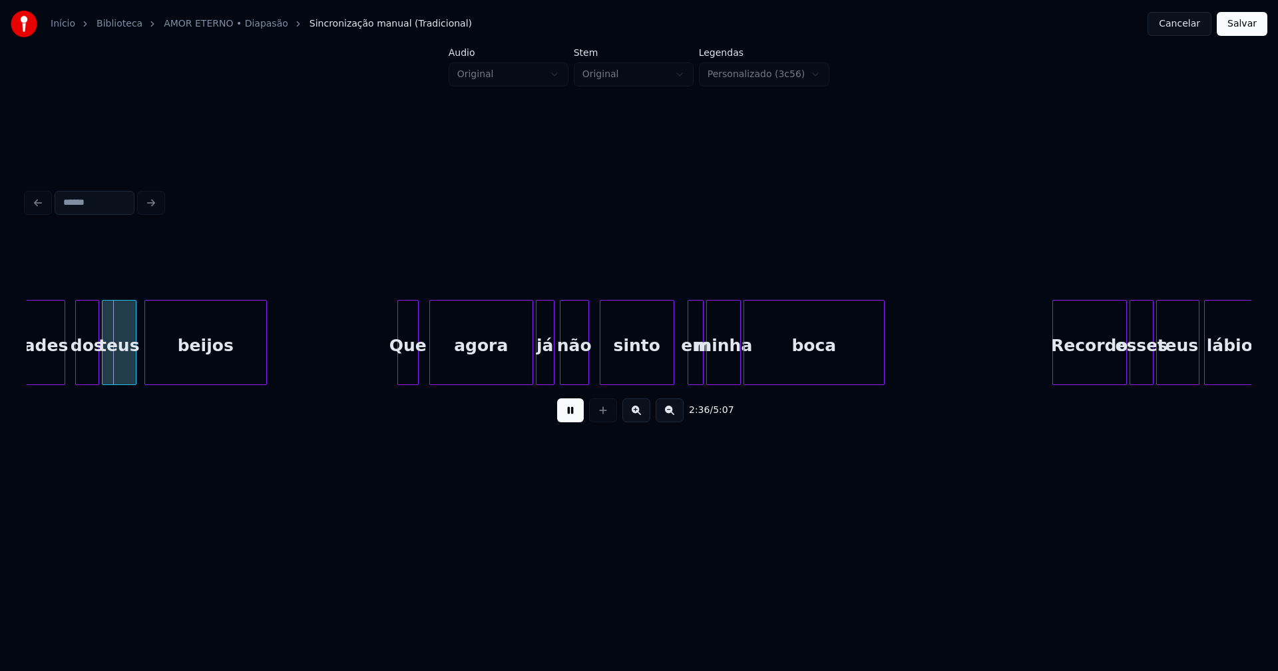
scroll to position [0, 20831]
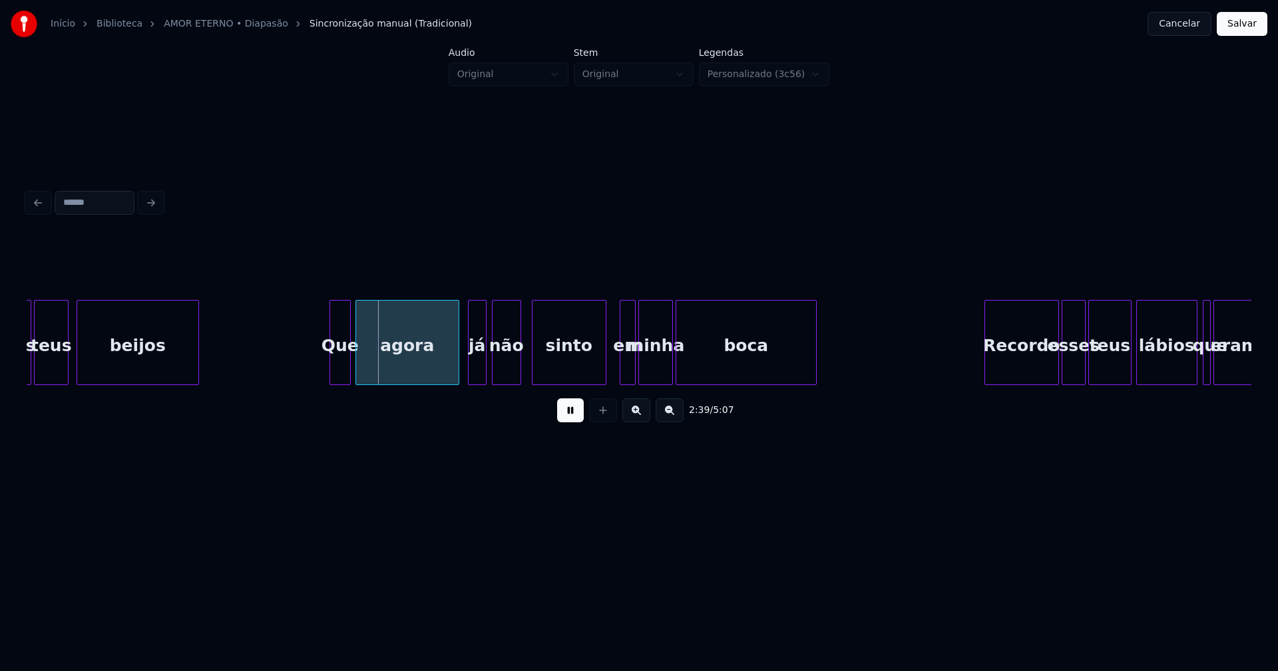
click at [407, 375] on div "agora" at bounding box center [407, 346] width 102 height 90
click at [485, 376] on div at bounding box center [487, 343] width 4 height 84
click at [474, 378] on div "já" at bounding box center [474, 346] width 21 height 90
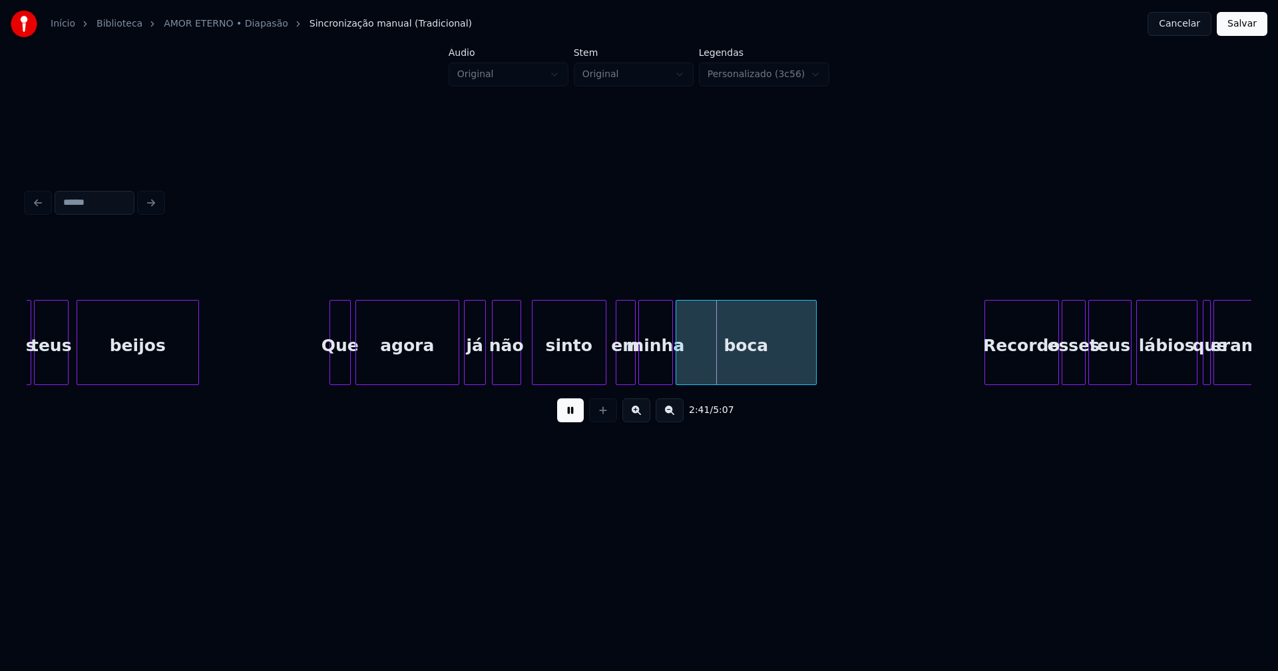
click at [618, 377] on div at bounding box center [618, 343] width 4 height 84
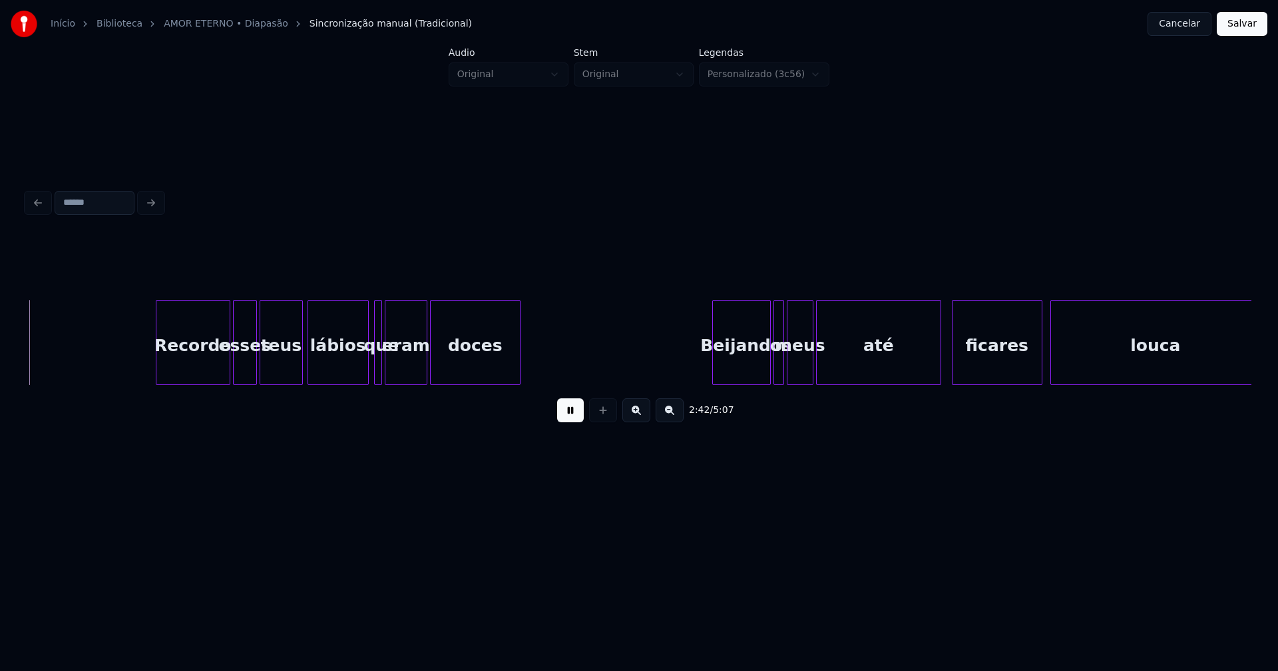
scroll to position [0, 21664]
click at [190, 374] on div "Recordo" at bounding box center [180, 346] width 73 height 90
click at [347, 371] on div at bounding box center [349, 343] width 4 height 84
click at [357, 371] on div at bounding box center [359, 343] width 4 height 84
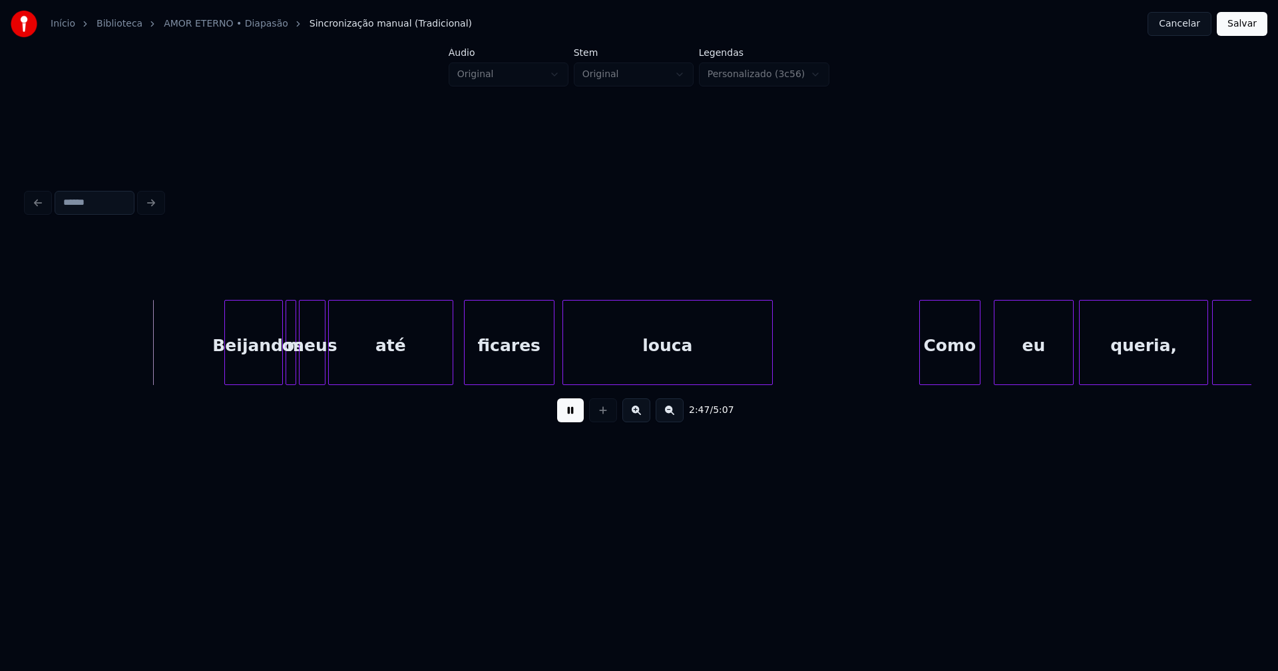
scroll to position [0, 22238]
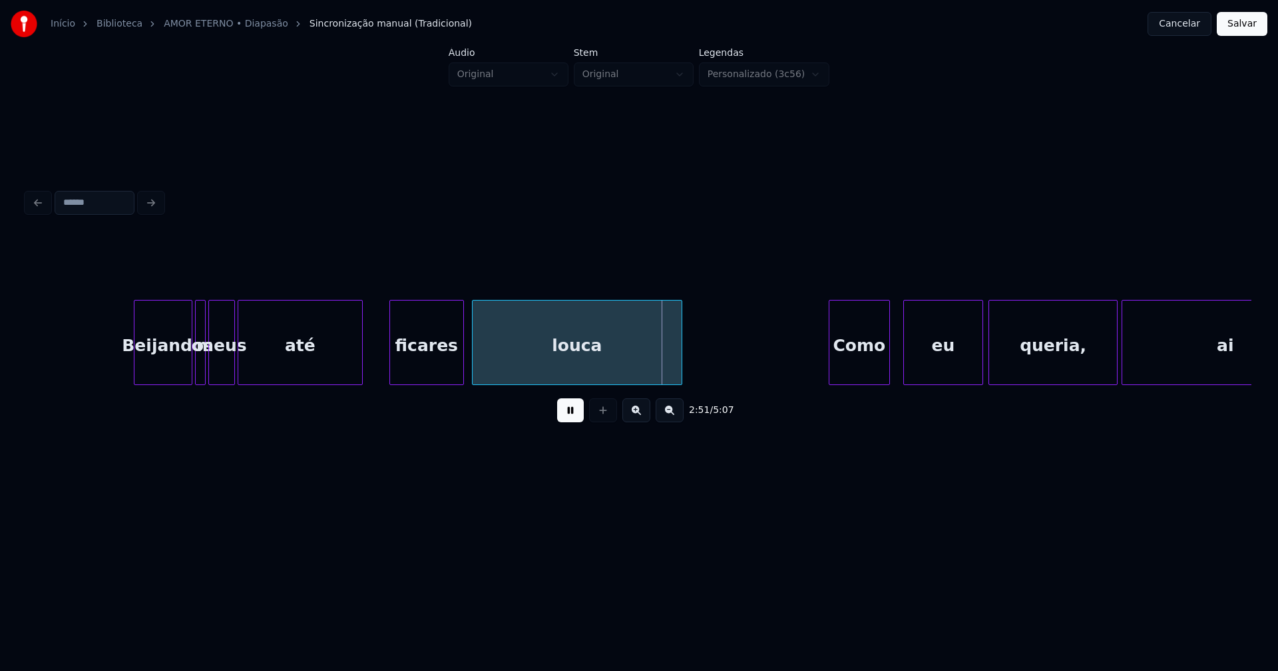
click at [391, 360] on div at bounding box center [392, 343] width 4 height 84
click at [377, 356] on div at bounding box center [377, 343] width 4 height 84
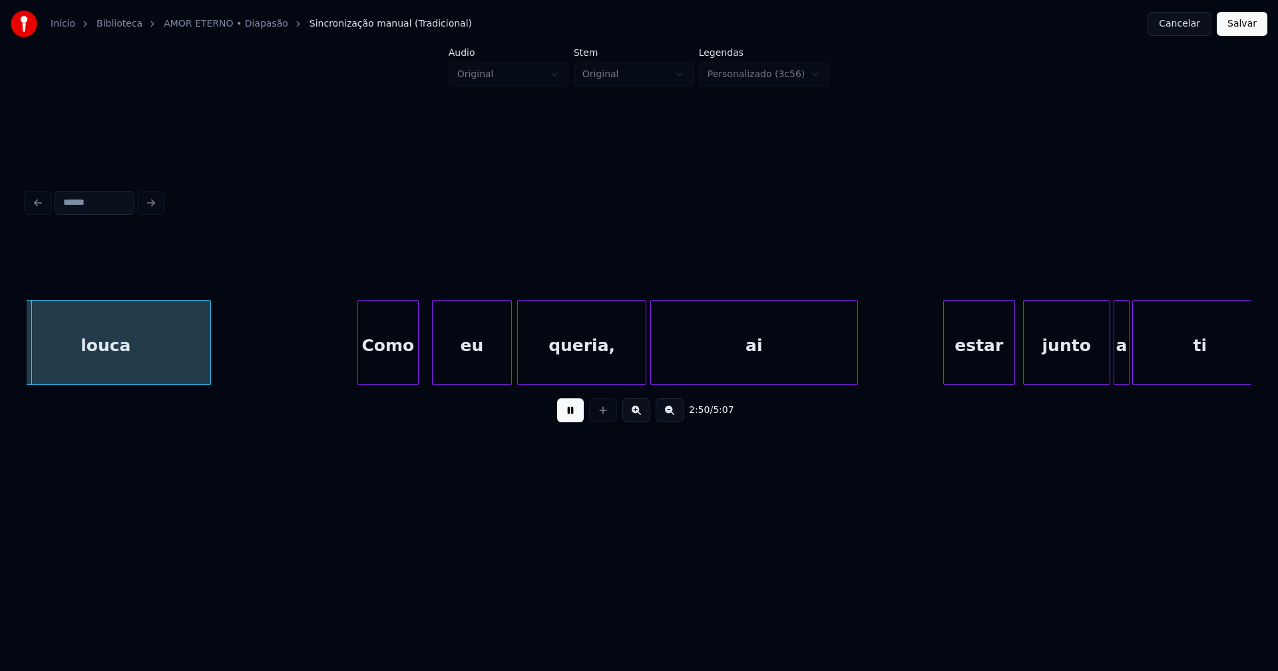
scroll to position [0, 22713]
click at [397, 366] on div "Como" at bounding box center [382, 346] width 60 height 90
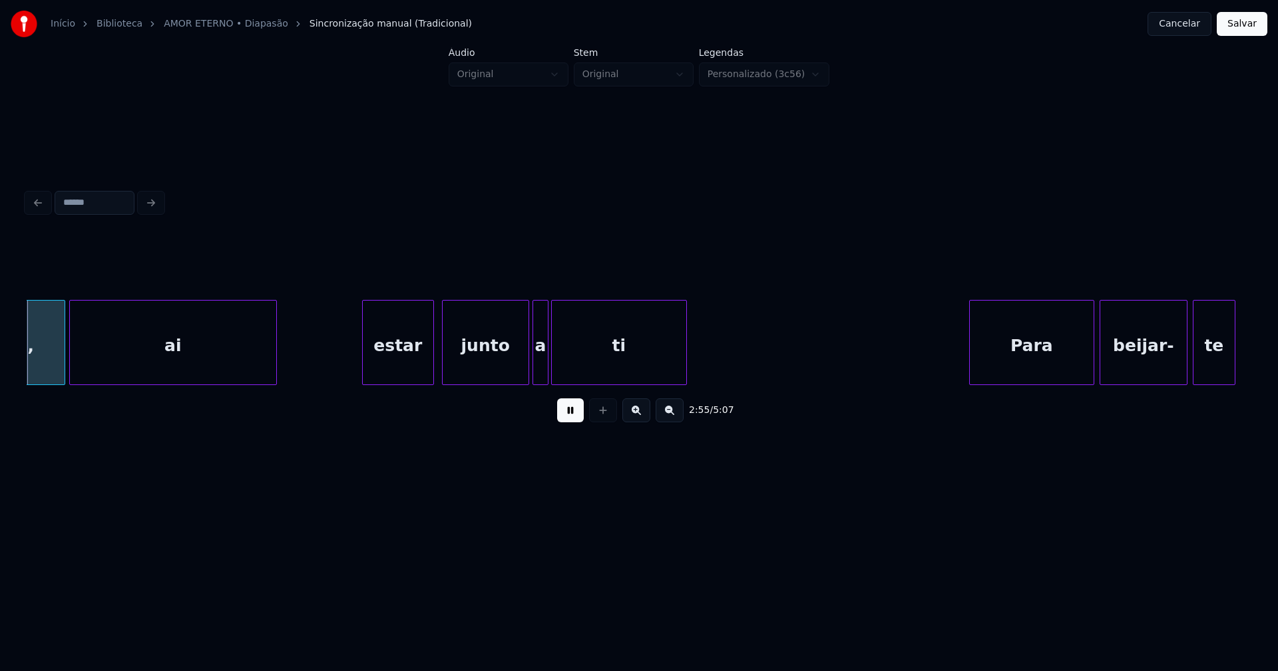
scroll to position [0, 23303]
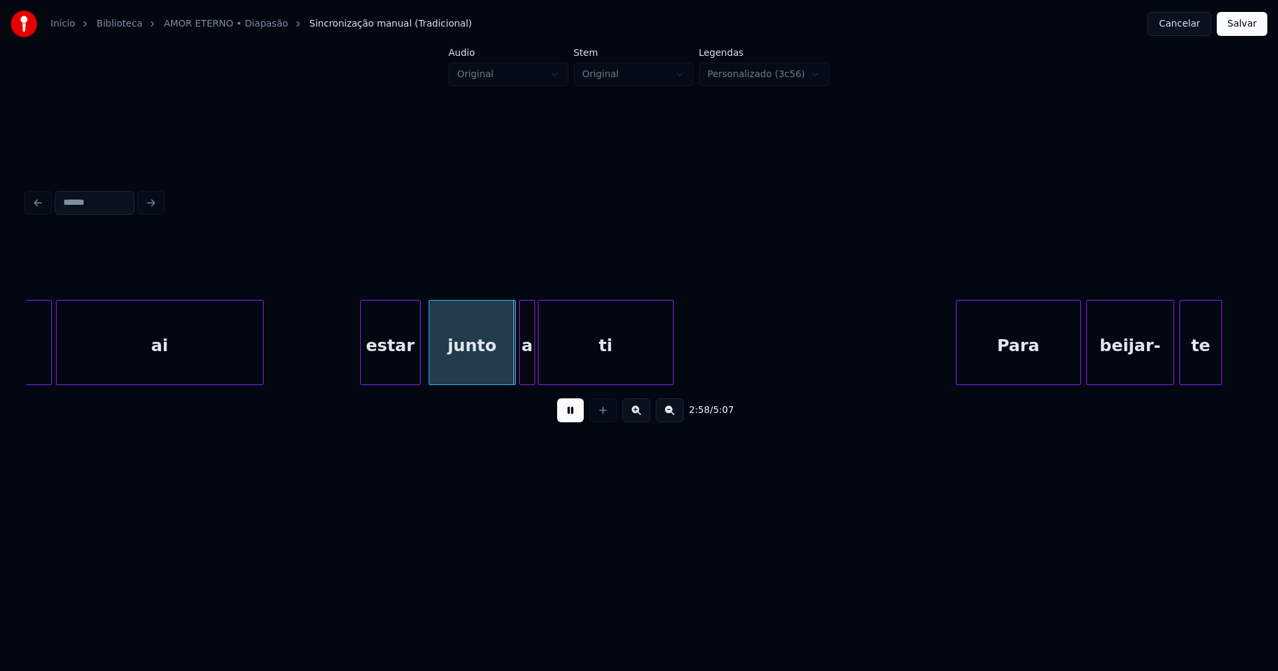
click at [361, 369] on div at bounding box center [363, 343] width 4 height 84
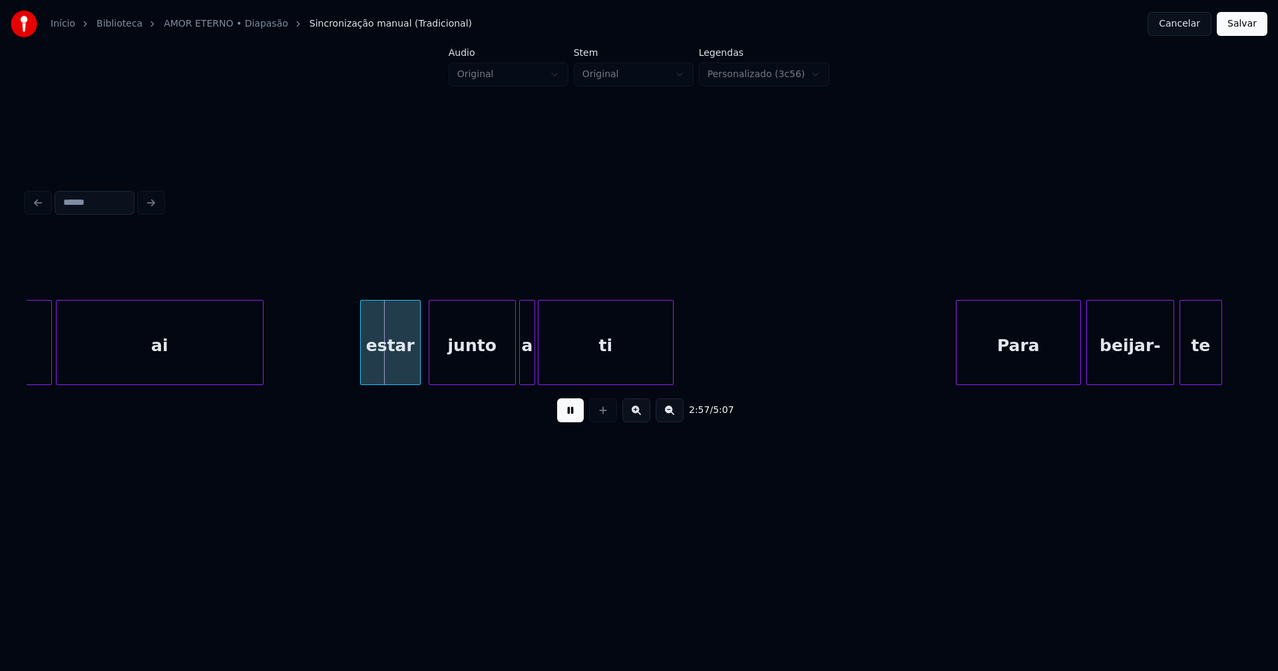
click at [387, 371] on div "estar" at bounding box center [390, 346] width 59 height 90
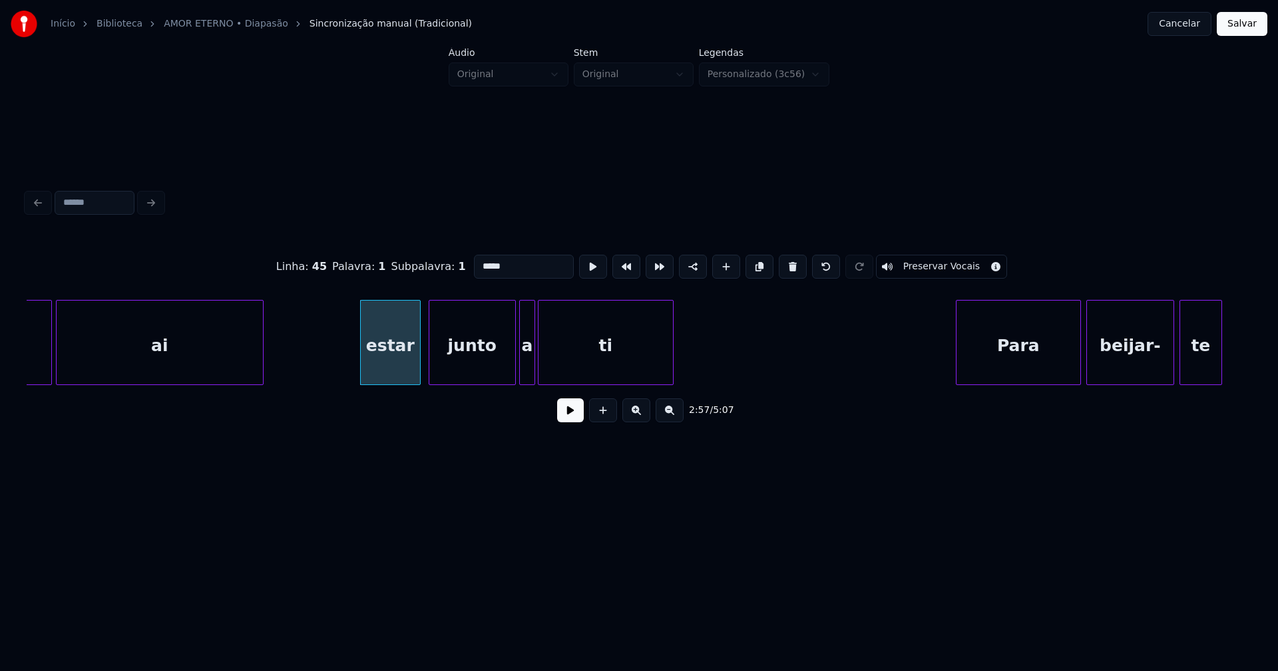
click at [479, 260] on input "*****" at bounding box center [524, 267] width 100 height 24
click at [477, 260] on input "*****" at bounding box center [524, 267] width 100 height 24
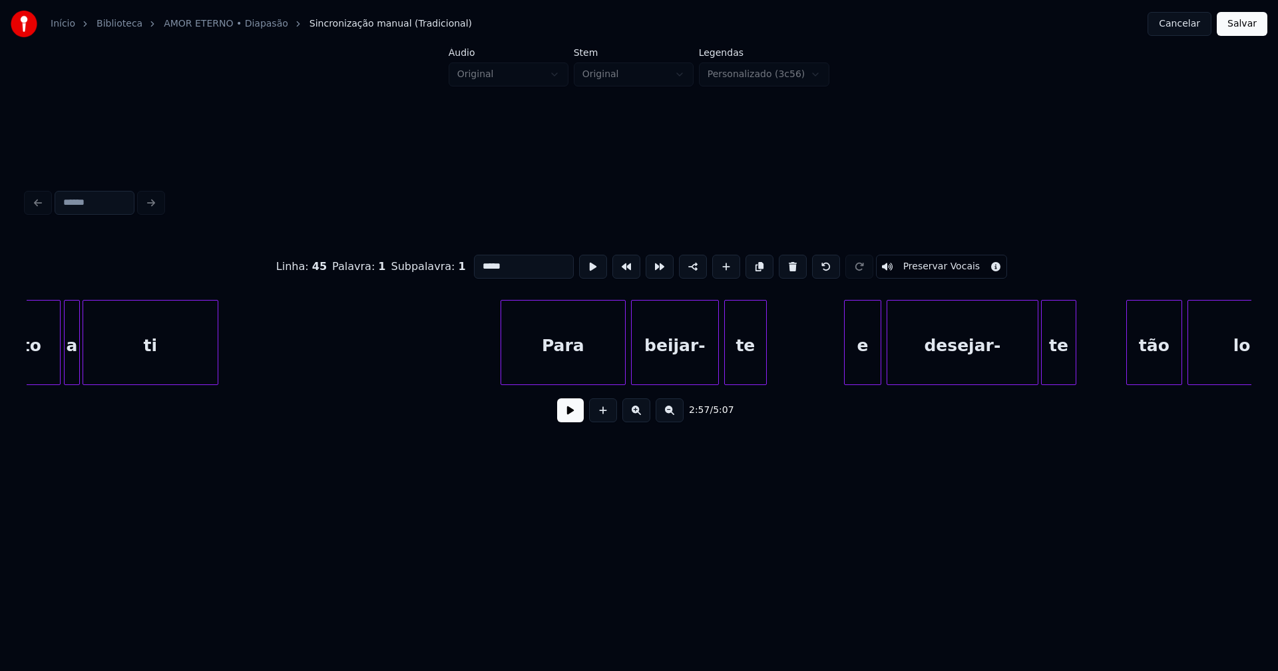
scroll to position [0, 23895]
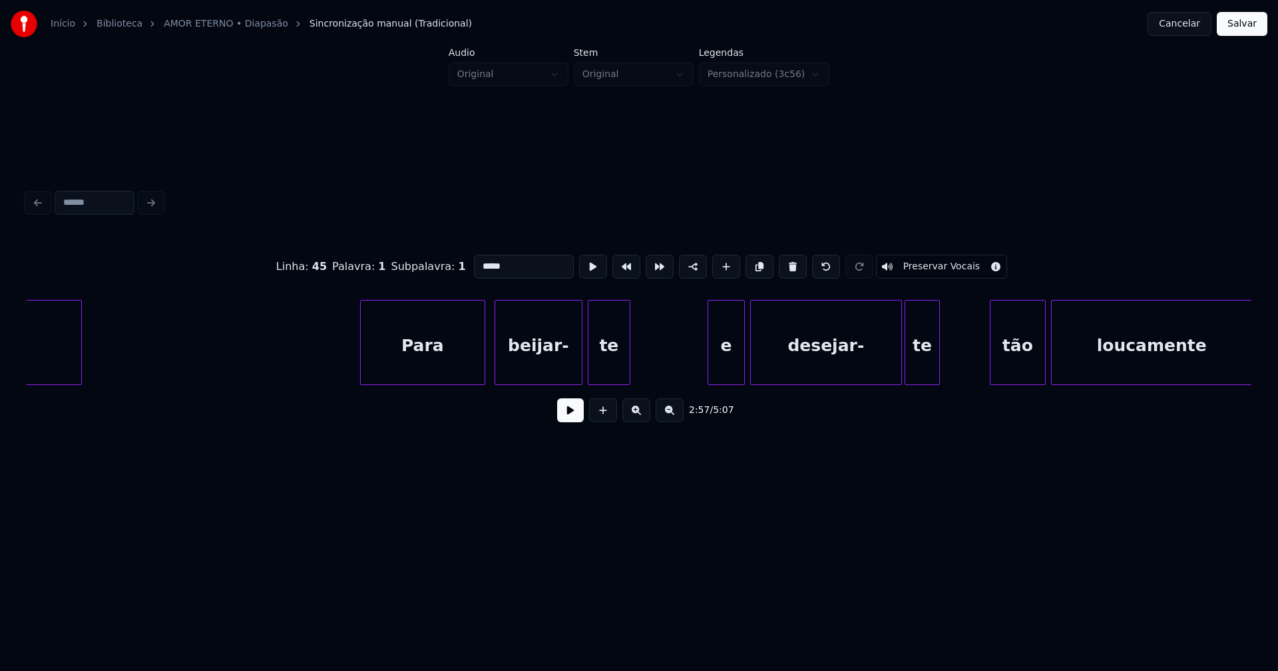
click at [455, 375] on div "Para" at bounding box center [423, 346] width 124 height 90
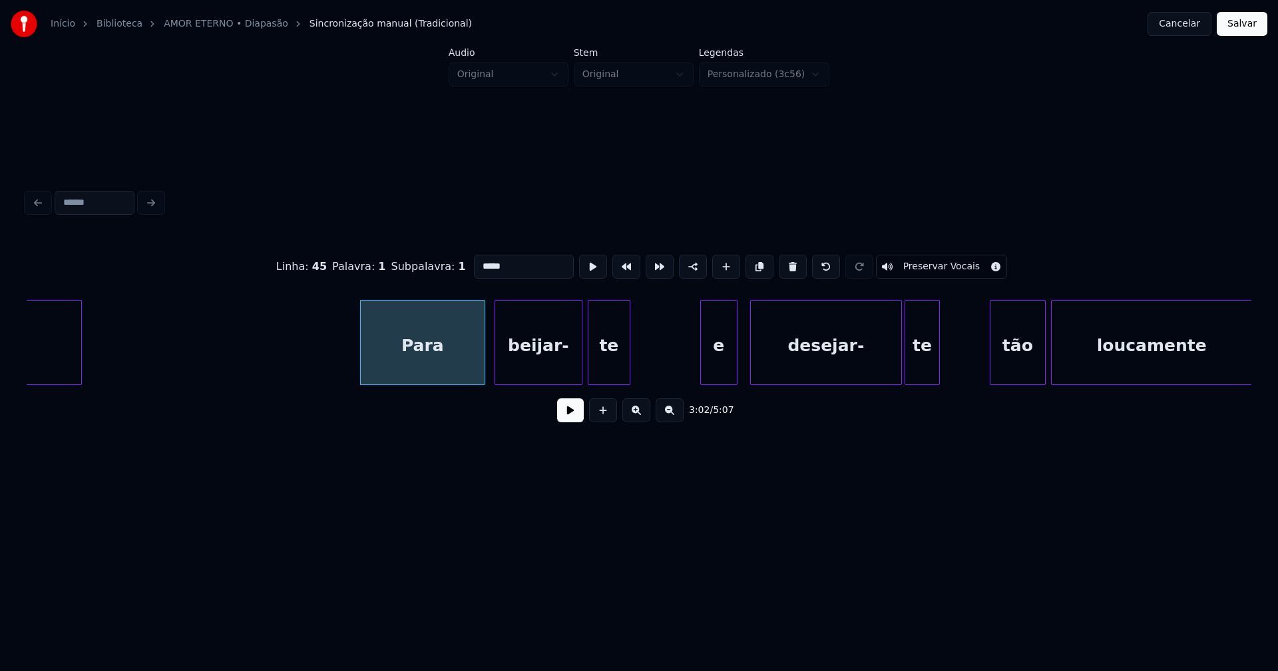
click at [720, 381] on div "ti Para beijar- te e desejar- te tão loucamente" at bounding box center [639, 342] width 1224 height 85
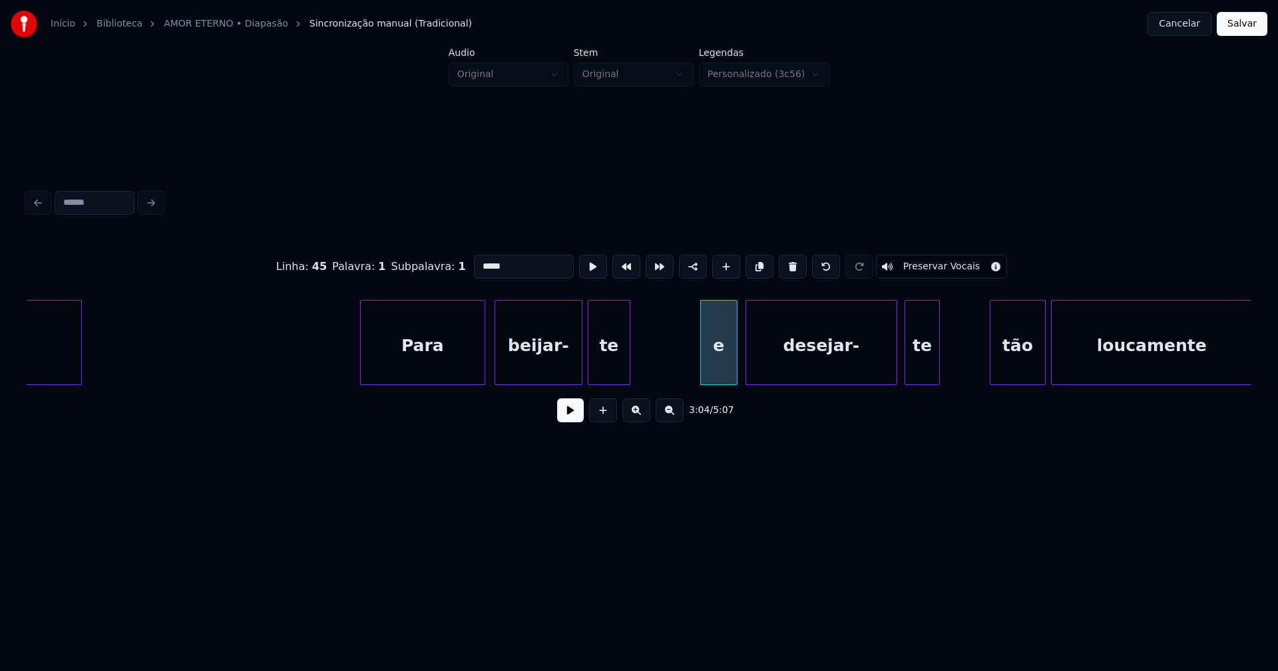
click at [789, 362] on div "desejar-" at bounding box center [821, 346] width 150 height 90
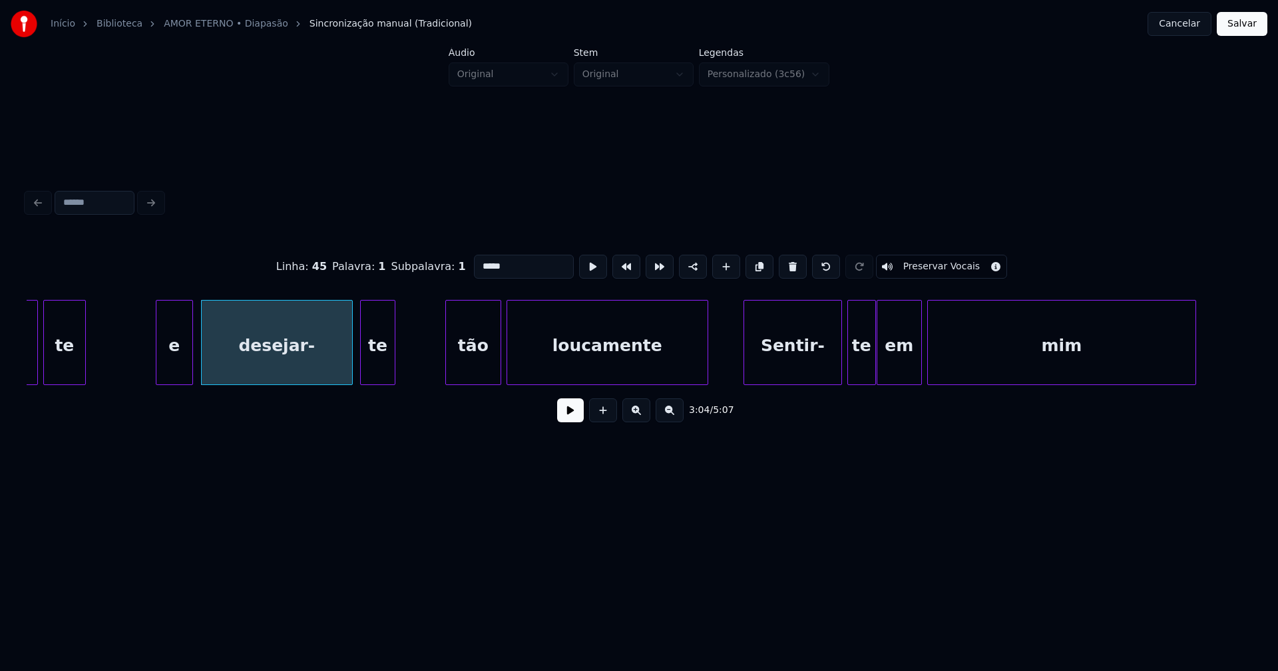
scroll to position [0, 24893]
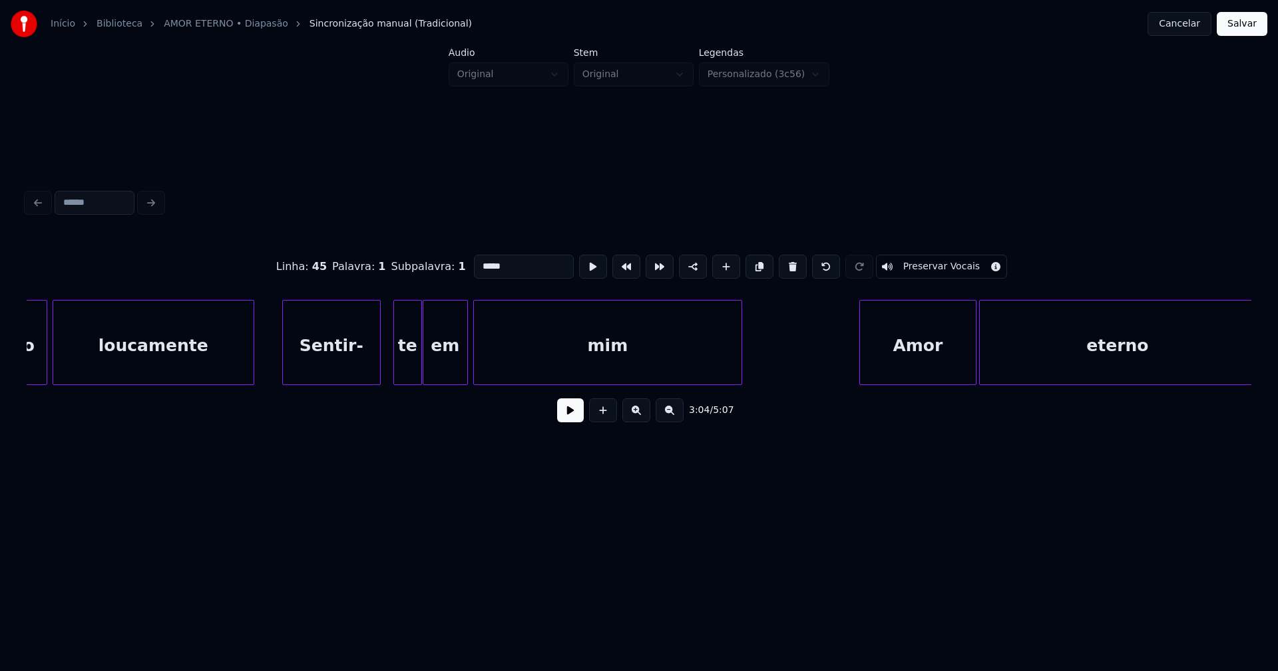
click at [329, 367] on div "Sentir-" at bounding box center [331, 346] width 97 height 90
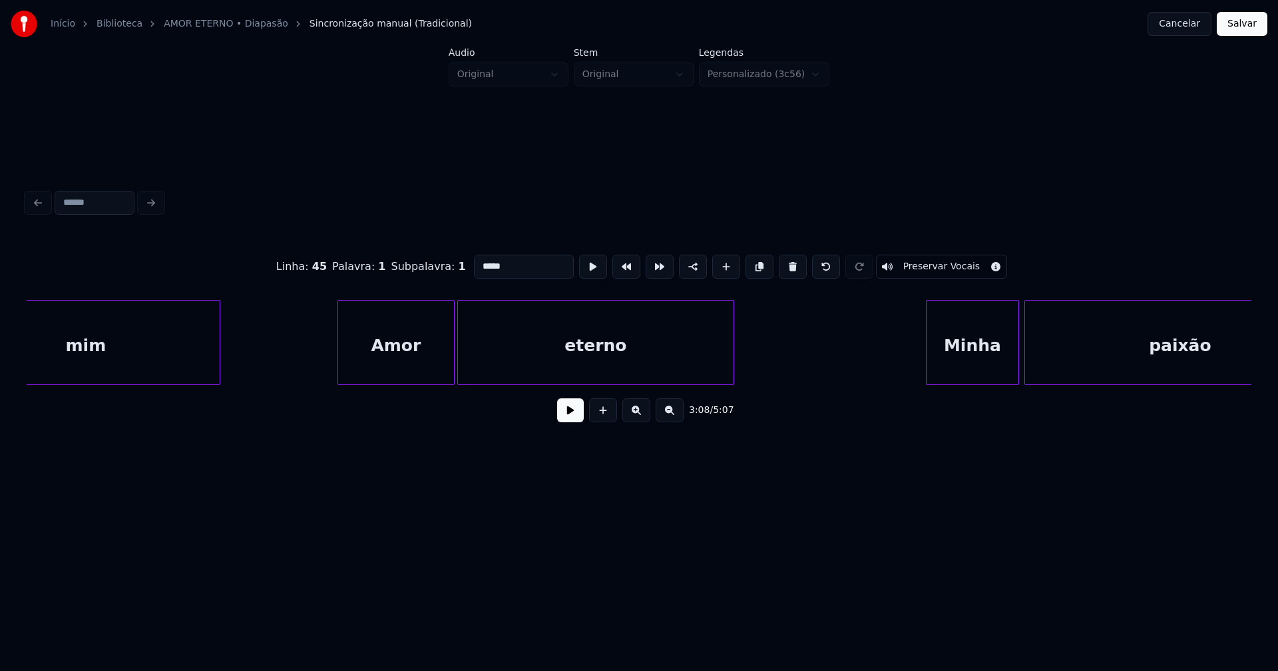
scroll to position [0, 25483]
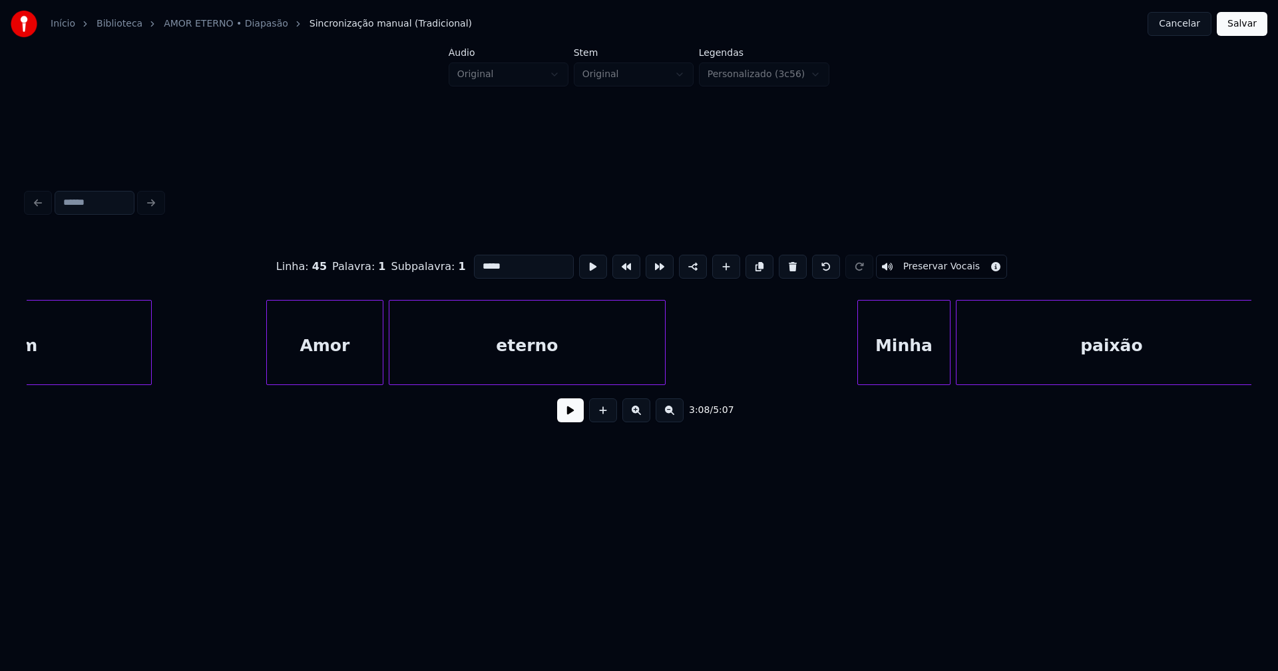
click at [347, 347] on div "Amor" at bounding box center [325, 346] width 116 height 90
click at [904, 370] on div "Minha" at bounding box center [896, 346] width 92 height 90
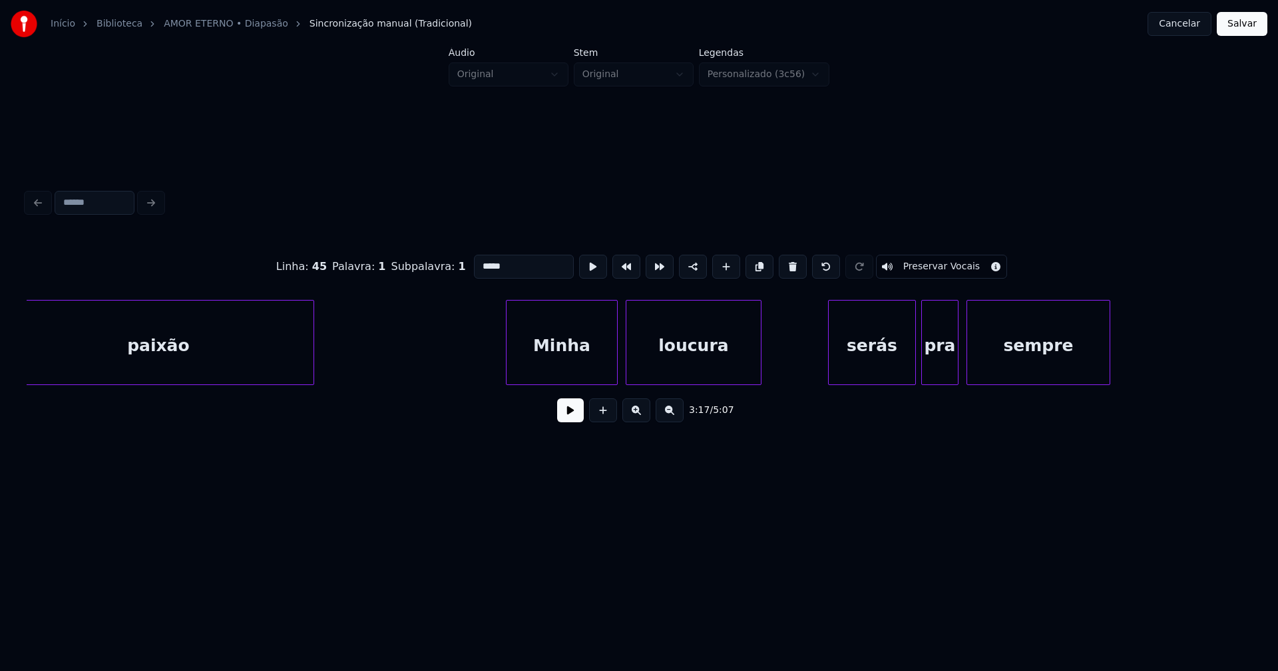
scroll to position [0, 26573]
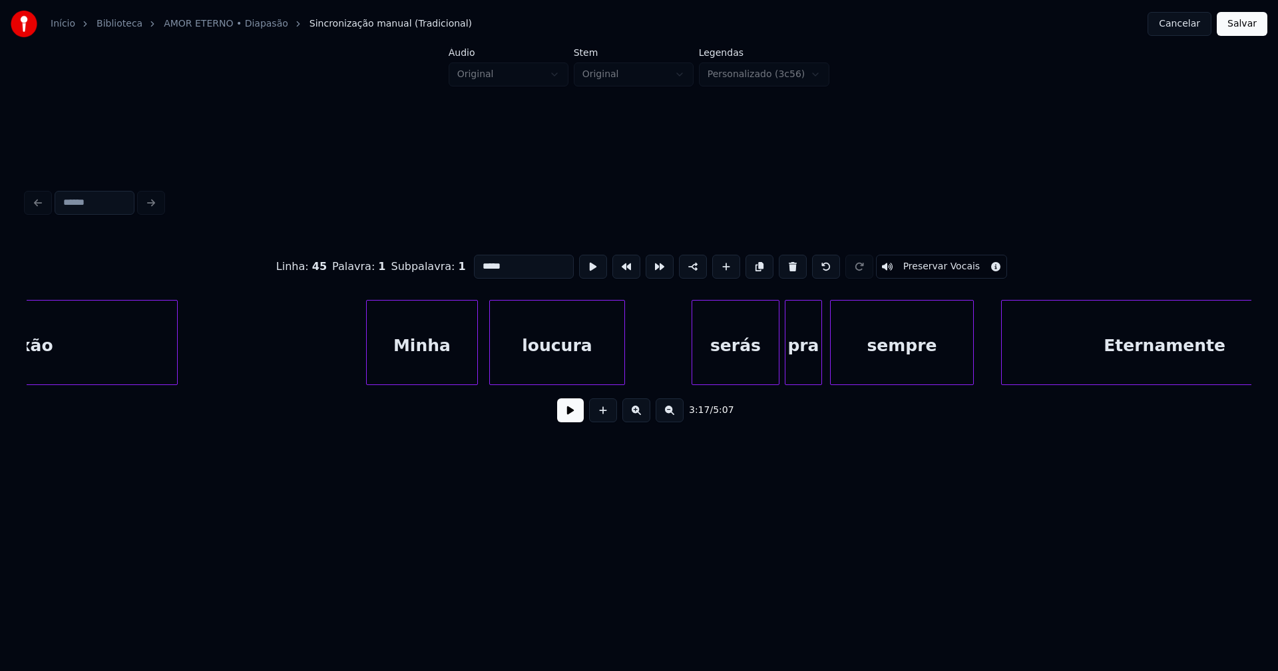
click at [437, 367] on div "Minha" at bounding box center [422, 346] width 110 height 90
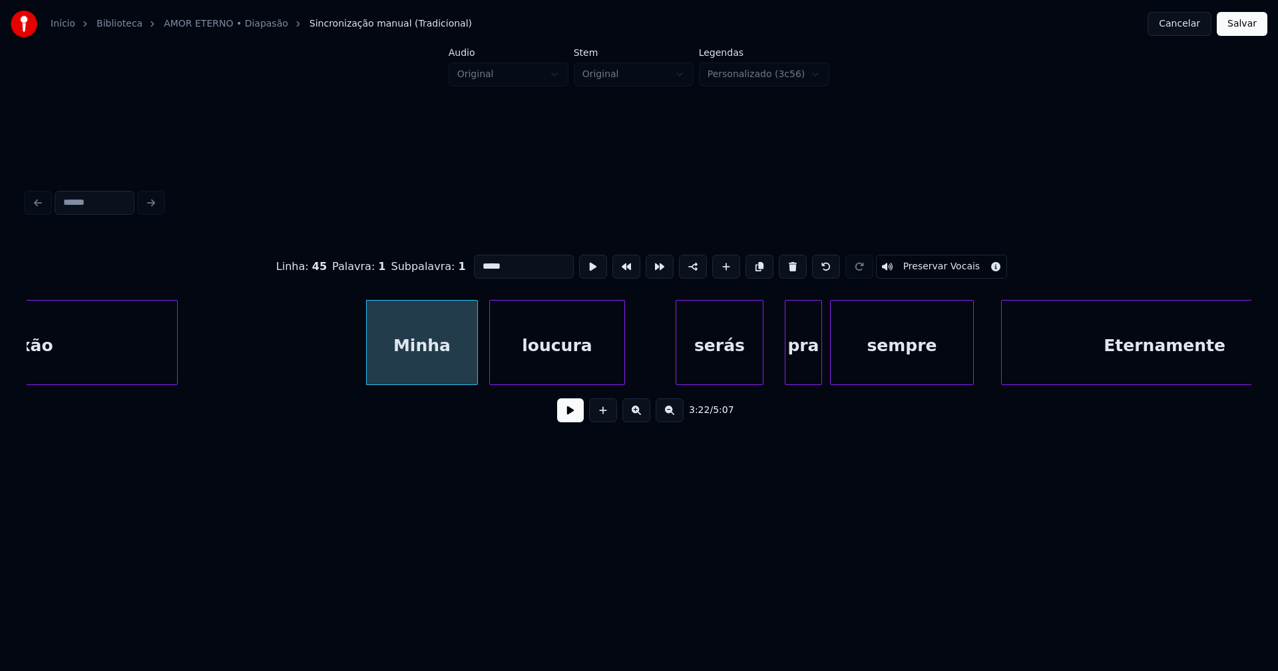
click at [726, 380] on div "paixão Minha loucura serás pra sempre Eternamente" at bounding box center [639, 342] width 1224 height 85
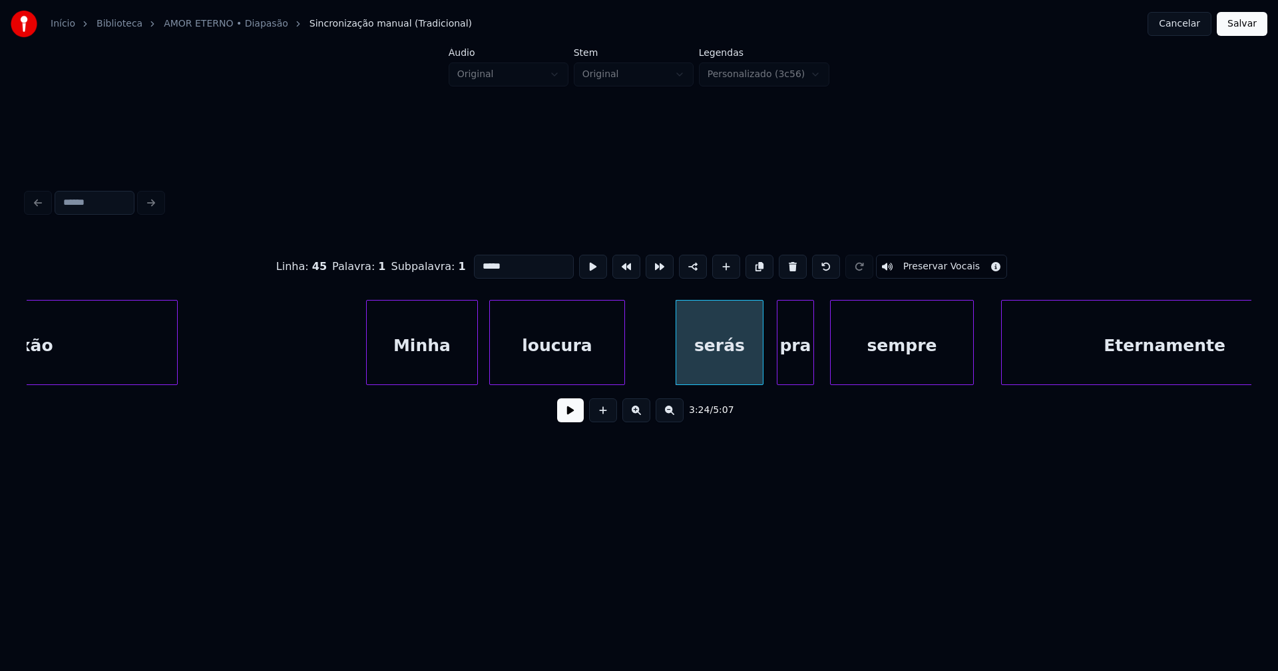
click at [795, 372] on div "pra" at bounding box center [795, 346] width 36 height 90
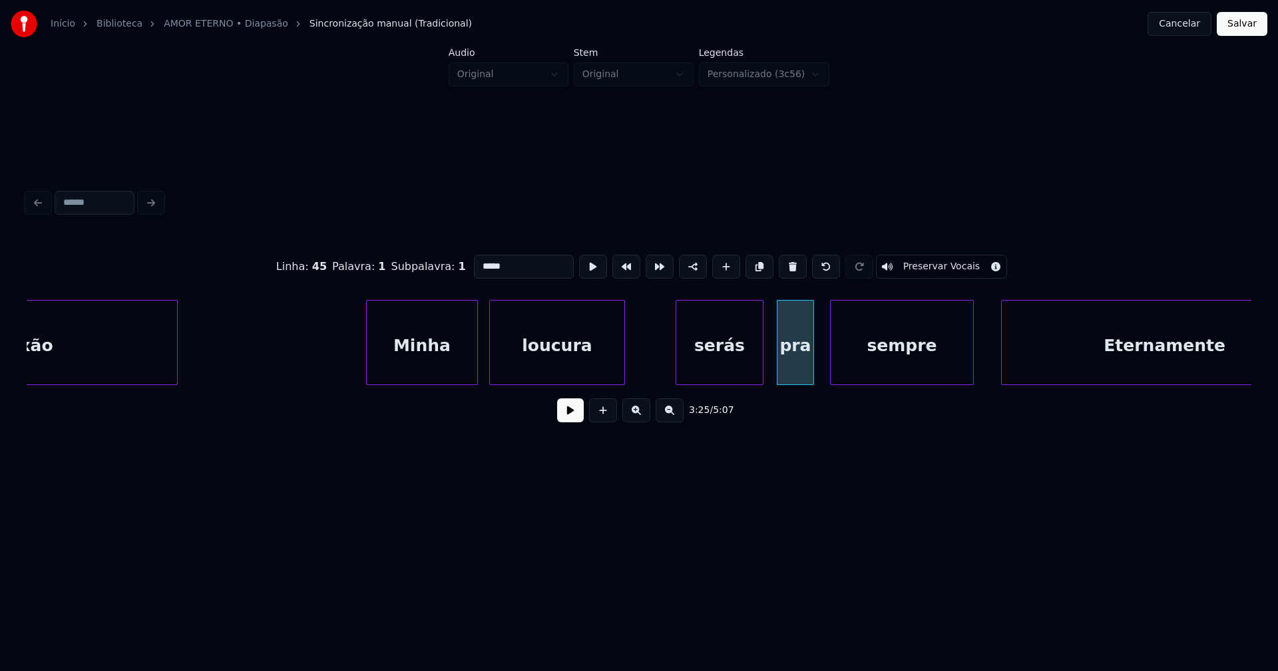
scroll to position [0, 26617]
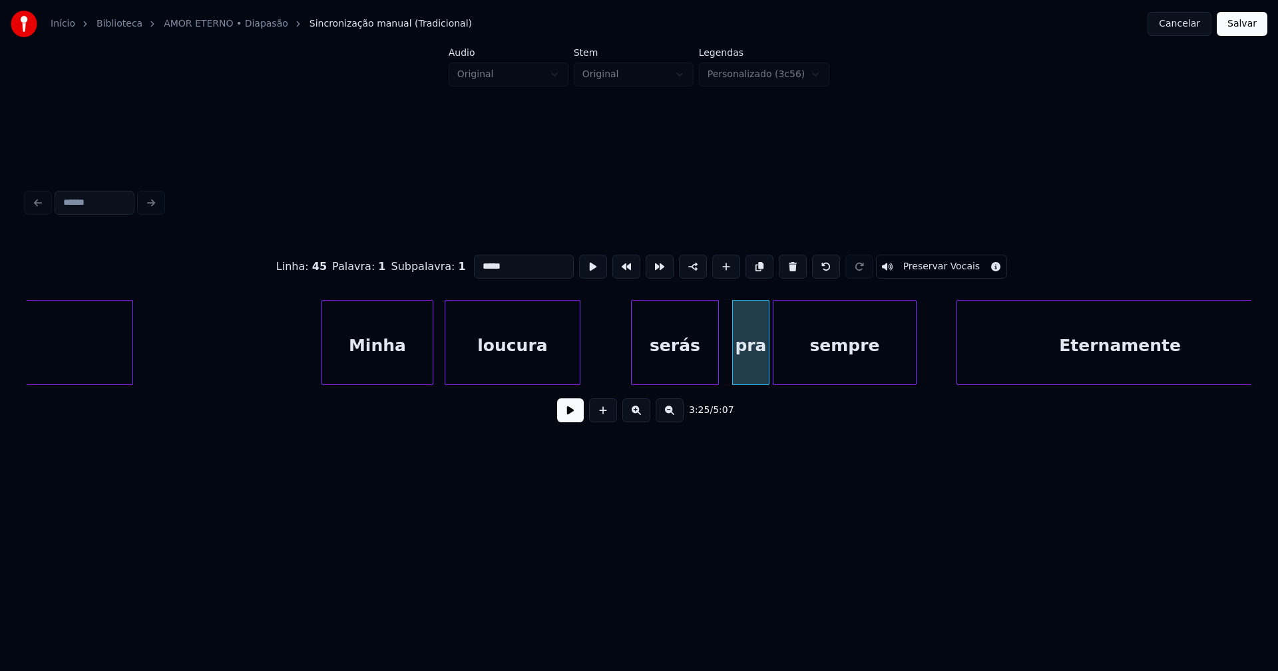
click at [815, 380] on div "paixão Minha loucura serás pra sempre Eternamente" at bounding box center [639, 342] width 1224 height 85
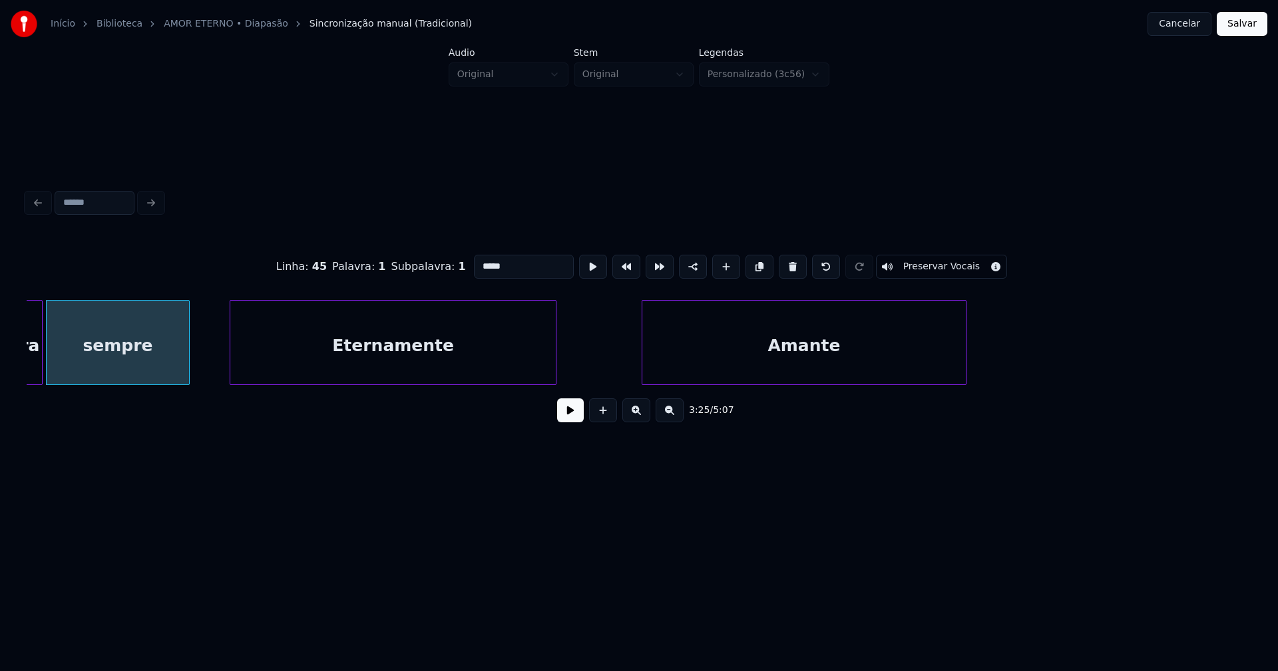
scroll to position [0, 27367]
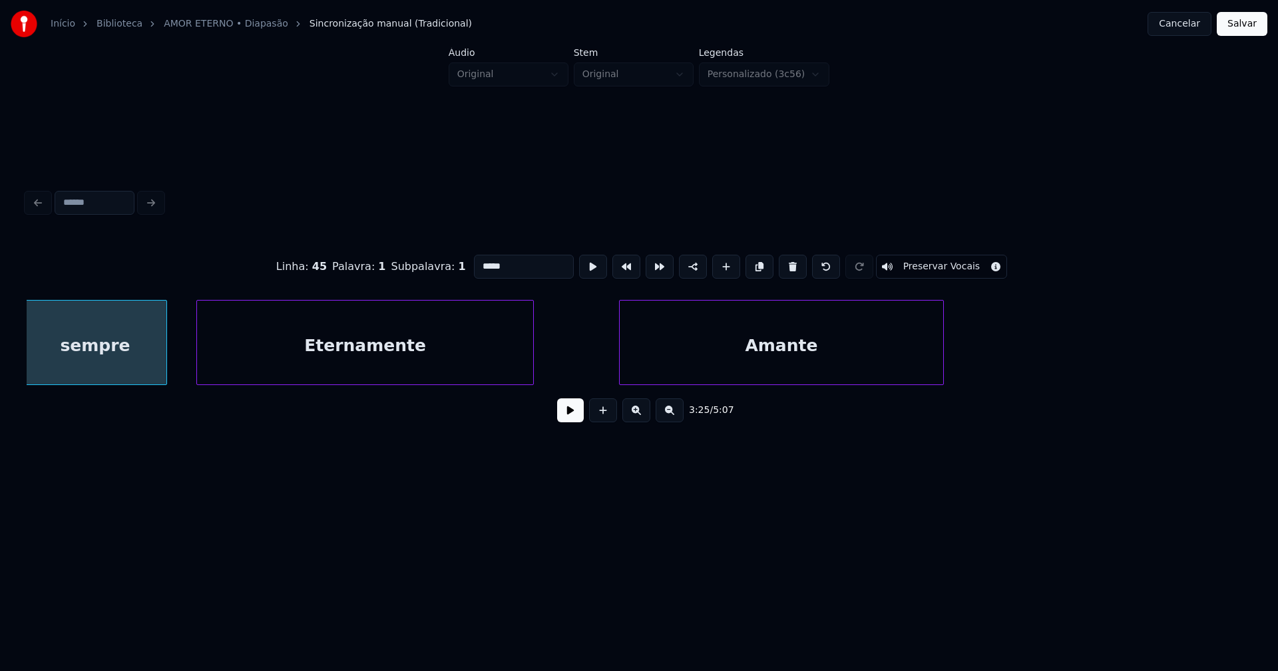
click at [200, 367] on div at bounding box center [199, 343] width 4 height 84
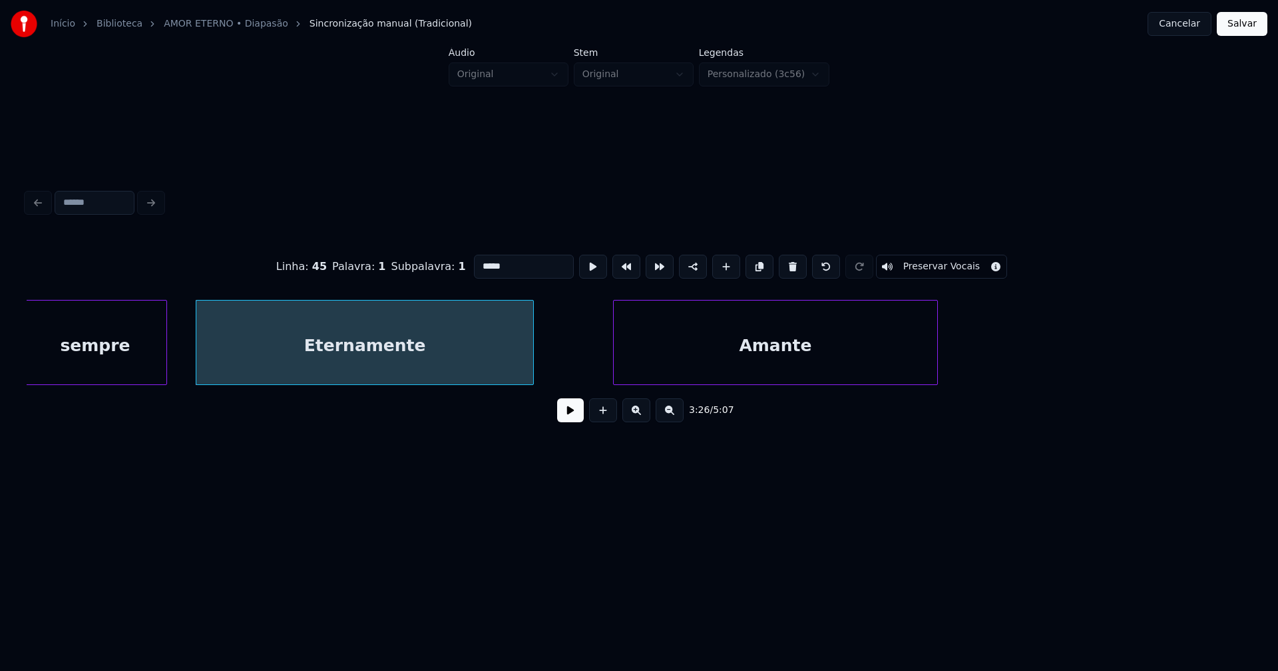
click at [693, 374] on div "Amante" at bounding box center [775, 346] width 323 height 90
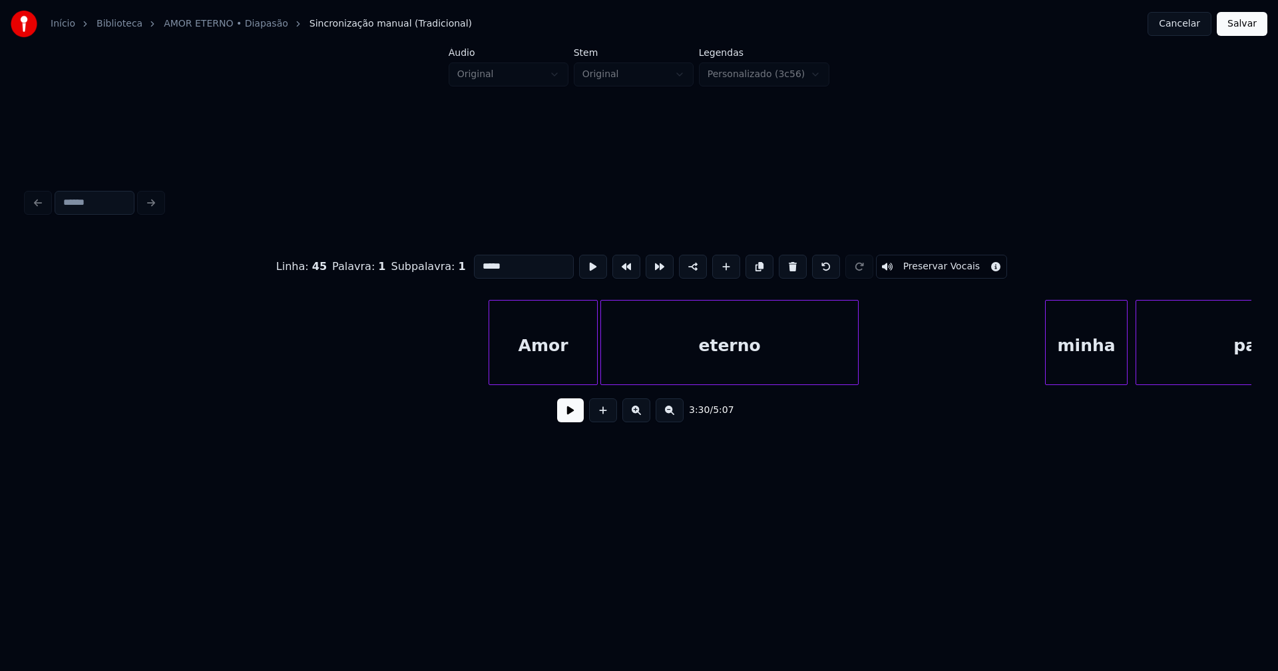
scroll to position [0, 30362]
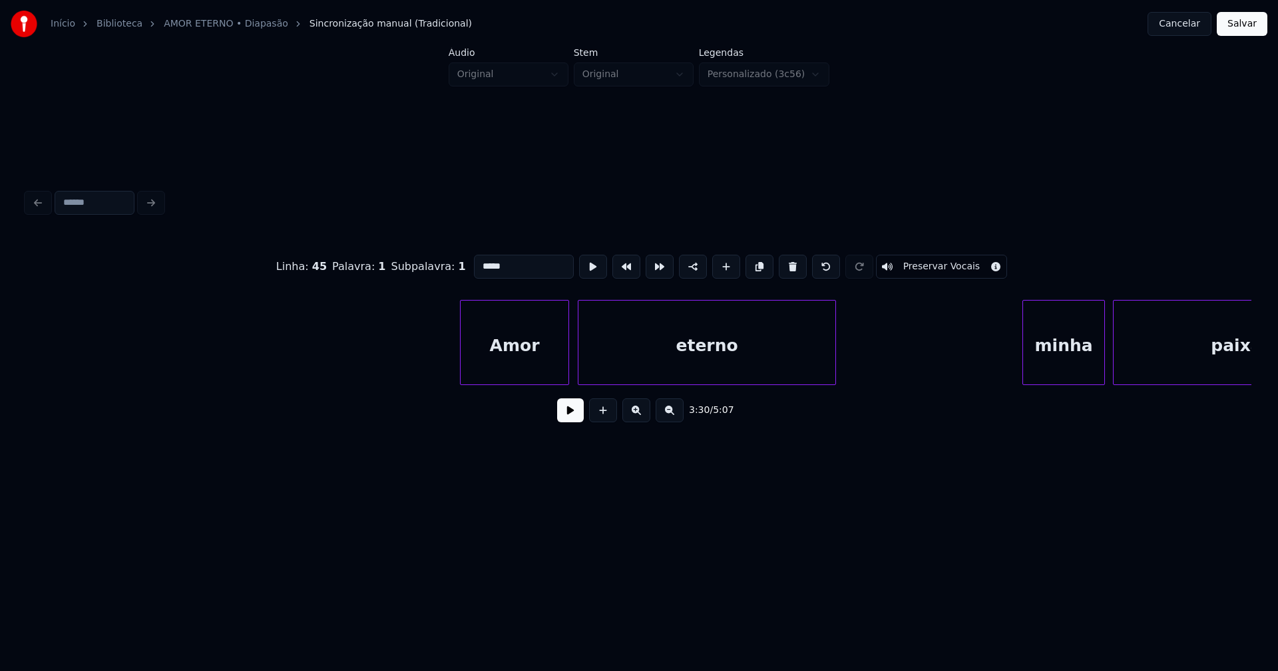
click at [519, 373] on div "Amor" at bounding box center [514, 346] width 108 height 90
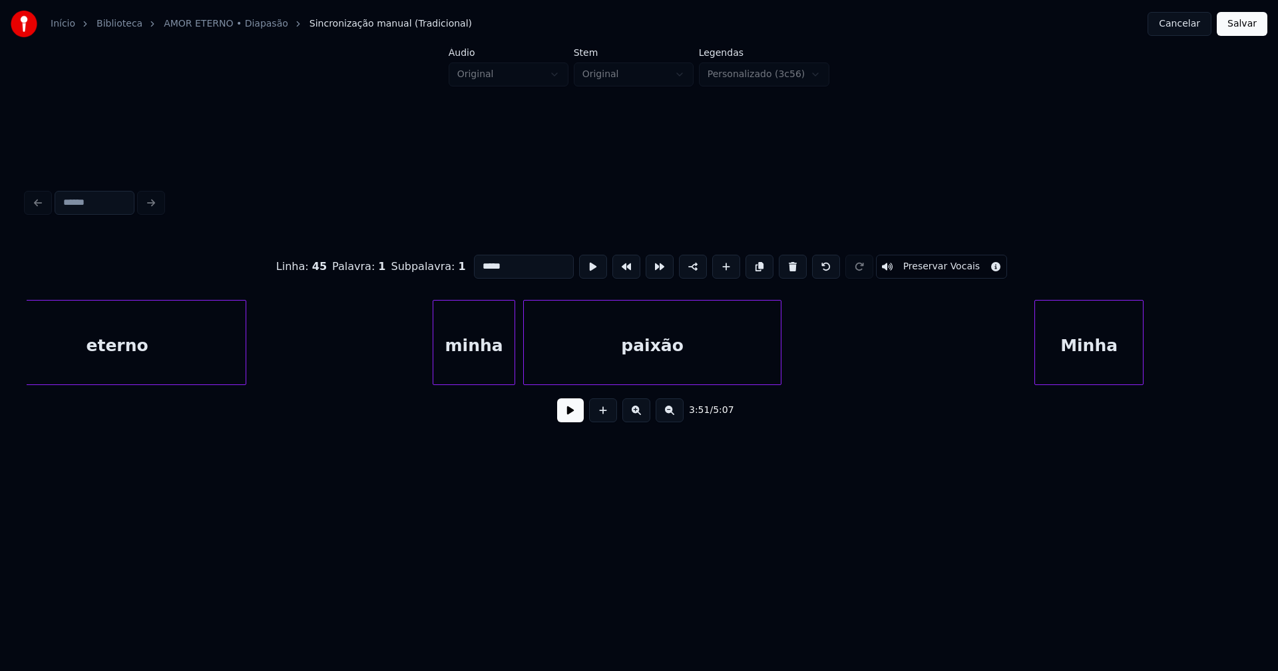
scroll to position [0, 30998]
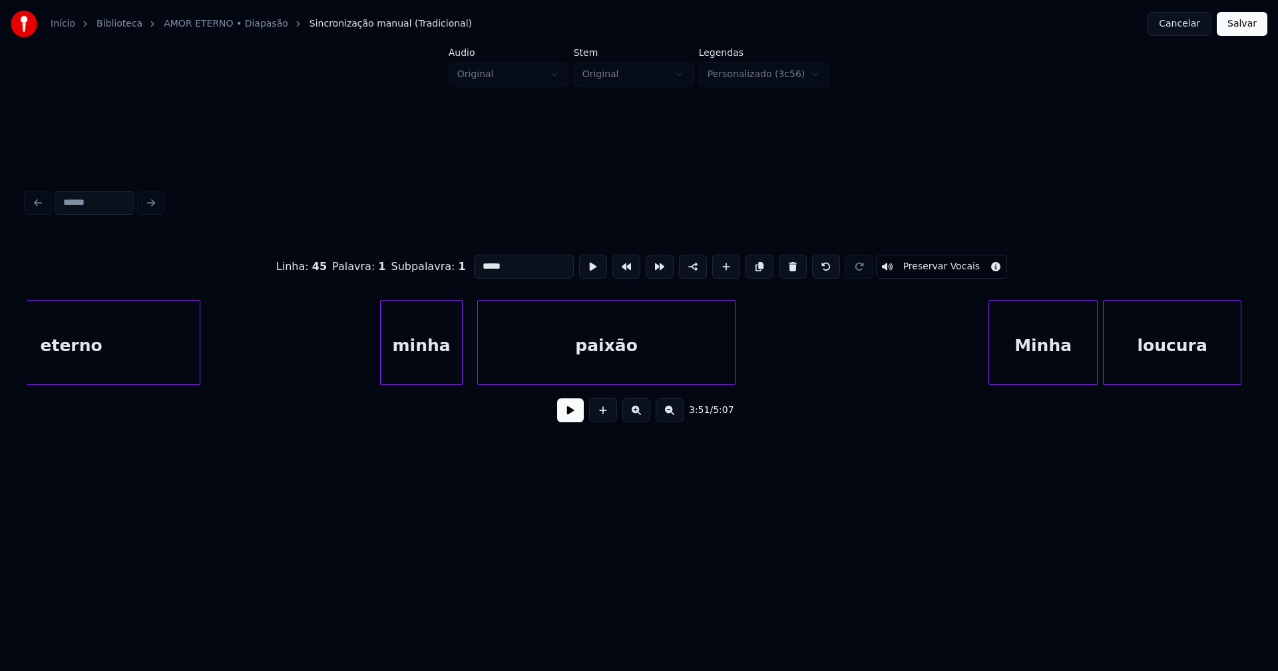
click at [429, 366] on div "minha" at bounding box center [421, 346] width 81 height 90
click at [1037, 359] on div "Minha" at bounding box center [1035, 346] width 108 height 90
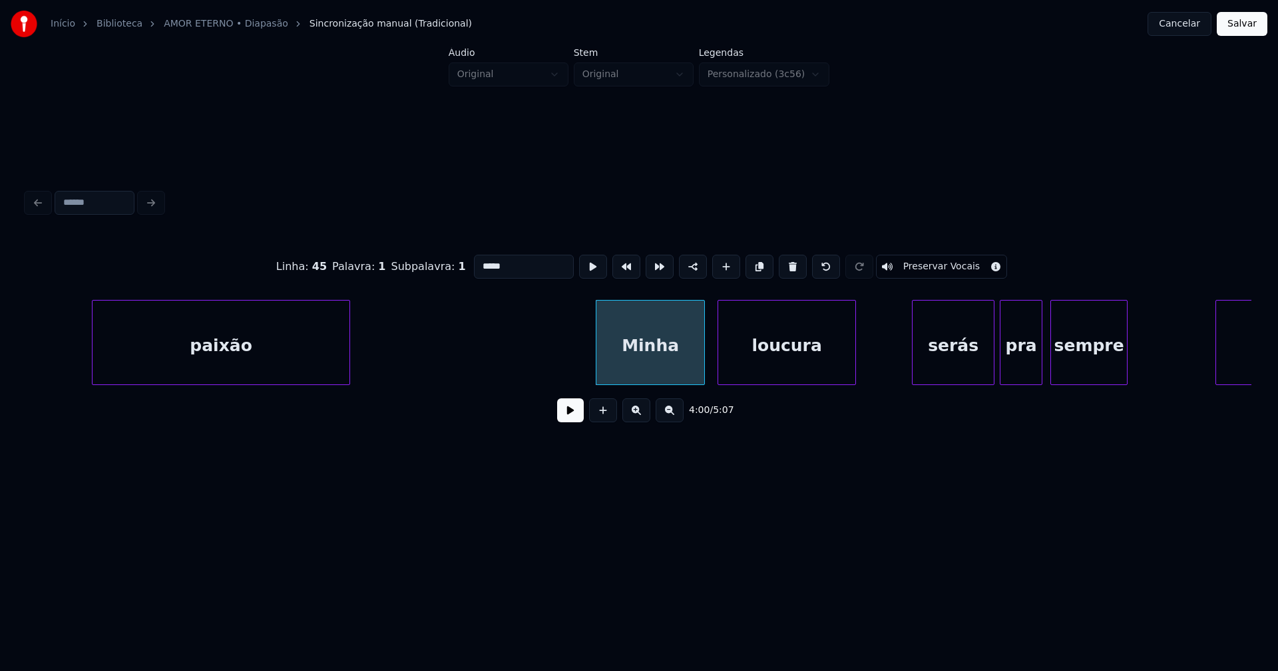
scroll to position [0, 31700]
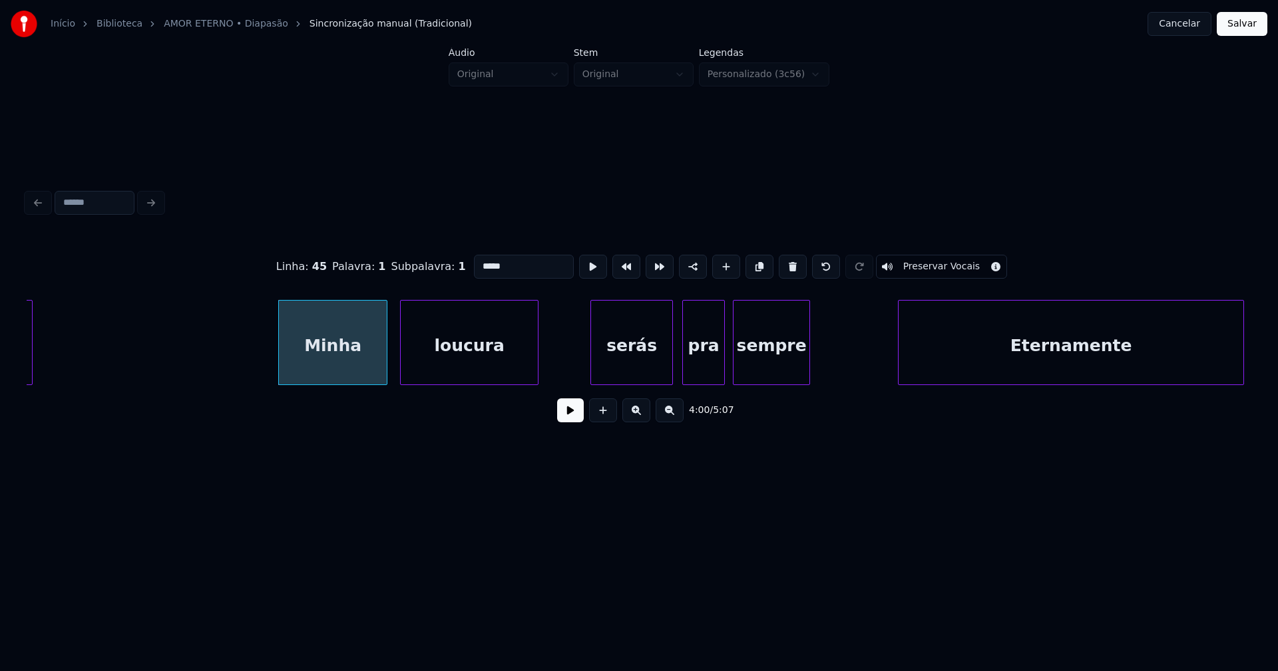
click at [639, 376] on div "serás" at bounding box center [631, 346] width 81 height 90
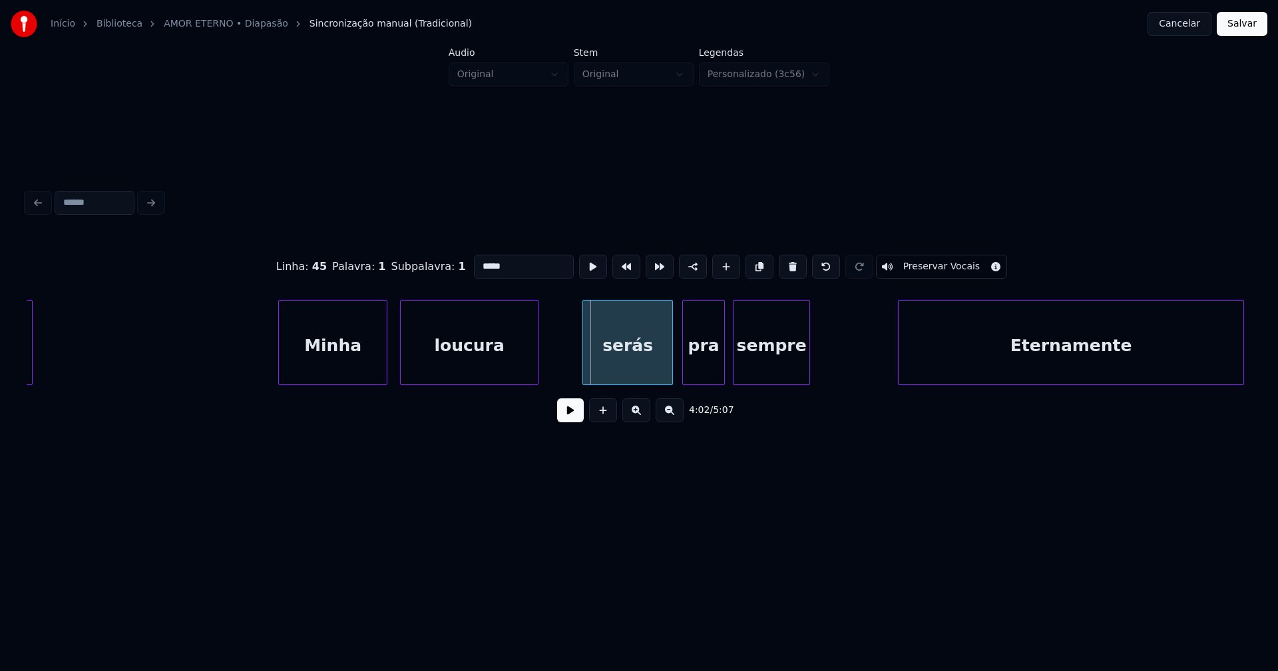
click at [585, 375] on div at bounding box center [585, 343] width 4 height 84
click at [882, 379] on div "Eternamente" at bounding box center [1062, 342] width 363 height 85
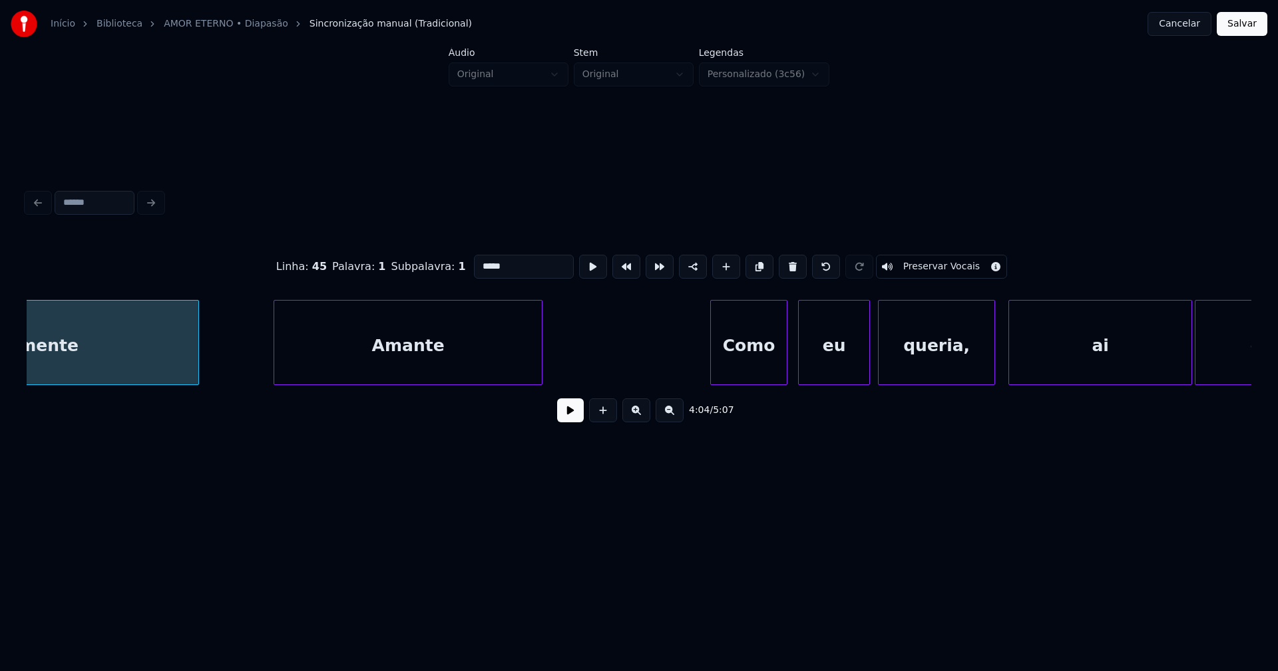
scroll to position [0, 32722]
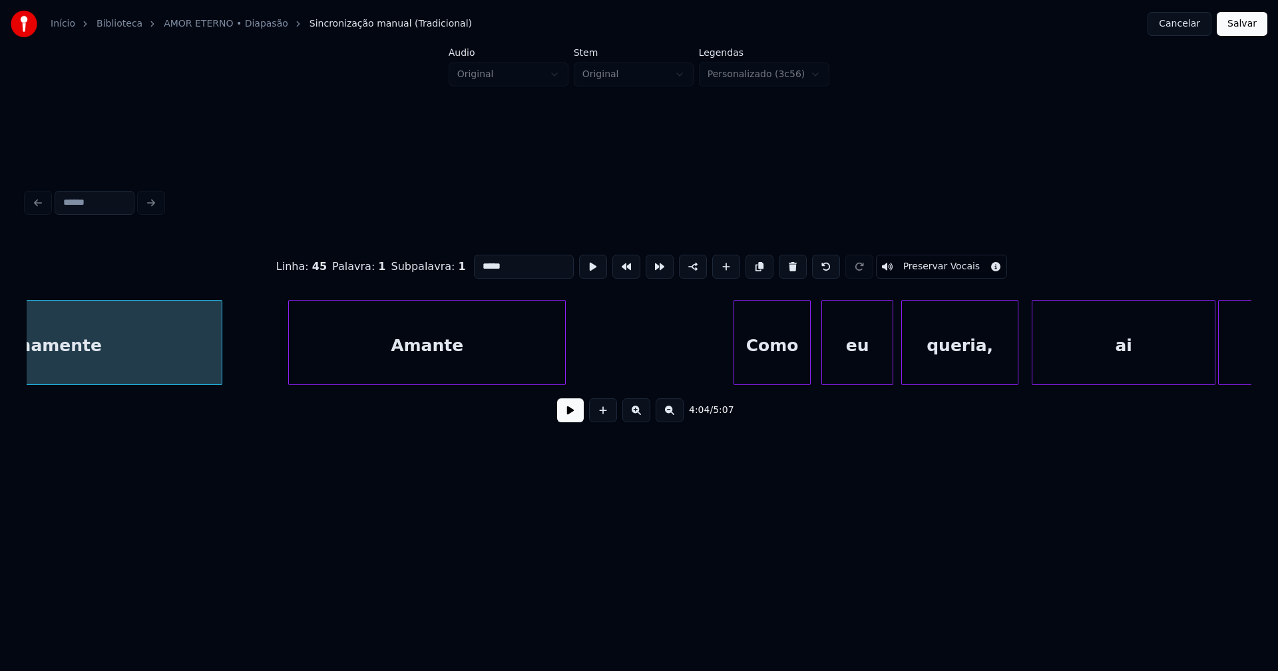
click at [290, 362] on div at bounding box center [291, 343] width 4 height 84
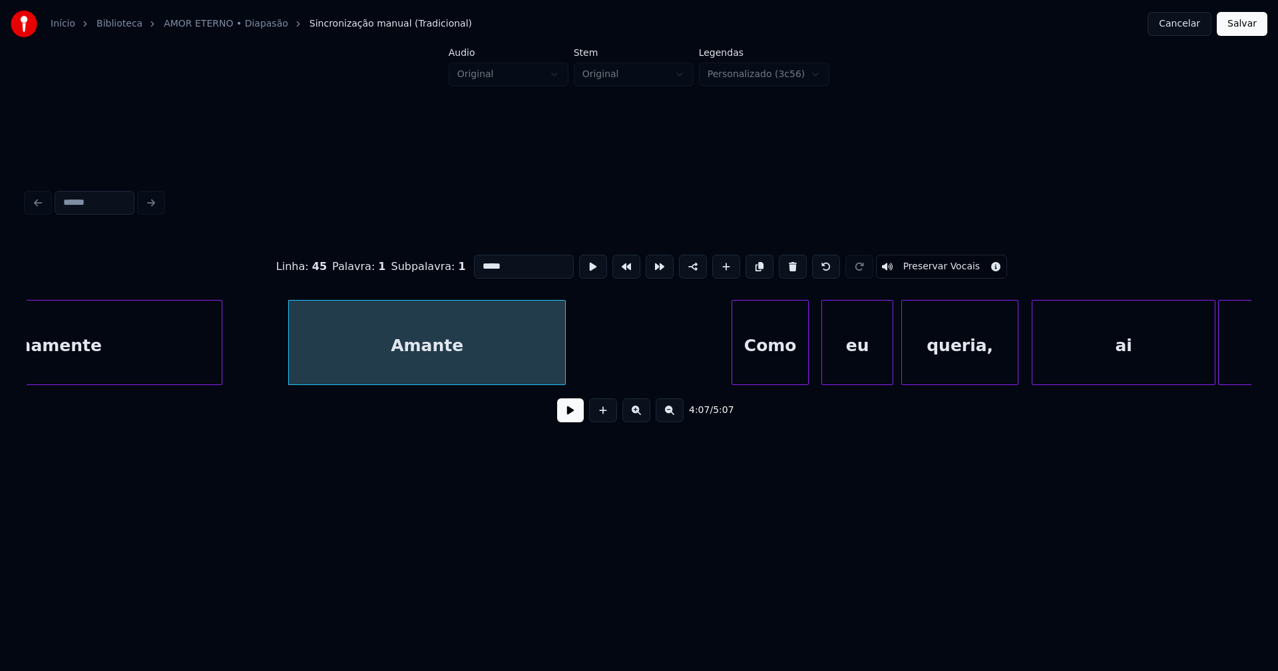
click at [773, 363] on div "Como" at bounding box center [770, 346] width 76 height 90
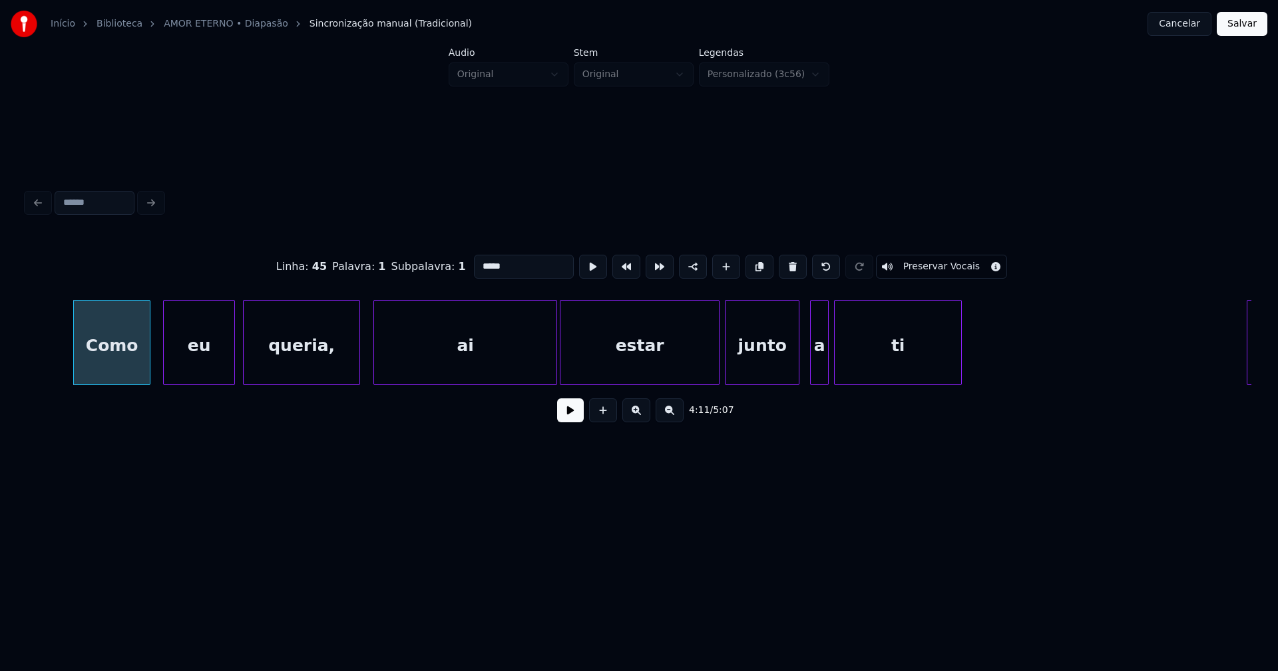
scroll to position [0, 33425]
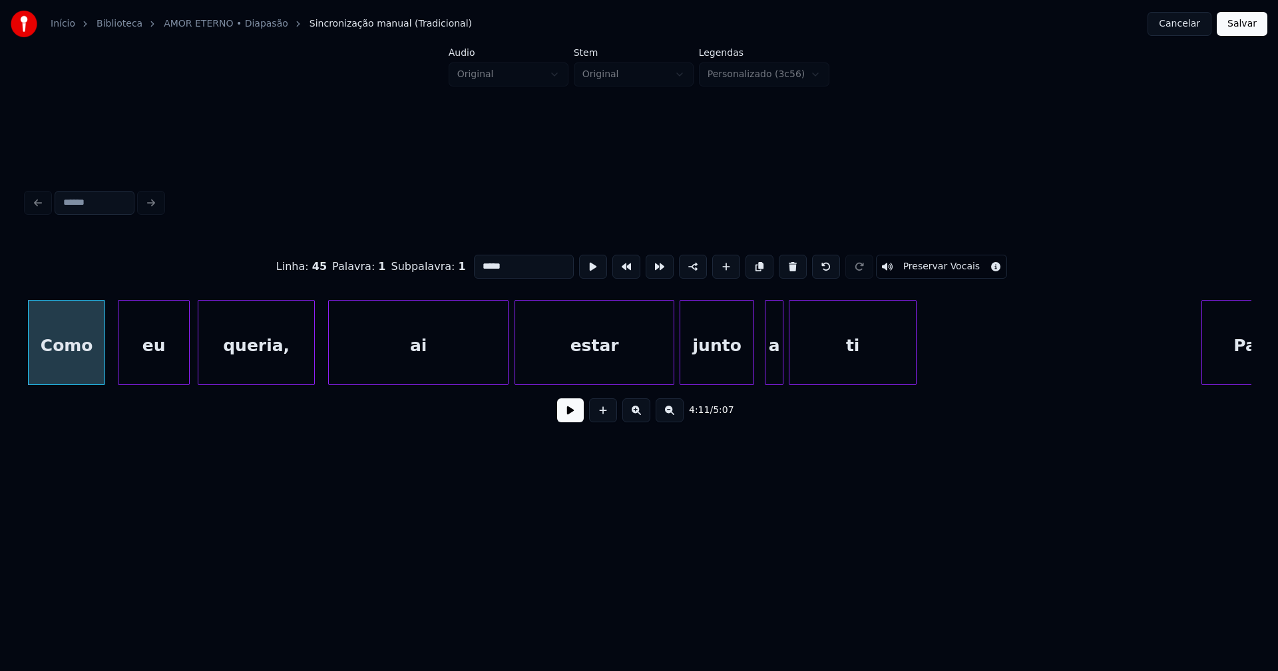
click at [506, 368] on div at bounding box center [506, 343] width 4 height 84
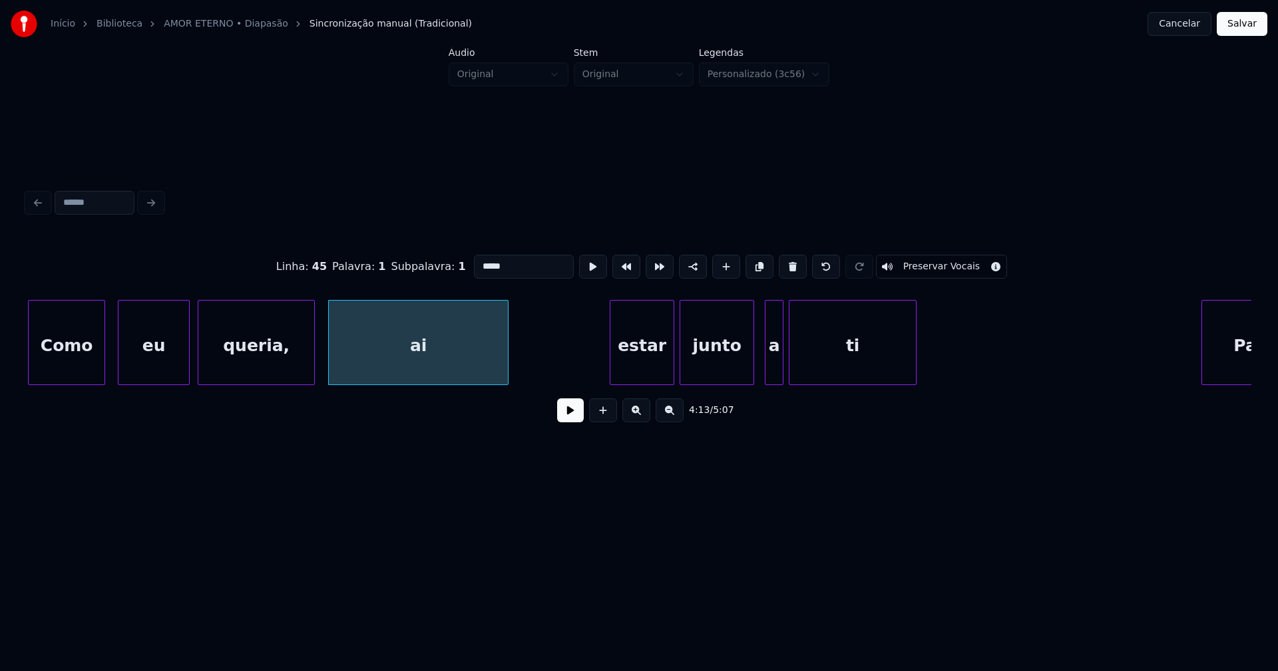
click at [614, 377] on div at bounding box center [612, 343] width 4 height 84
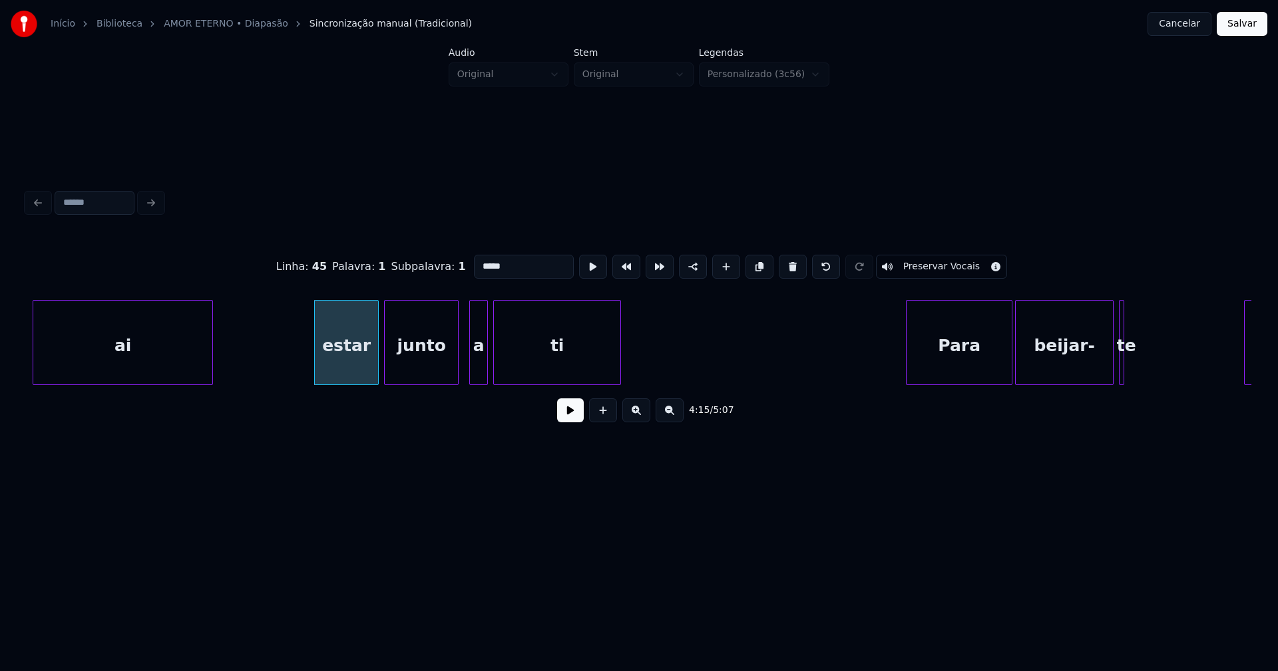
scroll to position [0, 33743]
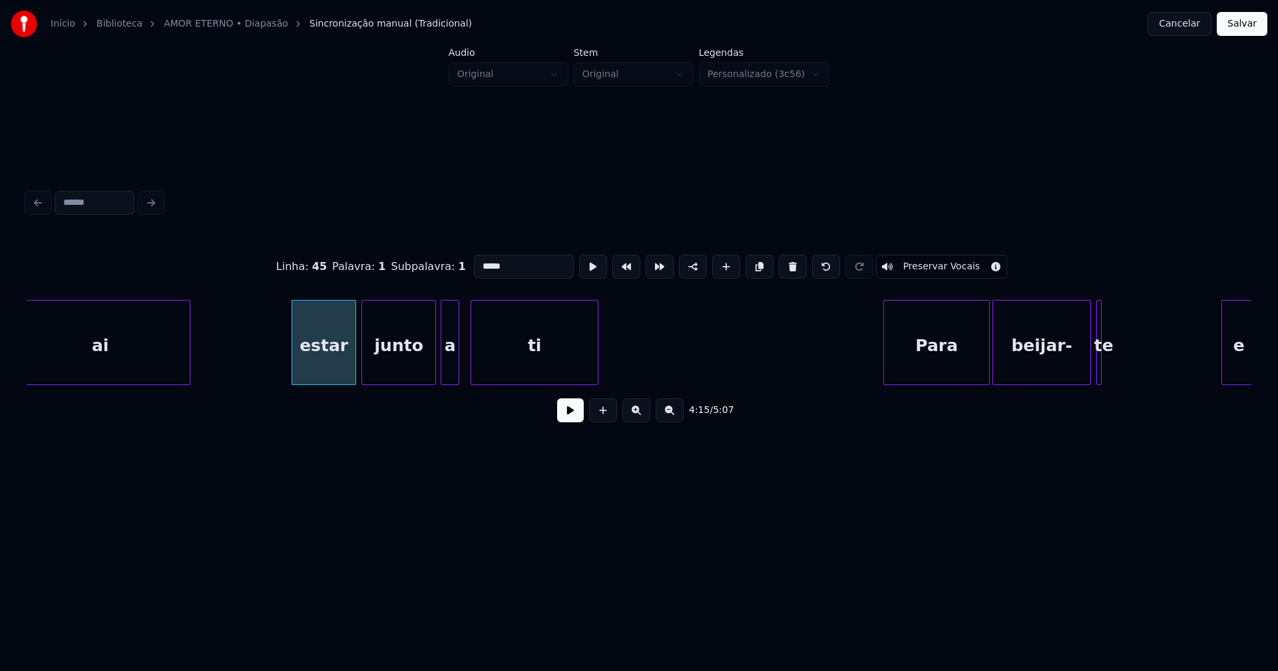
click at [450, 379] on div "a" at bounding box center [449, 346] width 17 height 90
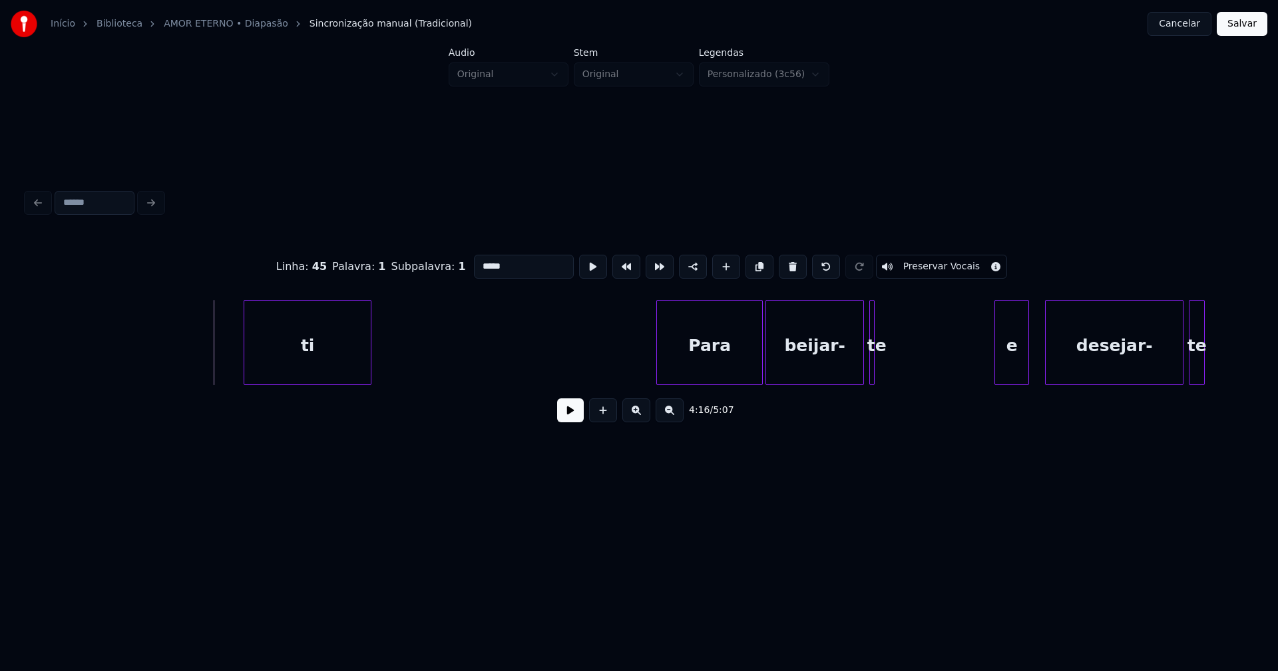
scroll to position [0, 34242]
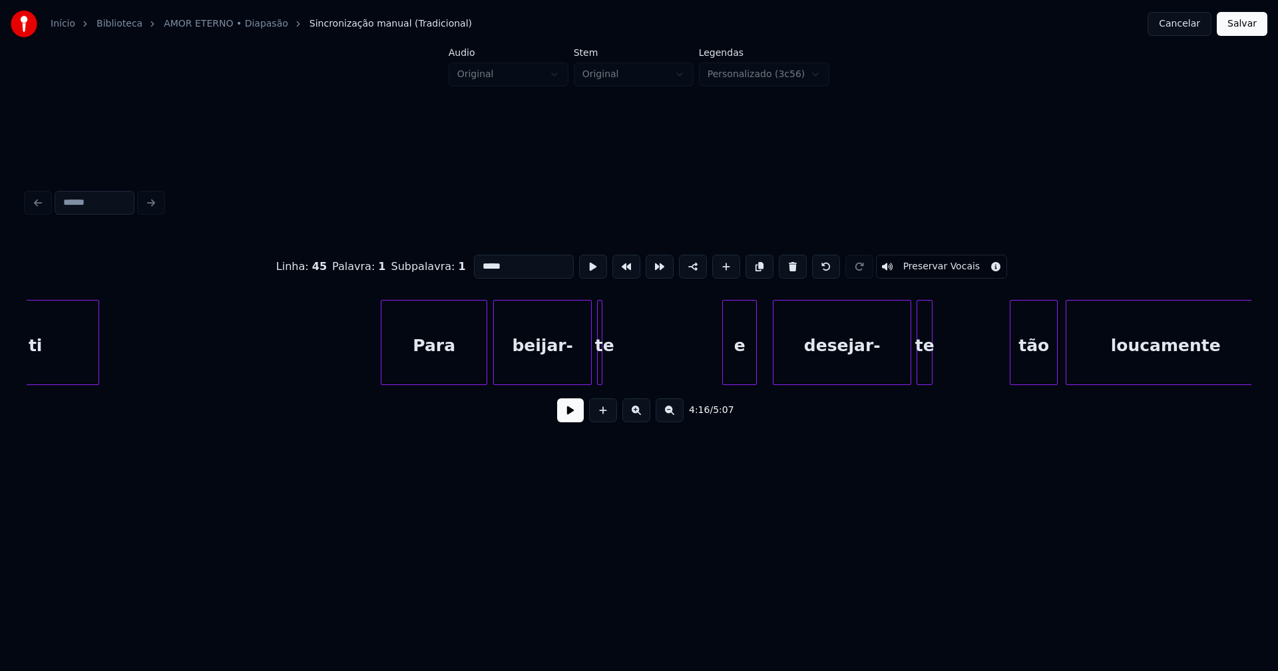
click at [459, 369] on div "Para" at bounding box center [433, 346] width 105 height 90
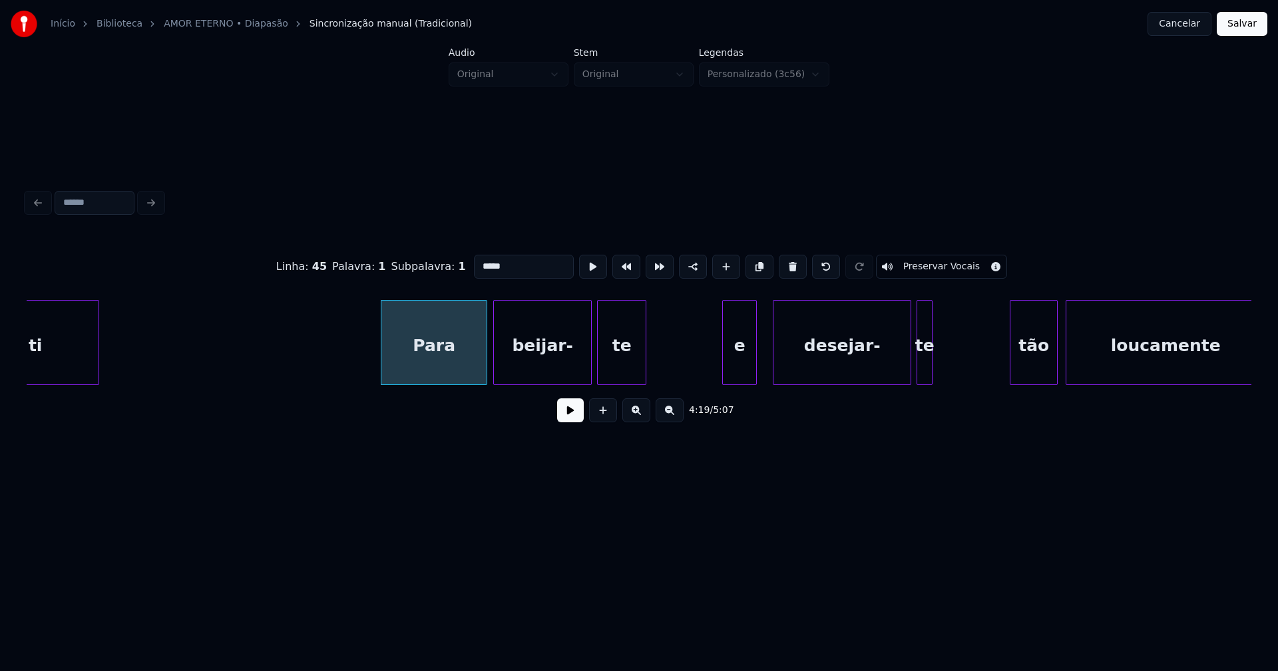
click at [645, 369] on div at bounding box center [643, 343] width 4 height 84
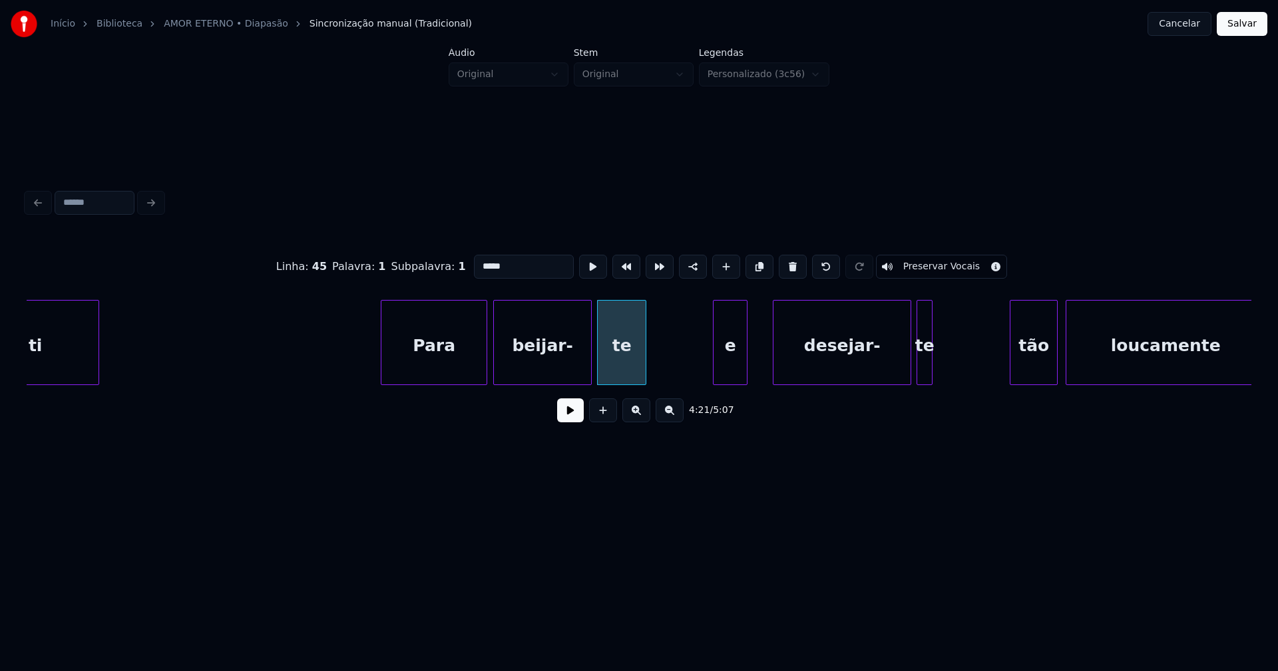
click at [732, 373] on div "e" at bounding box center [729, 346] width 33 height 90
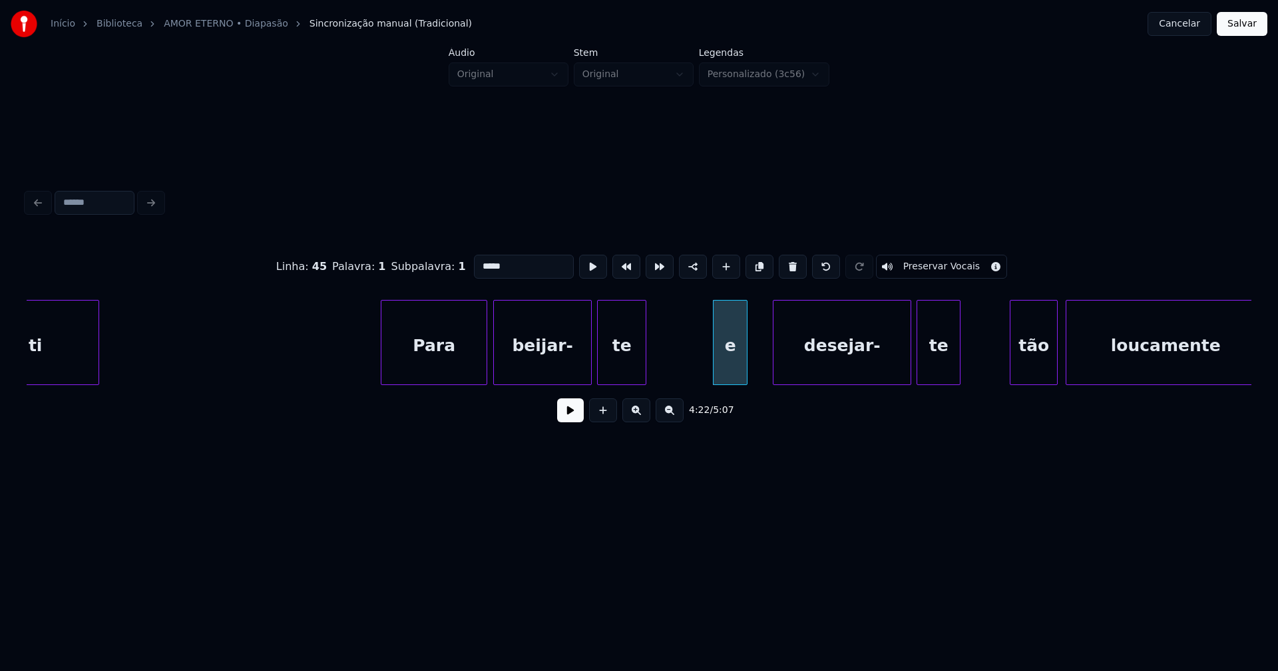
click at [958, 355] on div at bounding box center [958, 343] width 4 height 84
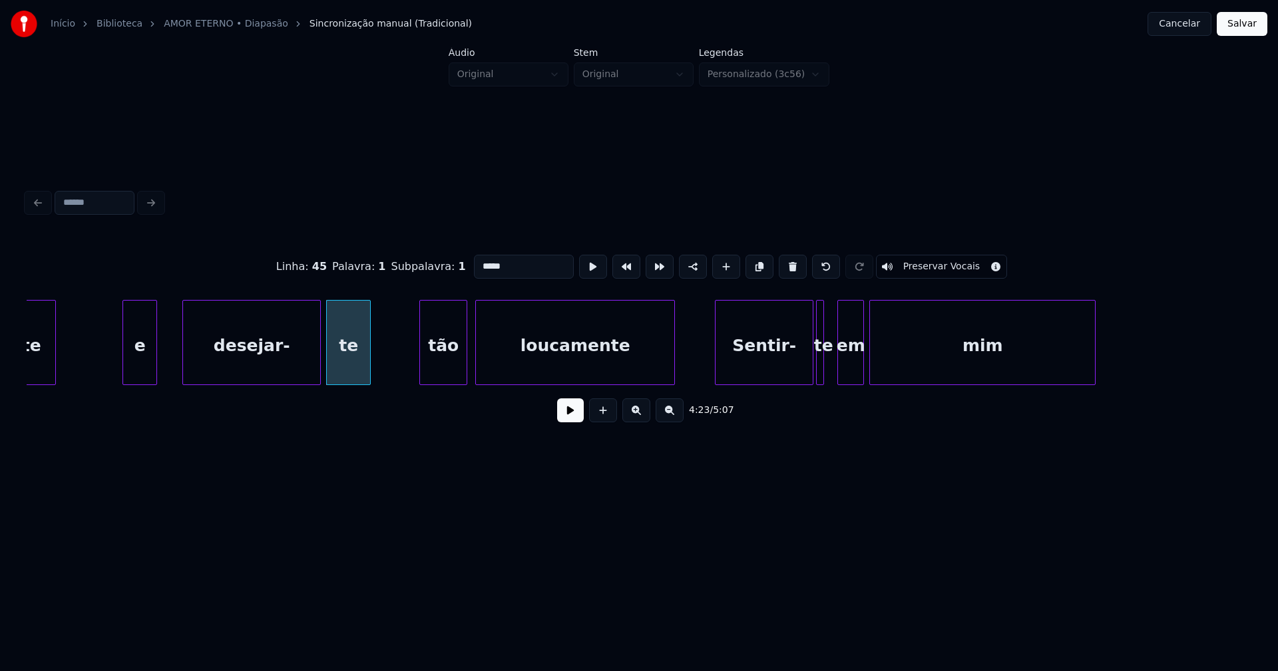
scroll to position [0, 34878]
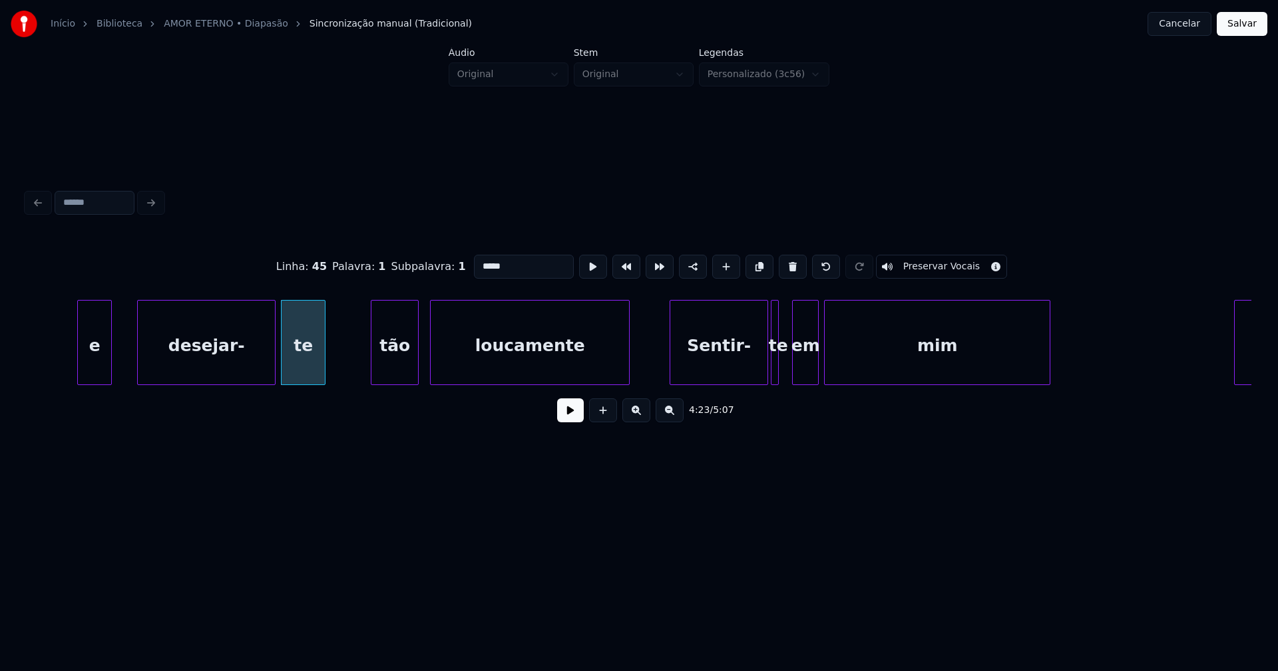
click at [400, 371] on div "tão" at bounding box center [394, 346] width 47 height 90
click at [510, 372] on div "loucamente" at bounding box center [528, 346] width 198 height 90
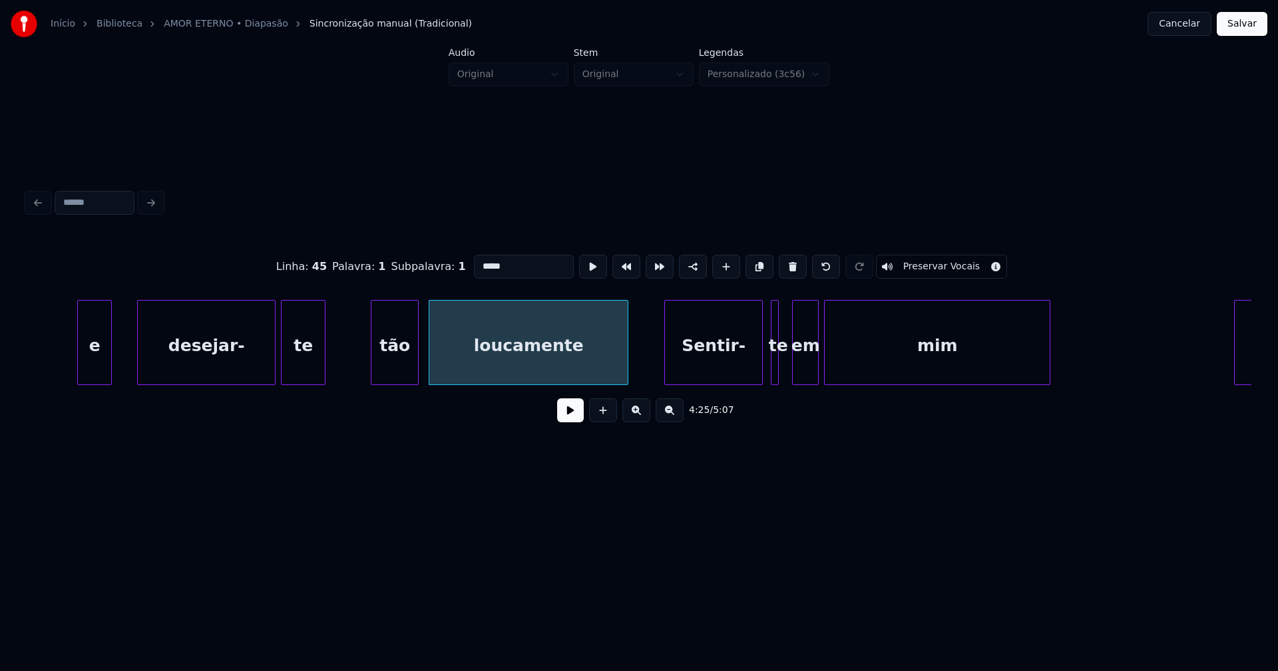
click at [739, 367] on div "Sentir-" at bounding box center [713, 346] width 97 height 90
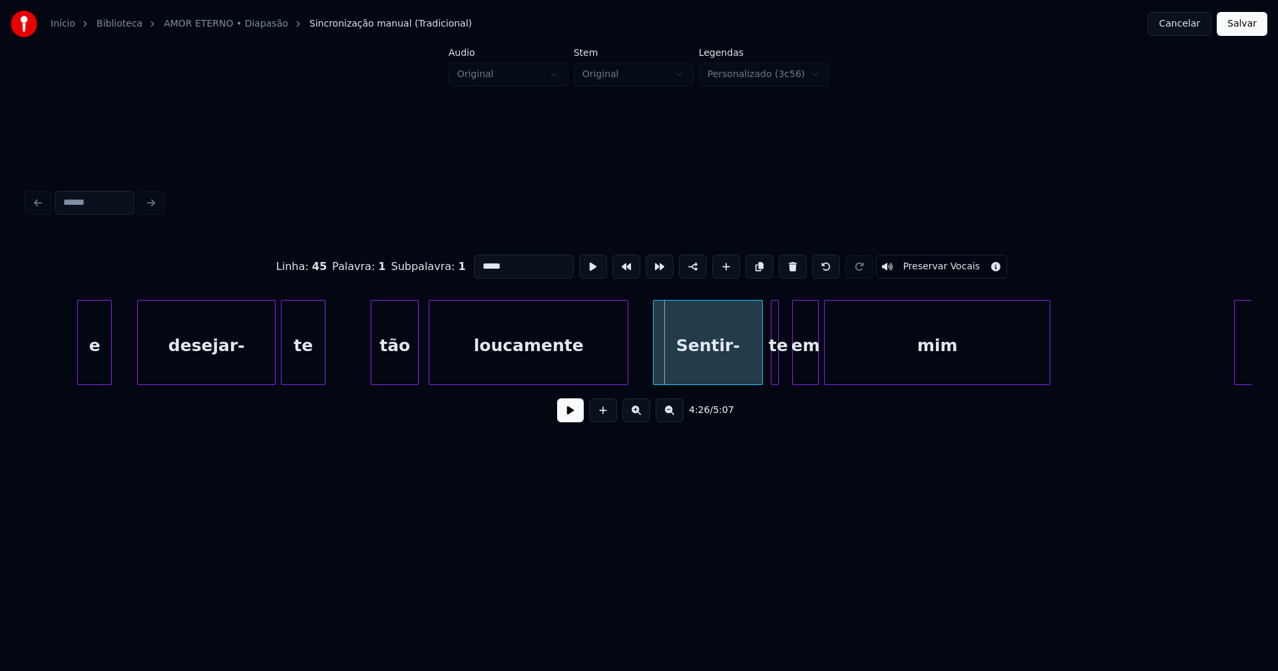
click at [655, 365] on div at bounding box center [655, 343] width 4 height 84
click at [779, 366] on div at bounding box center [779, 343] width 4 height 84
click at [717, 372] on div at bounding box center [718, 343] width 4 height 84
click at [741, 369] on div at bounding box center [741, 343] width 4 height 84
click at [753, 371] on div "te" at bounding box center [750, 346] width 42 height 90
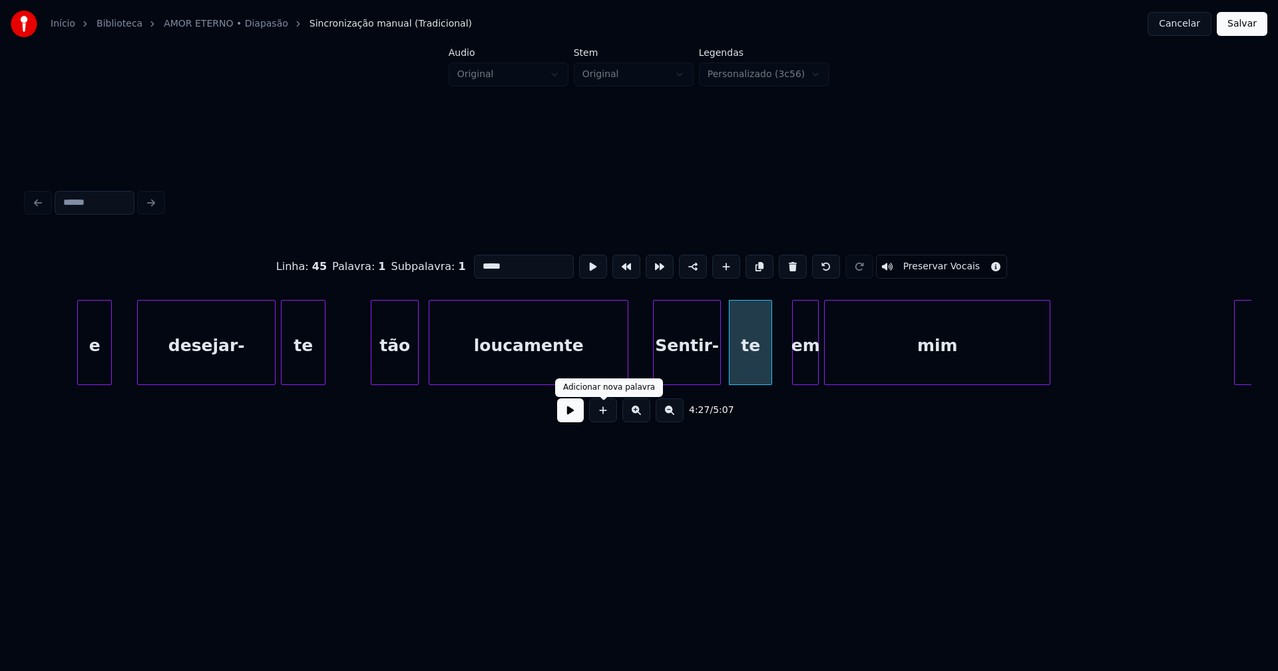
type input "*****"
click at [570, 421] on button at bounding box center [570, 411] width 27 height 24
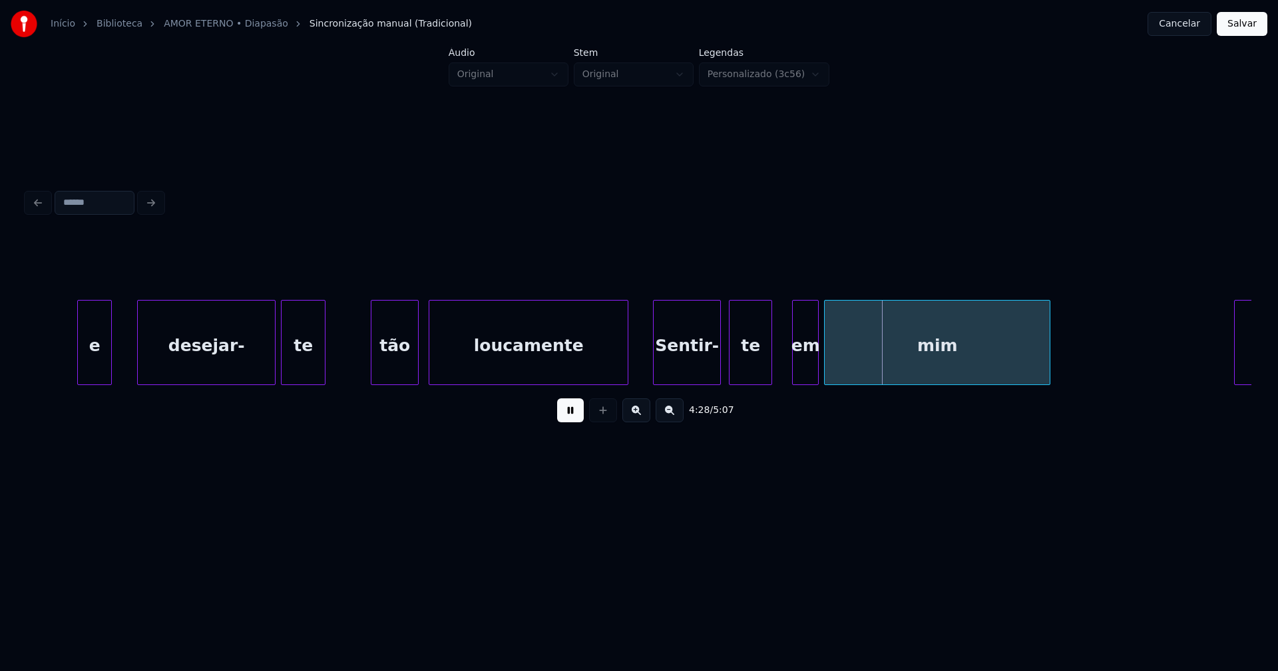
click at [787, 373] on div at bounding box center [787, 343] width 4 height 84
drag, startPoint x: 576, startPoint y: 416, endPoint x: 607, endPoint y: 412, distance: 30.9
click at [576, 417] on button at bounding box center [570, 411] width 27 height 24
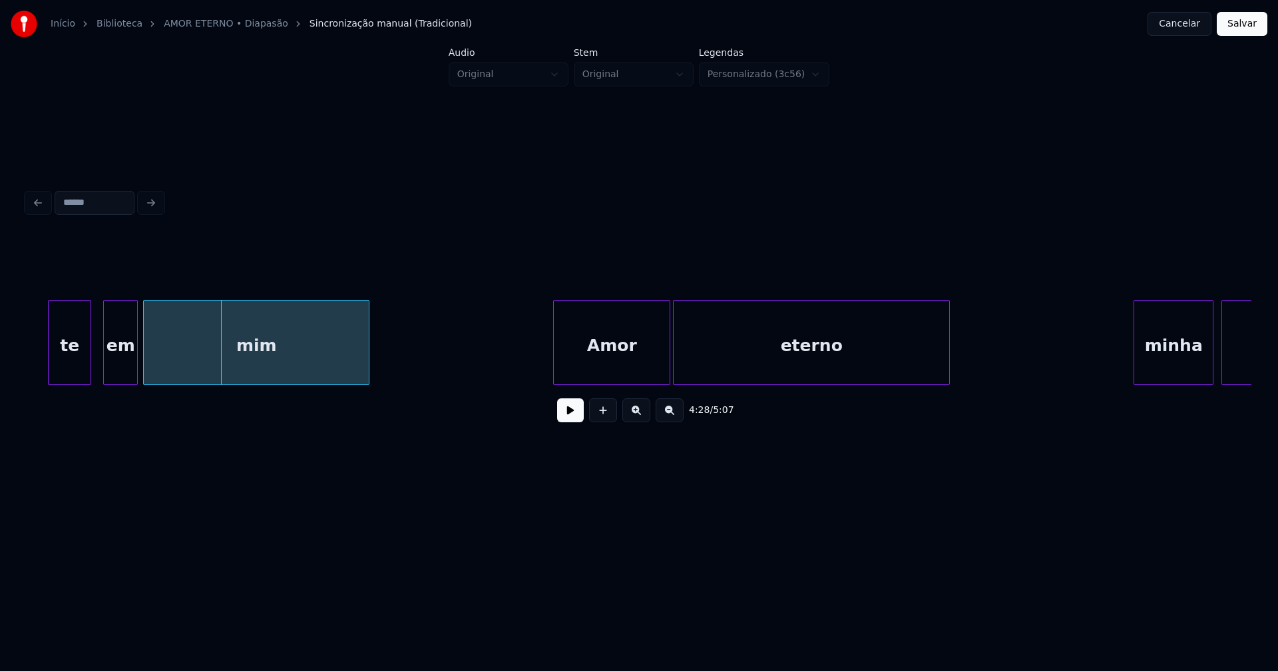
scroll to position [0, 35604]
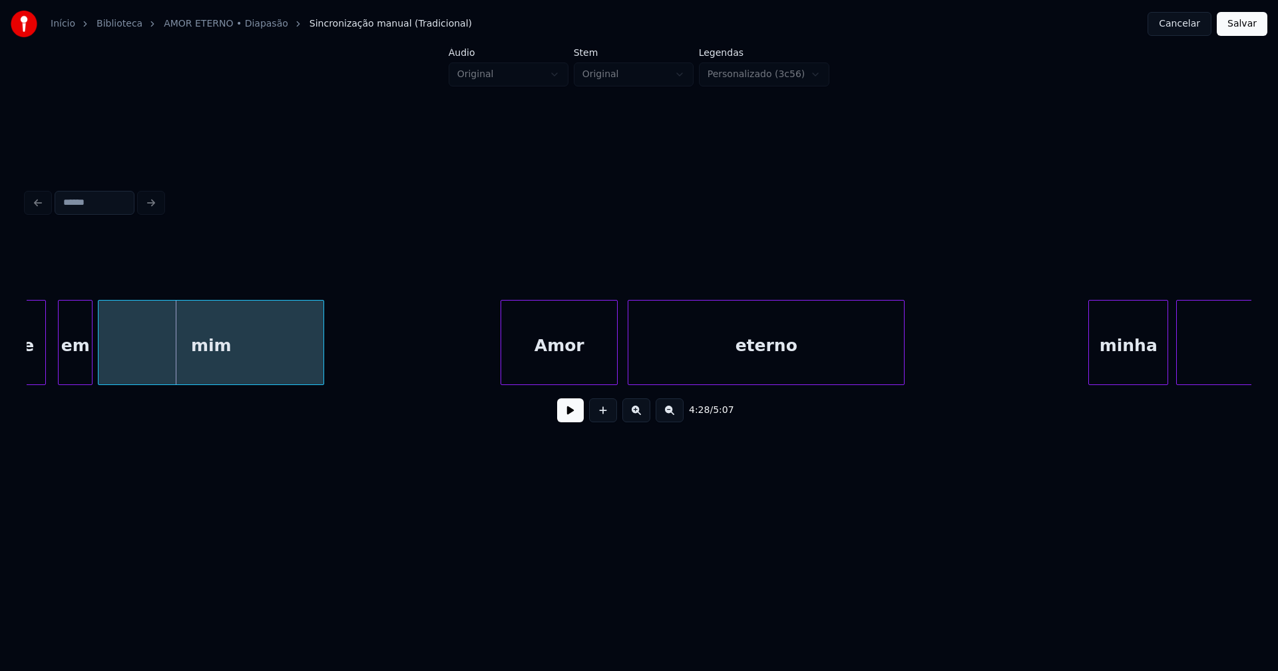
click at [573, 361] on div "Amor" at bounding box center [559, 346] width 116 height 90
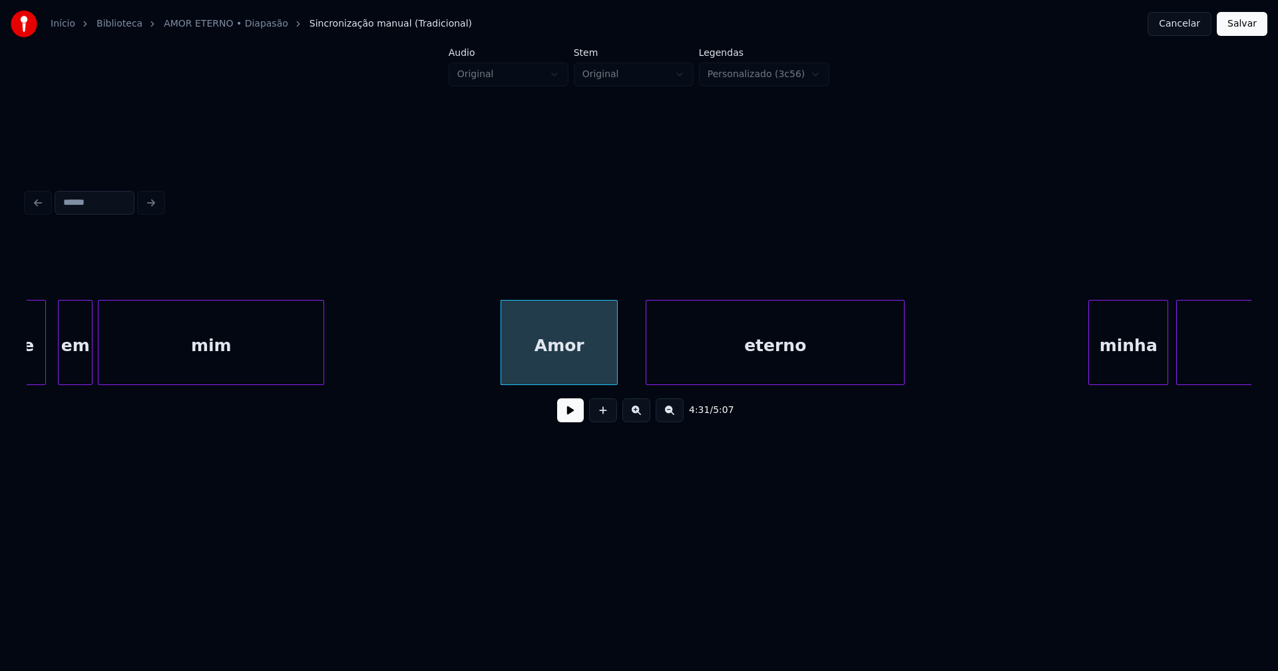
click at [648, 357] on div at bounding box center [648, 343] width 4 height 84
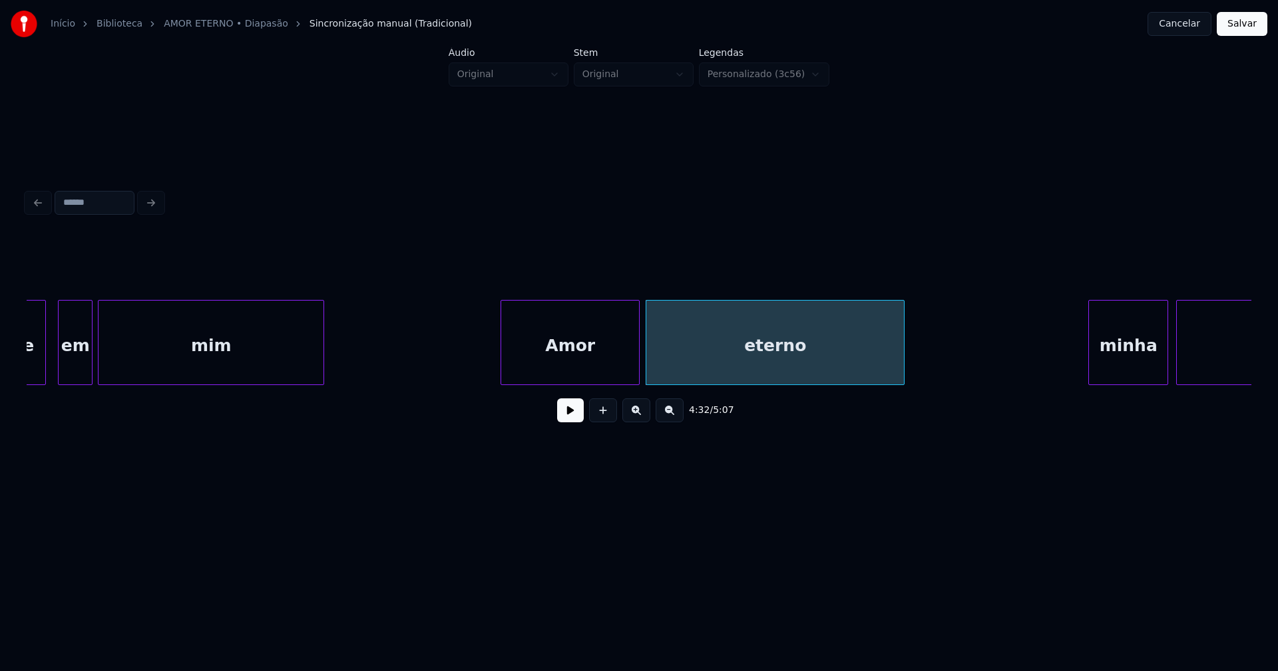
click at [639, 353] on div at bounding box center [637, 343] width 4 height 84
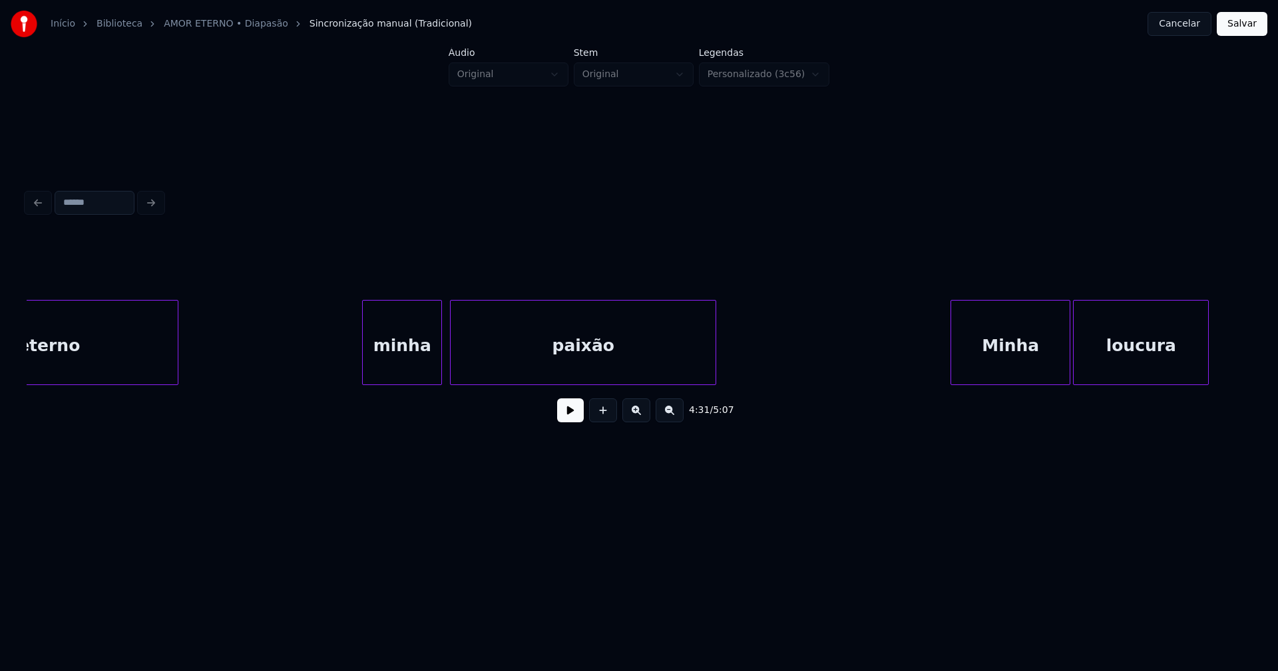
scroll to position [0, 36376]
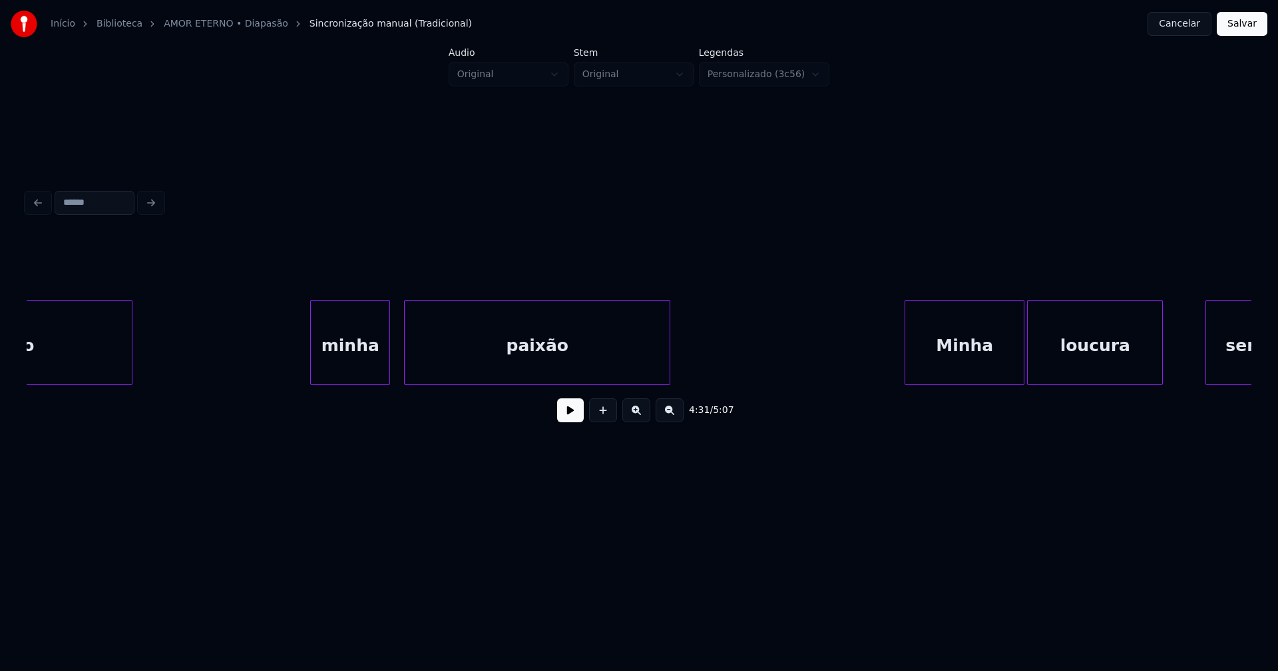
click at [362, 365] on div "minha" at bounding box center [350, 346] width 79 height 90
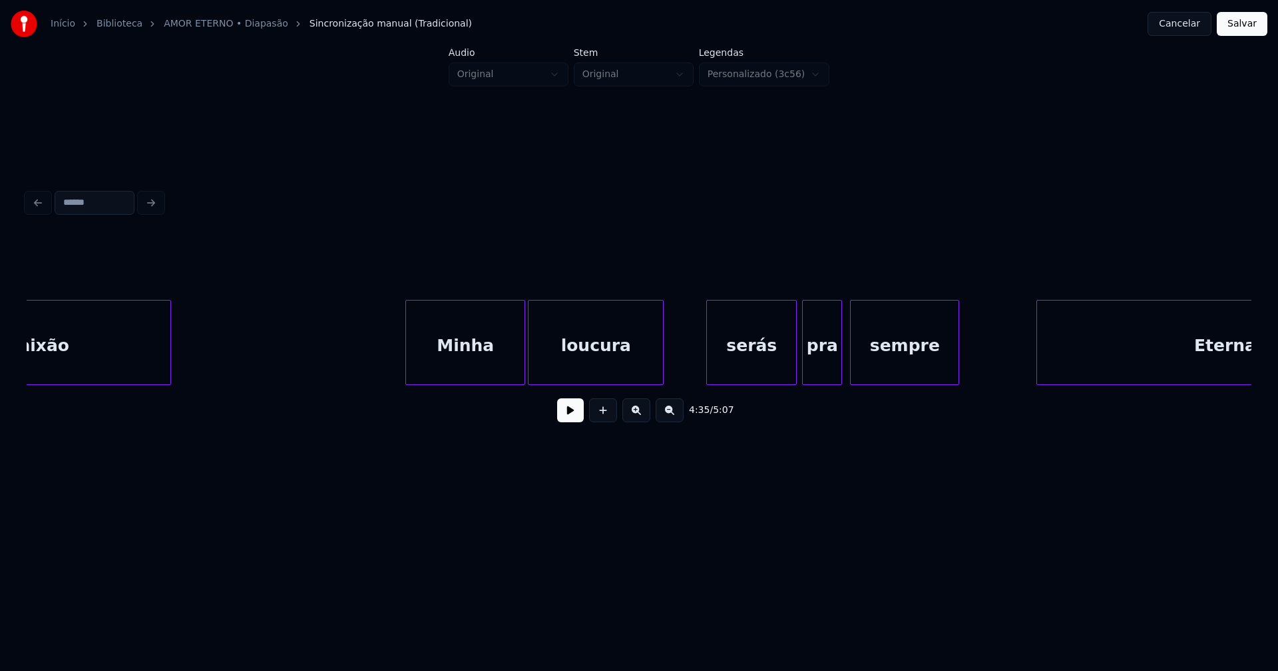
scroll to position [0, 36738]
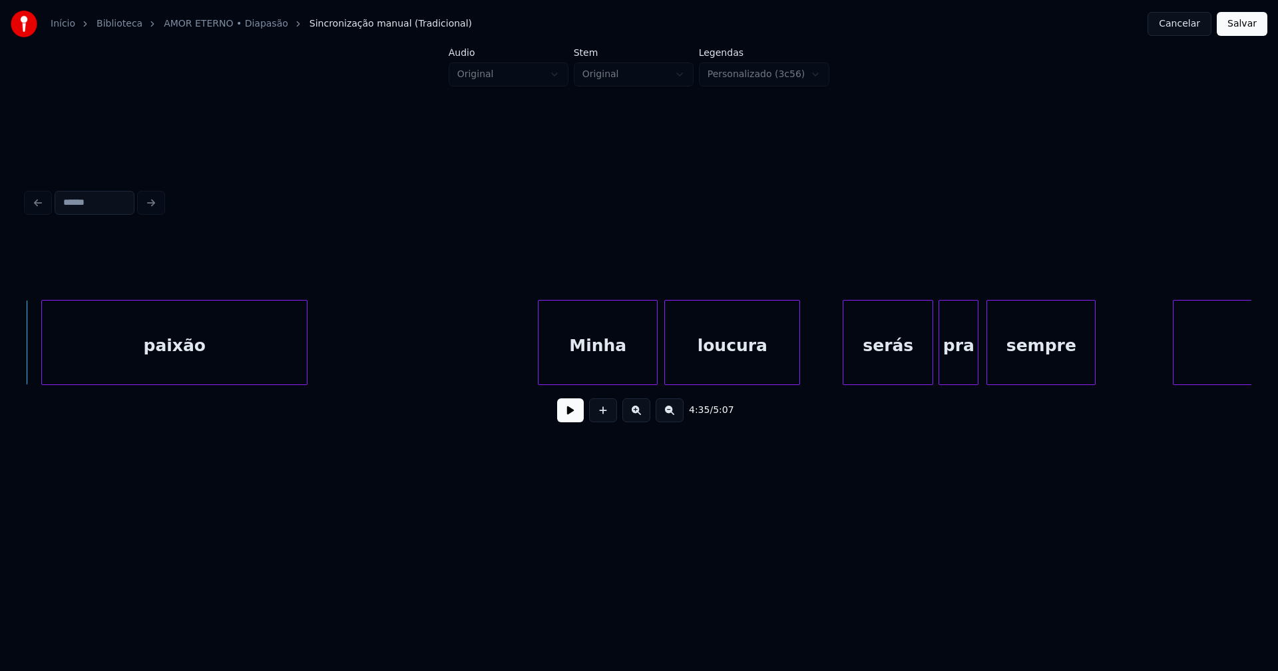
click at [621, 359] on div "Minha" at bounding box center [597, 346] width 118 height 90
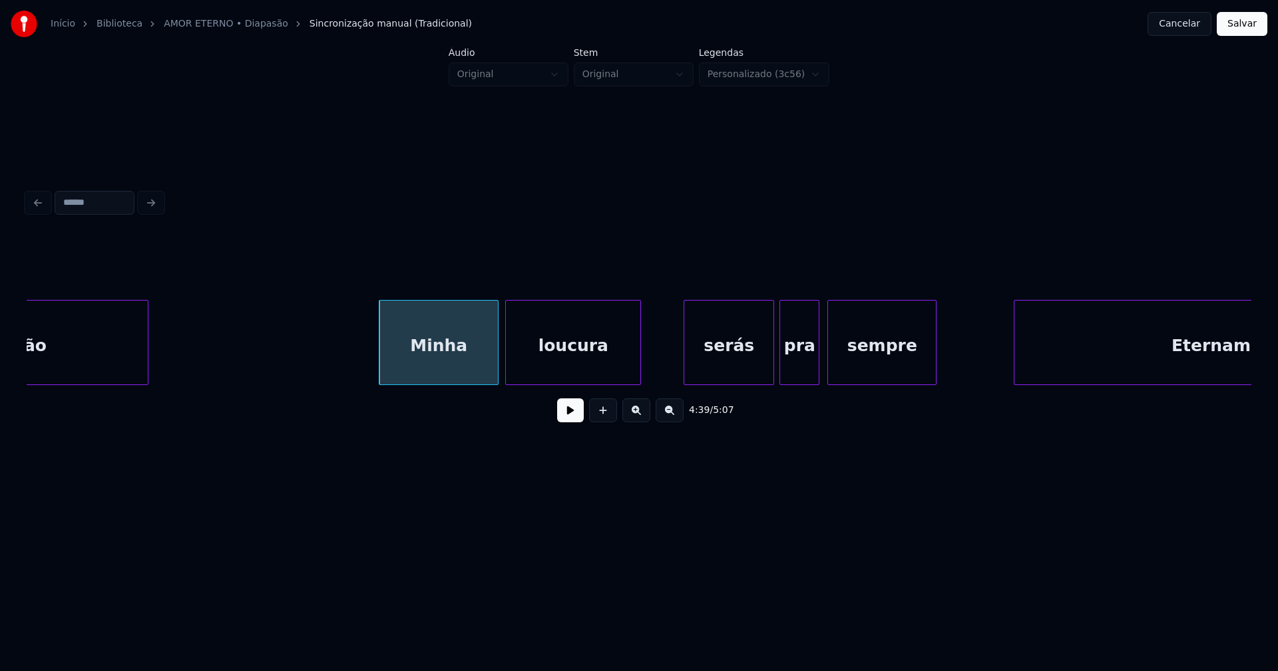
scroll to position [0, 37193]
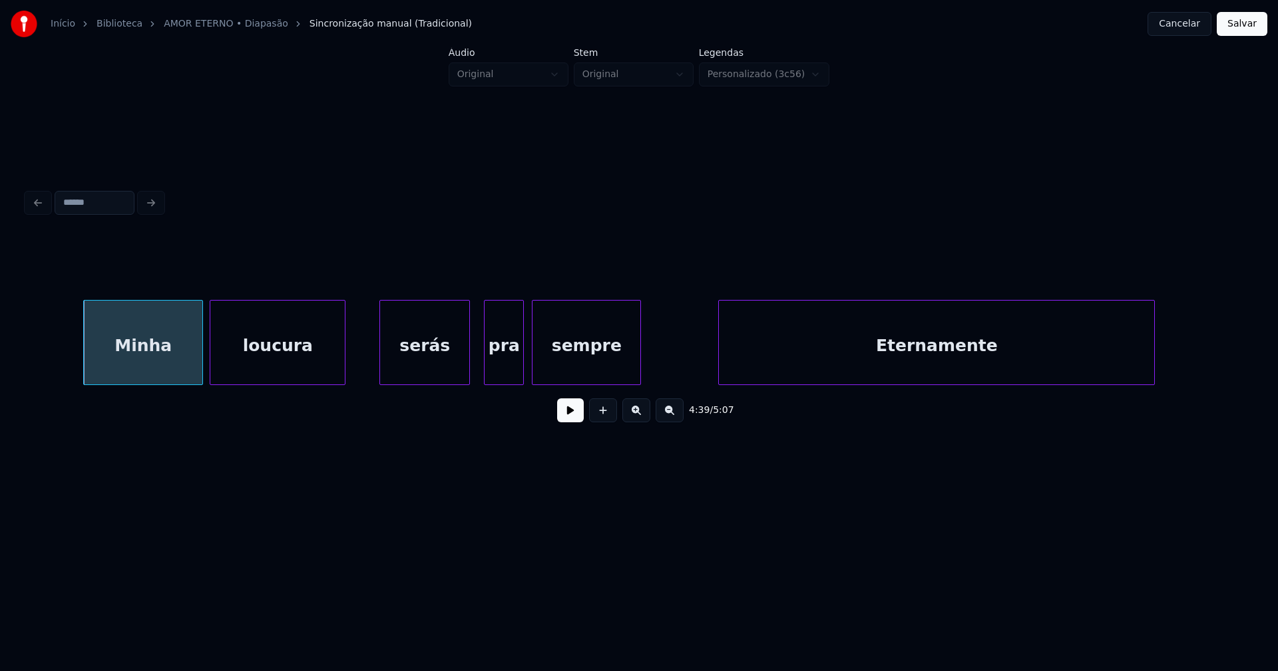
click at [427, 369] on div "serás" at bounding box center [424, 346] width 89 height 90
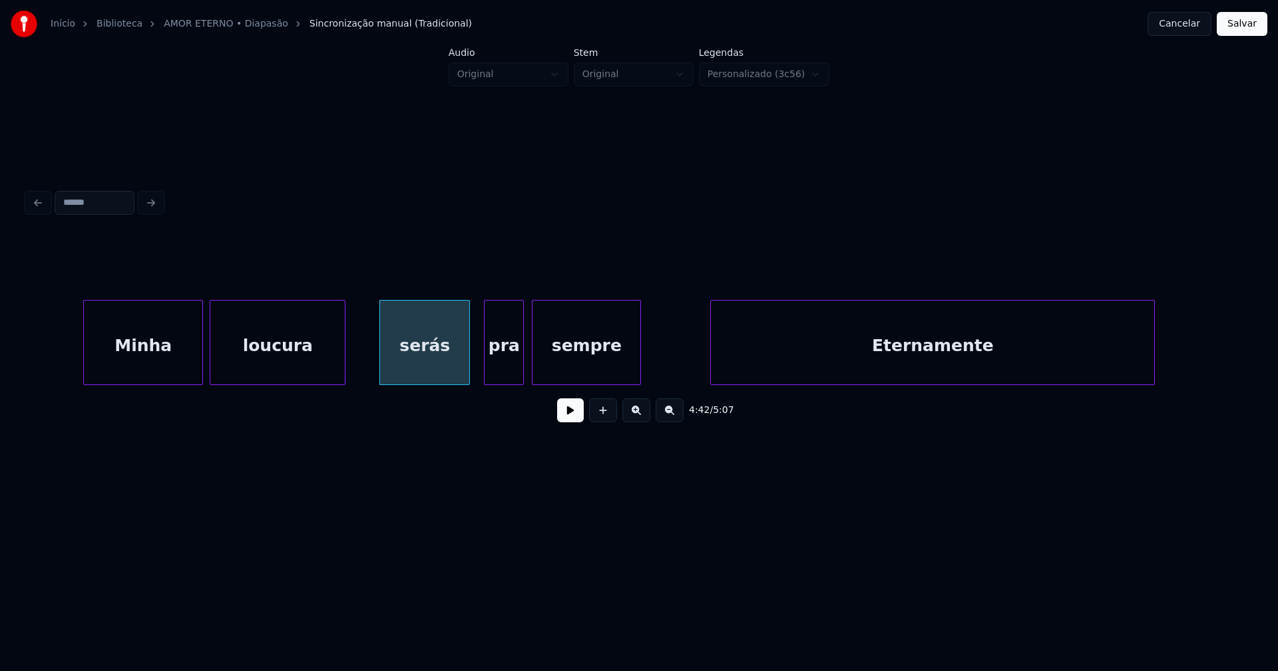
click at [711, 364] on div at bounding box center [713, 343] width 4 height 84
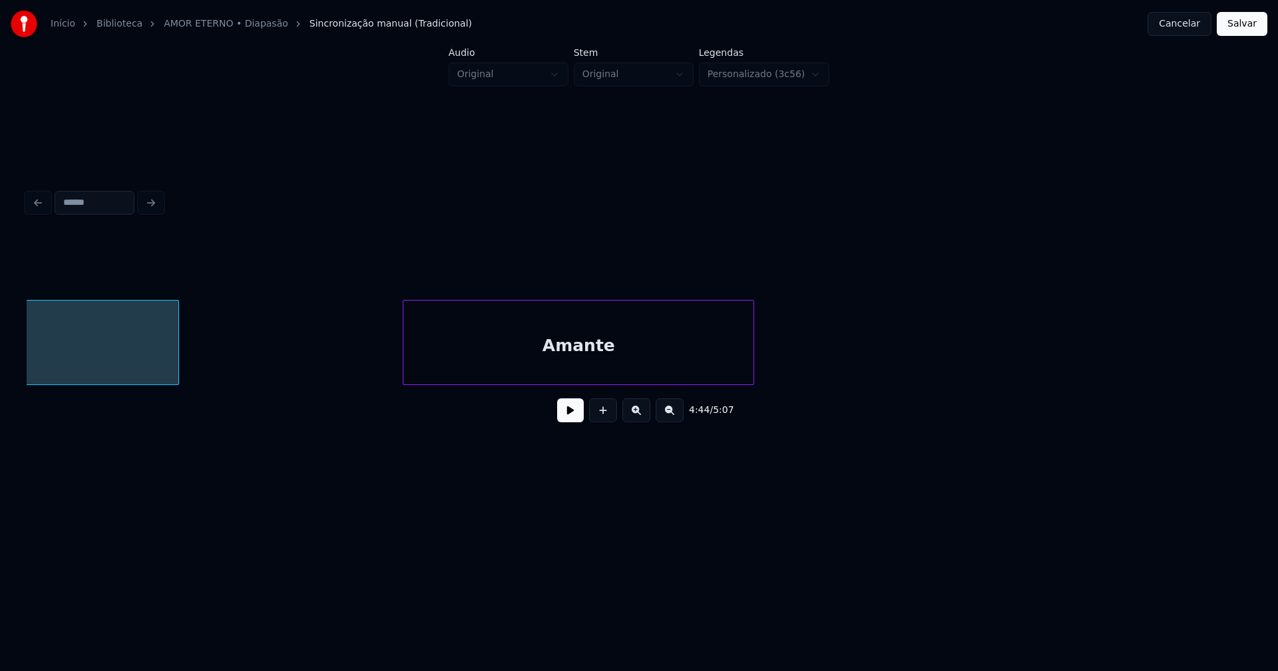
scroll to position [0, 38281]
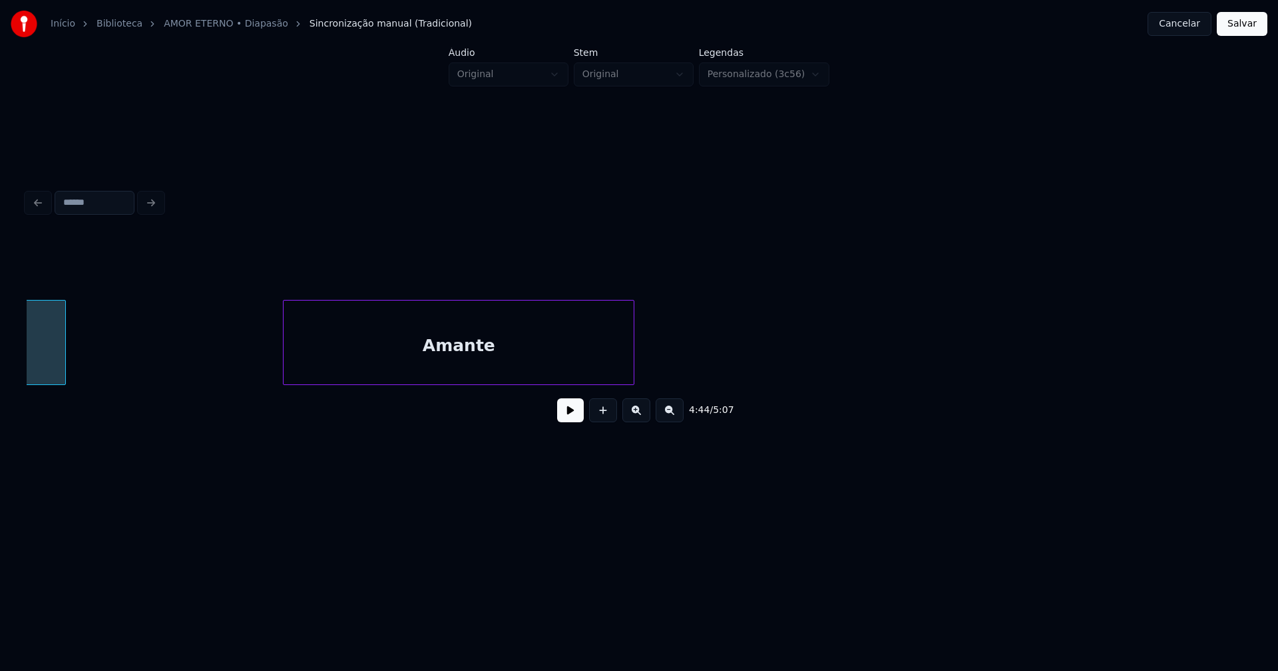
click at [429, 367] on div "Amante" at bounding box center [458, 346] width 350 height 90
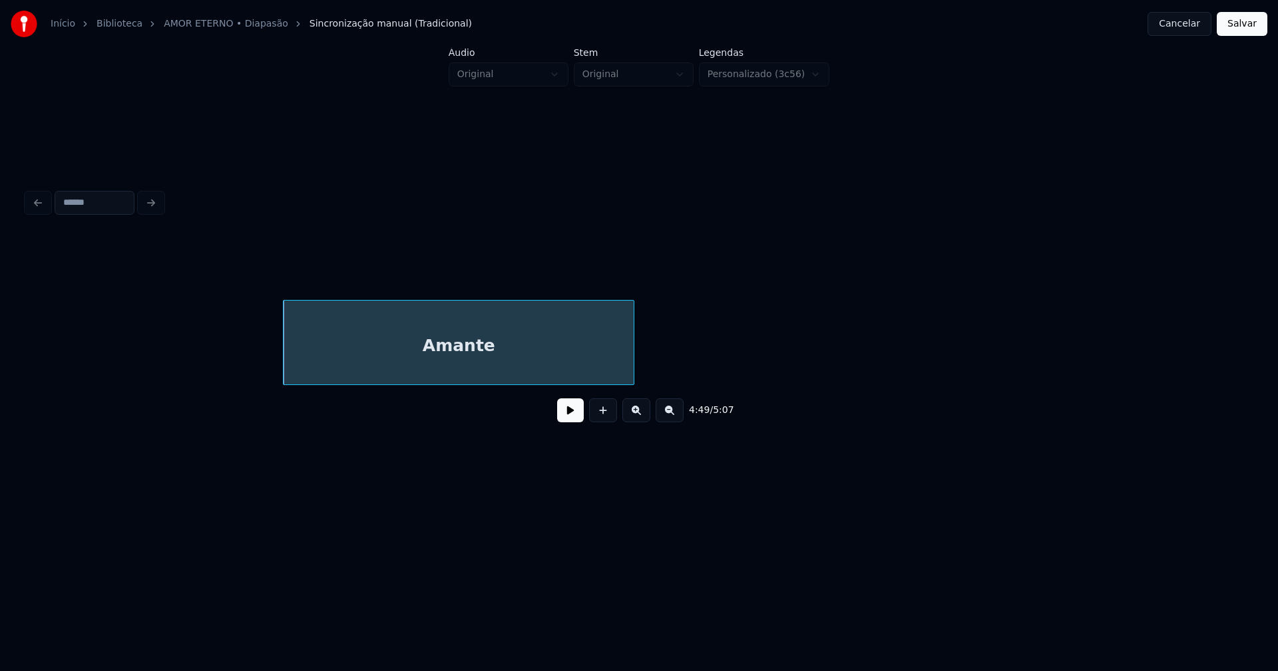
scroll to position [0, 38985]
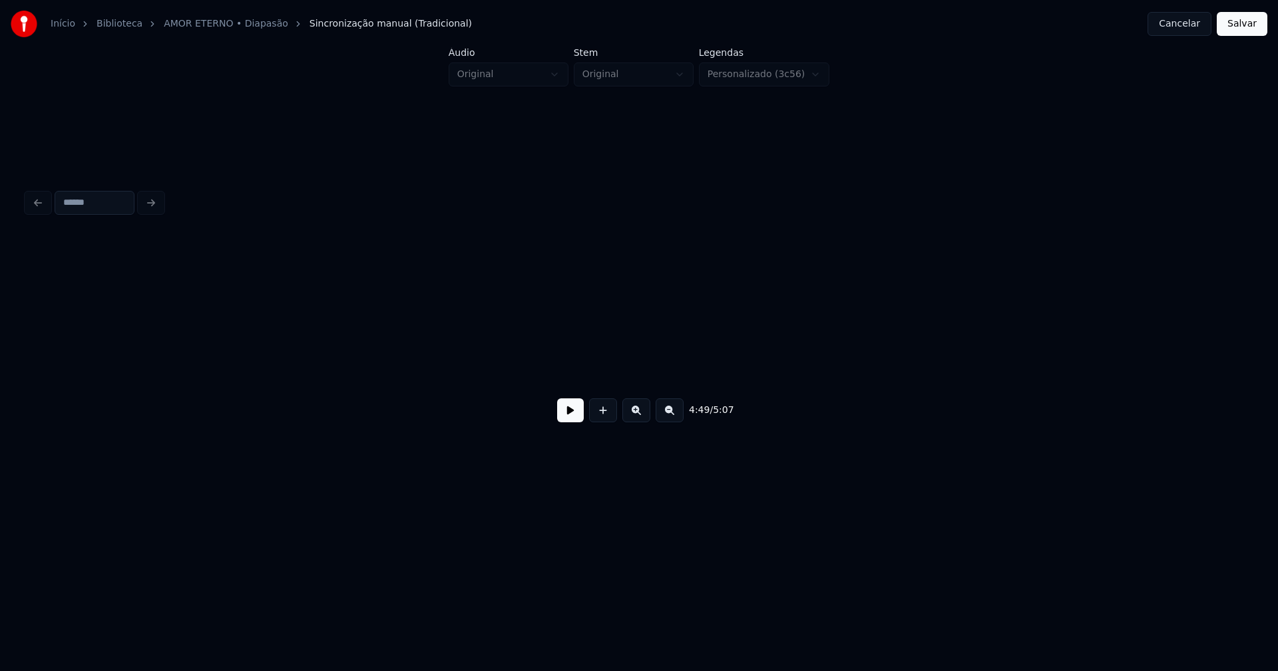
click at [1242, 29] on button "Salvar" at bounding box center [1241, 24] width 51 height 24
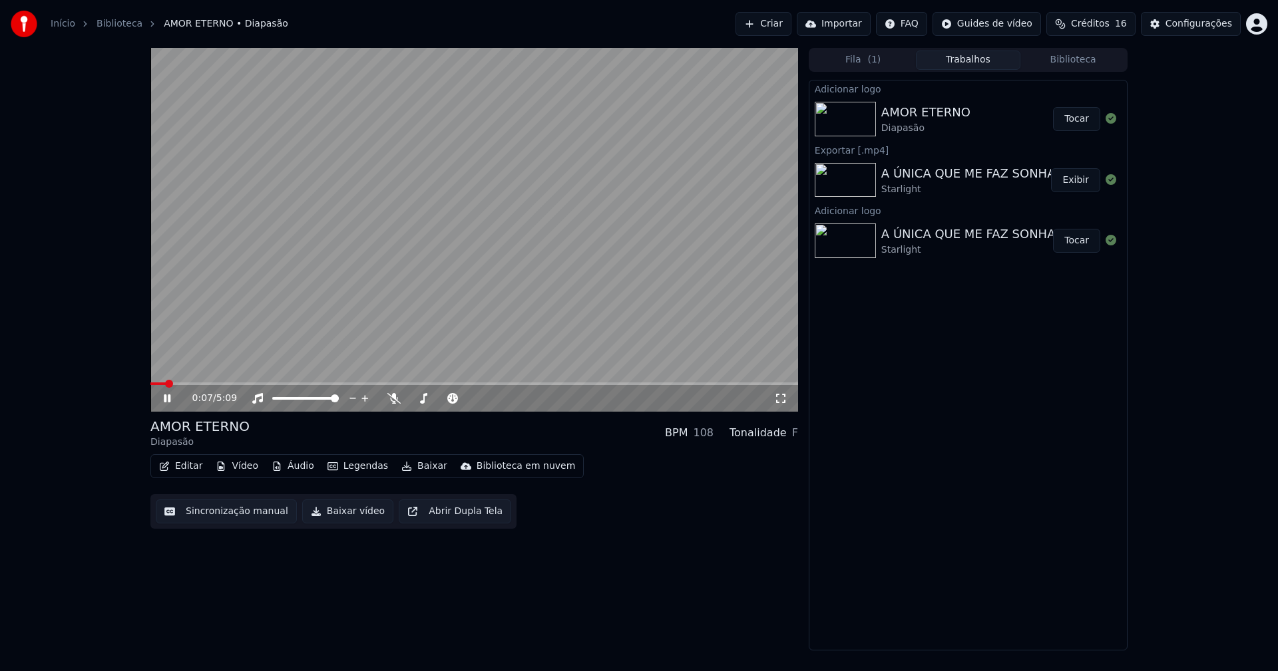
click at [165, 399] on icon at bounding box center [167, 399] width 7 height 8
click at [337, 514] on button "Baixar vídeo" at bounding box center [347, 512] width 91 height 24
